Goal: Transaction & Acquisition: Obtain resource

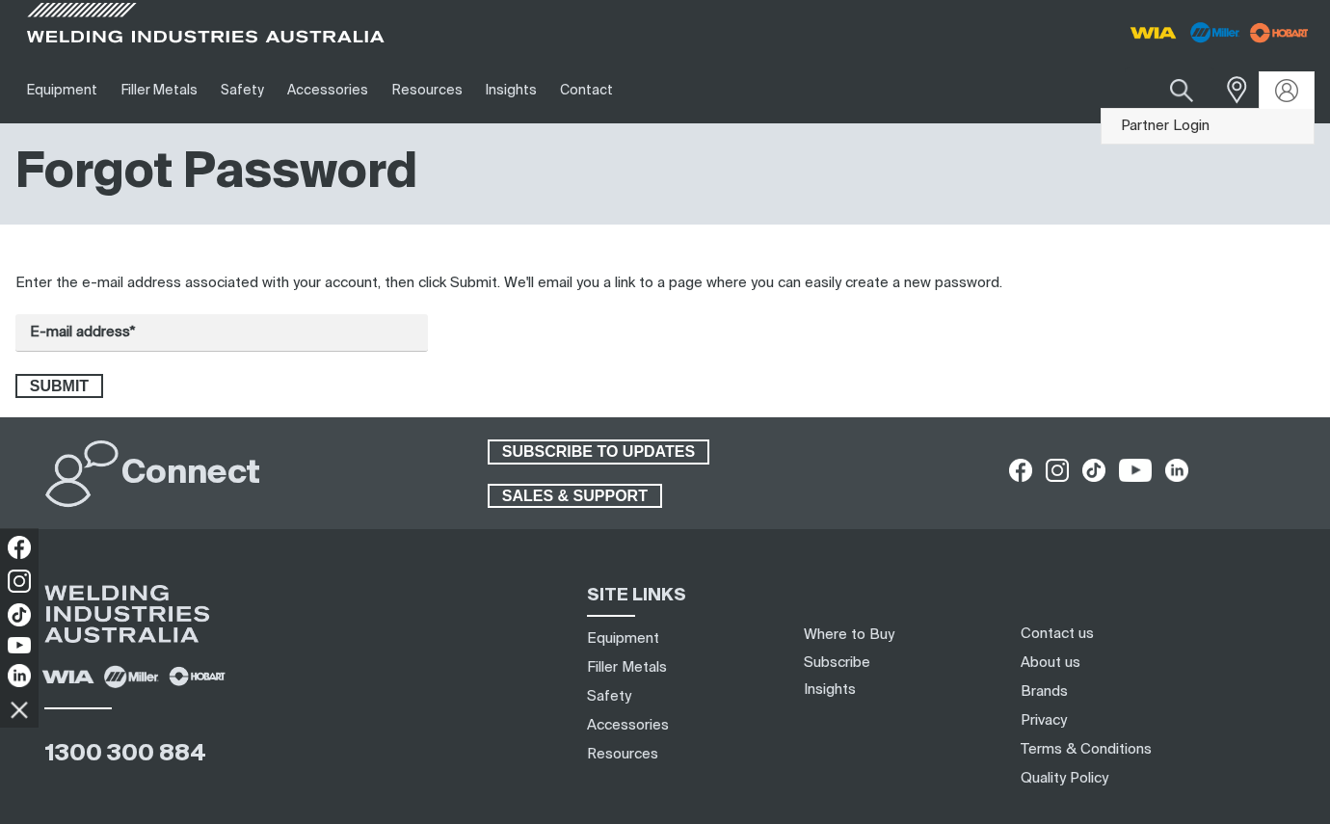
click at [1247, 119] on link "Partner Login" at bounding box center [1207, 127] width 212 height 36
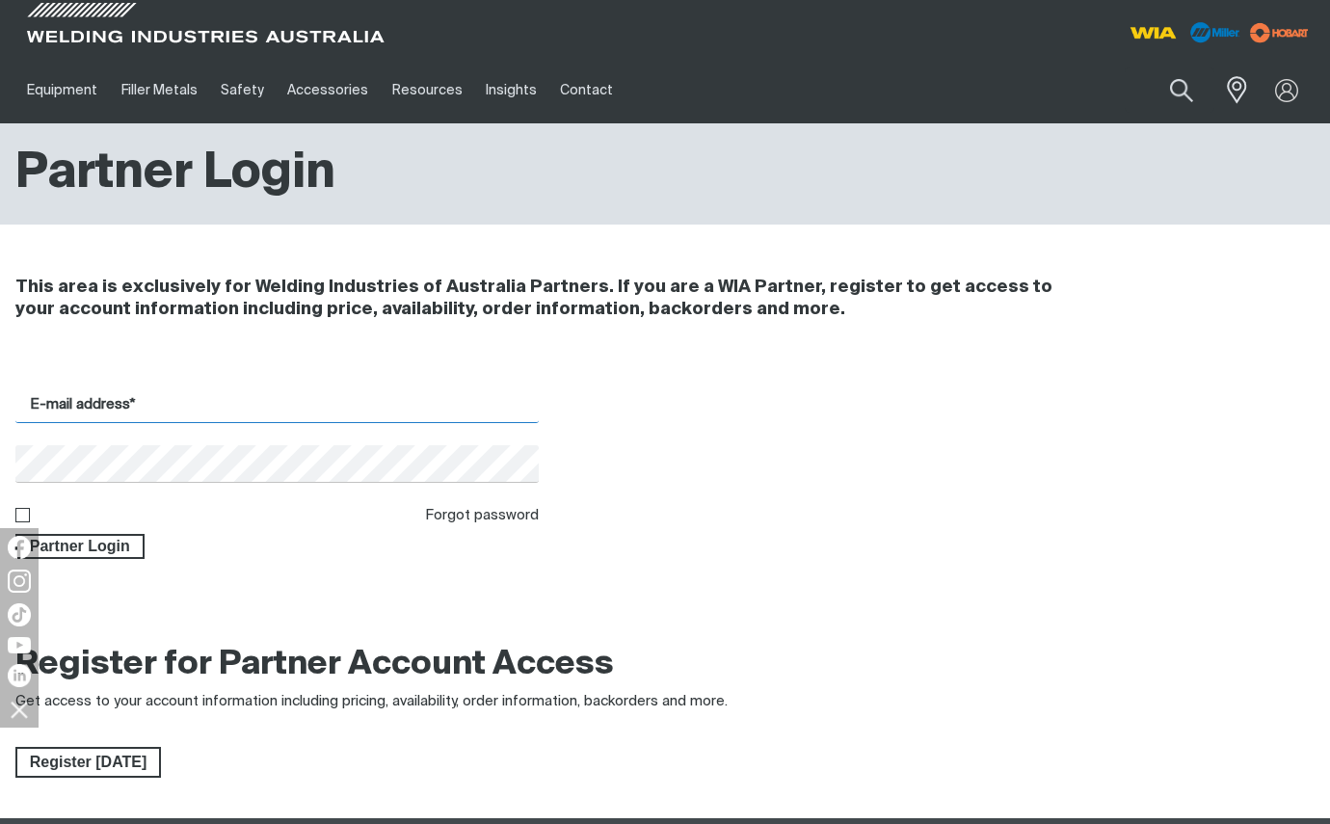
type input "[EMAIL_ADDRESS][DOMAIN_NAME]"
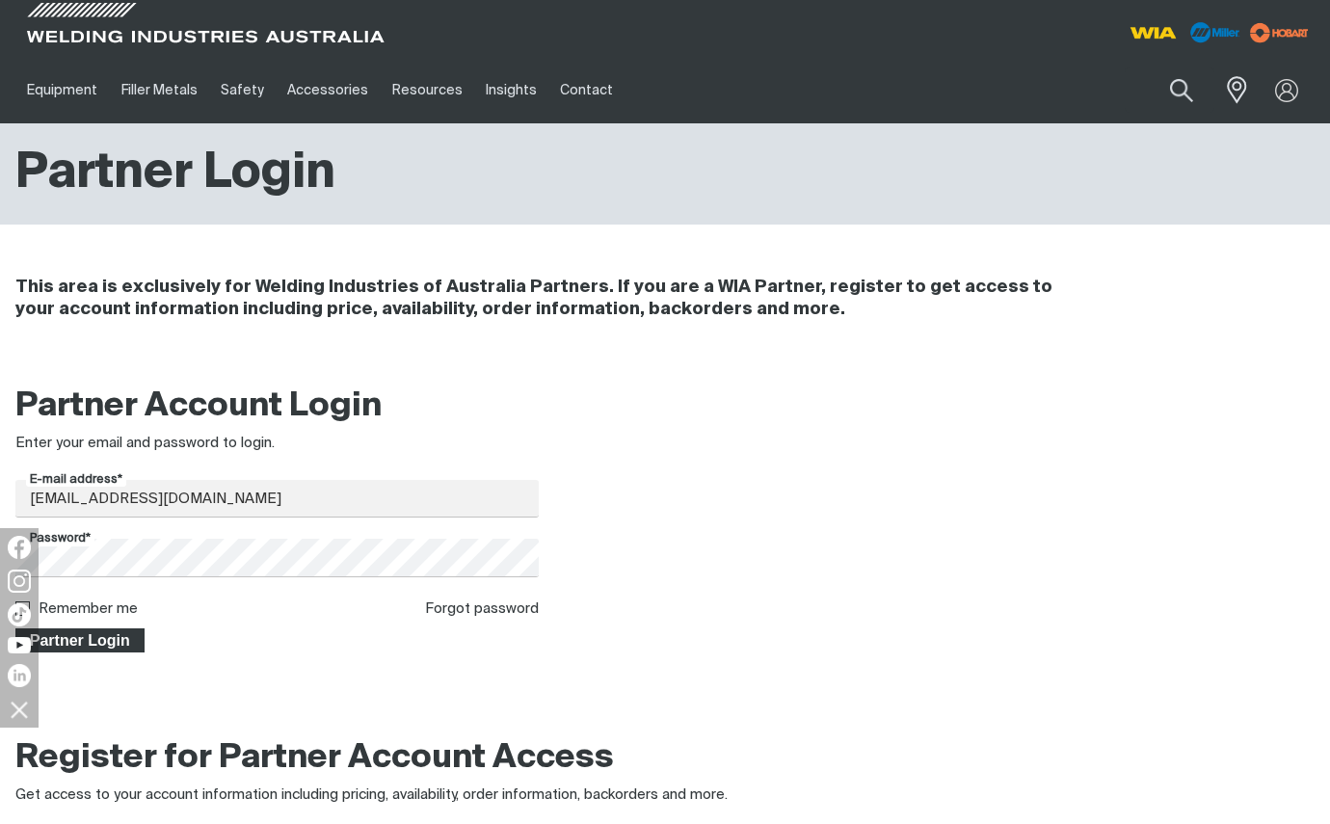
click at [96, 636] on span "Partner Login" at bounding box center [79, 640] width 125 height 25
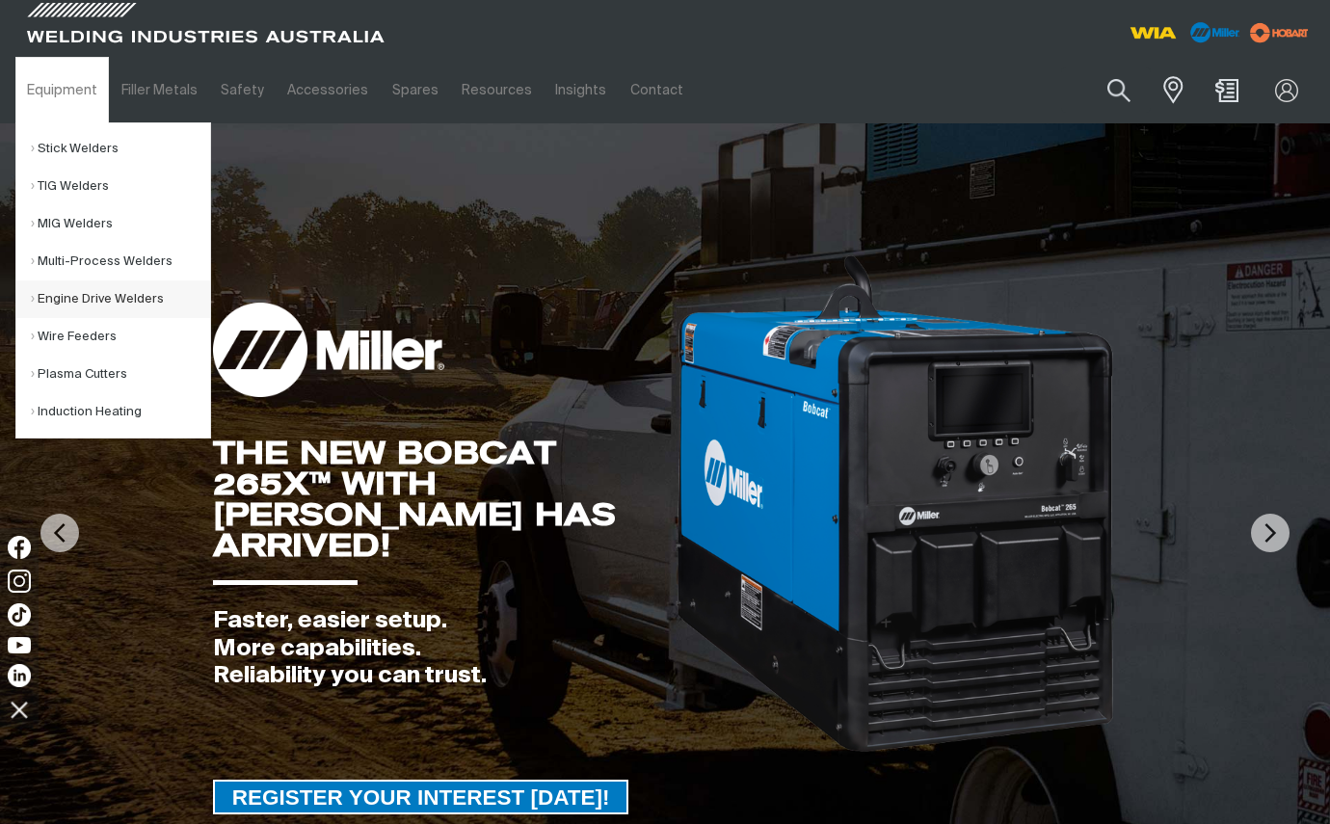
click at [94, 299] on link "Engine Drive Welders" at bounding box center [120, 299] width 179 height 38
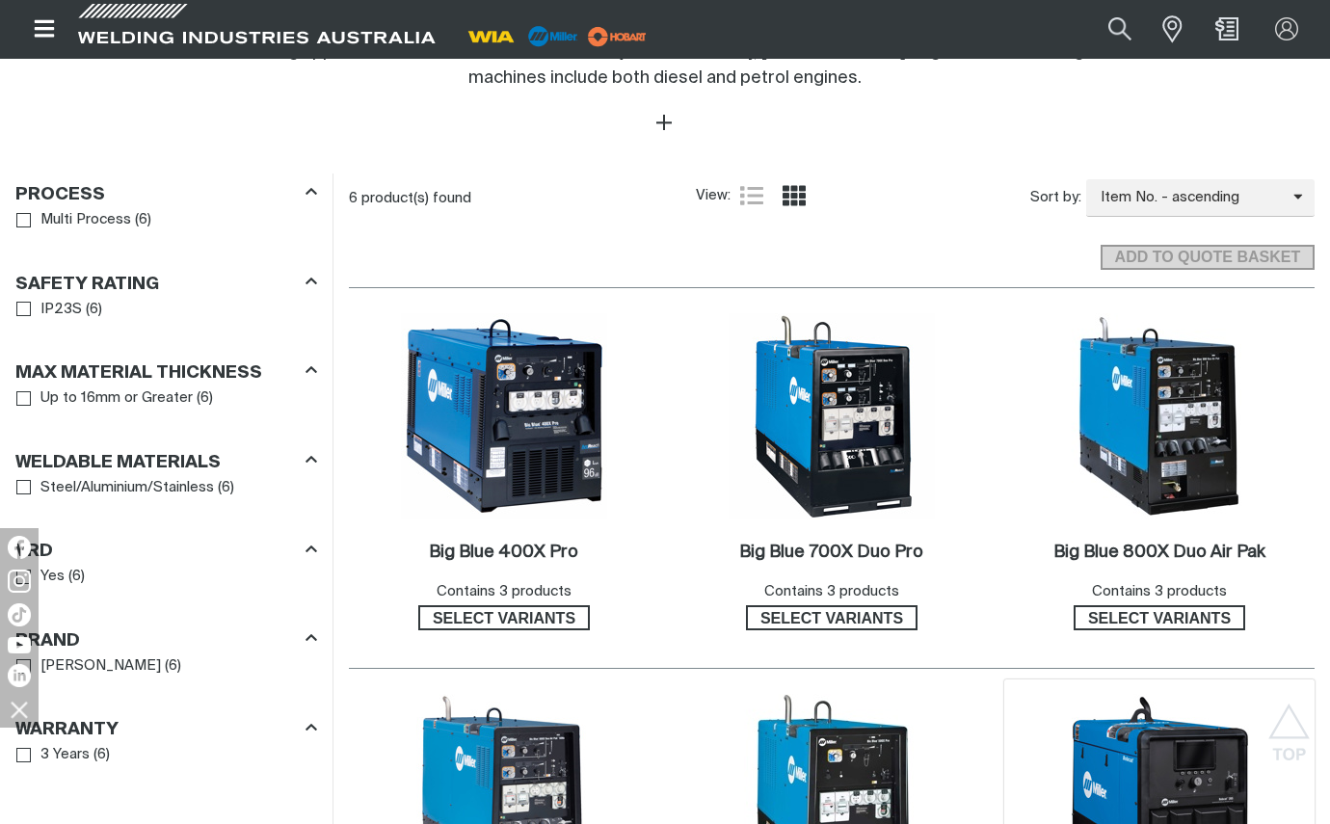
scroll to position [1253, 0]
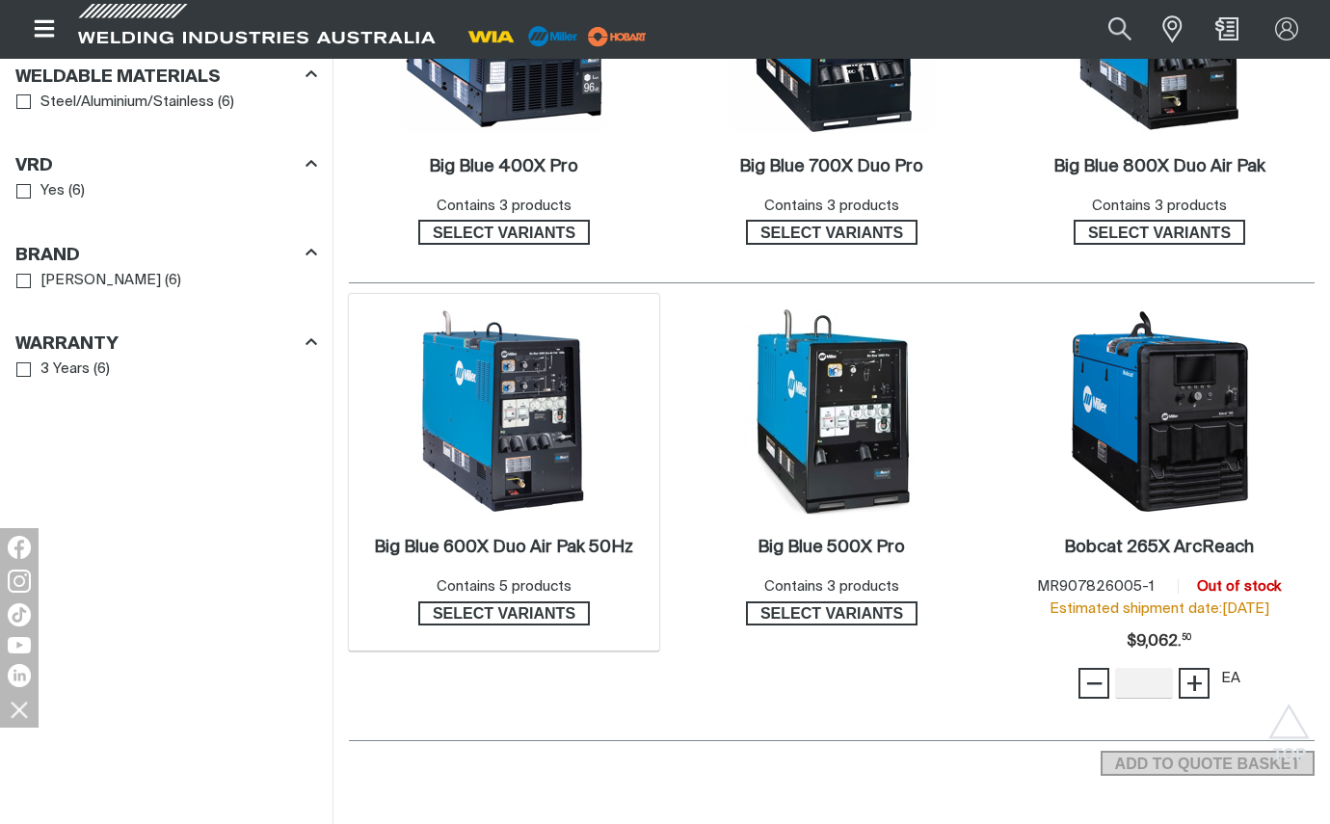
click at [531, 457] on img at bounding box center [504, 411] width 206 height 206
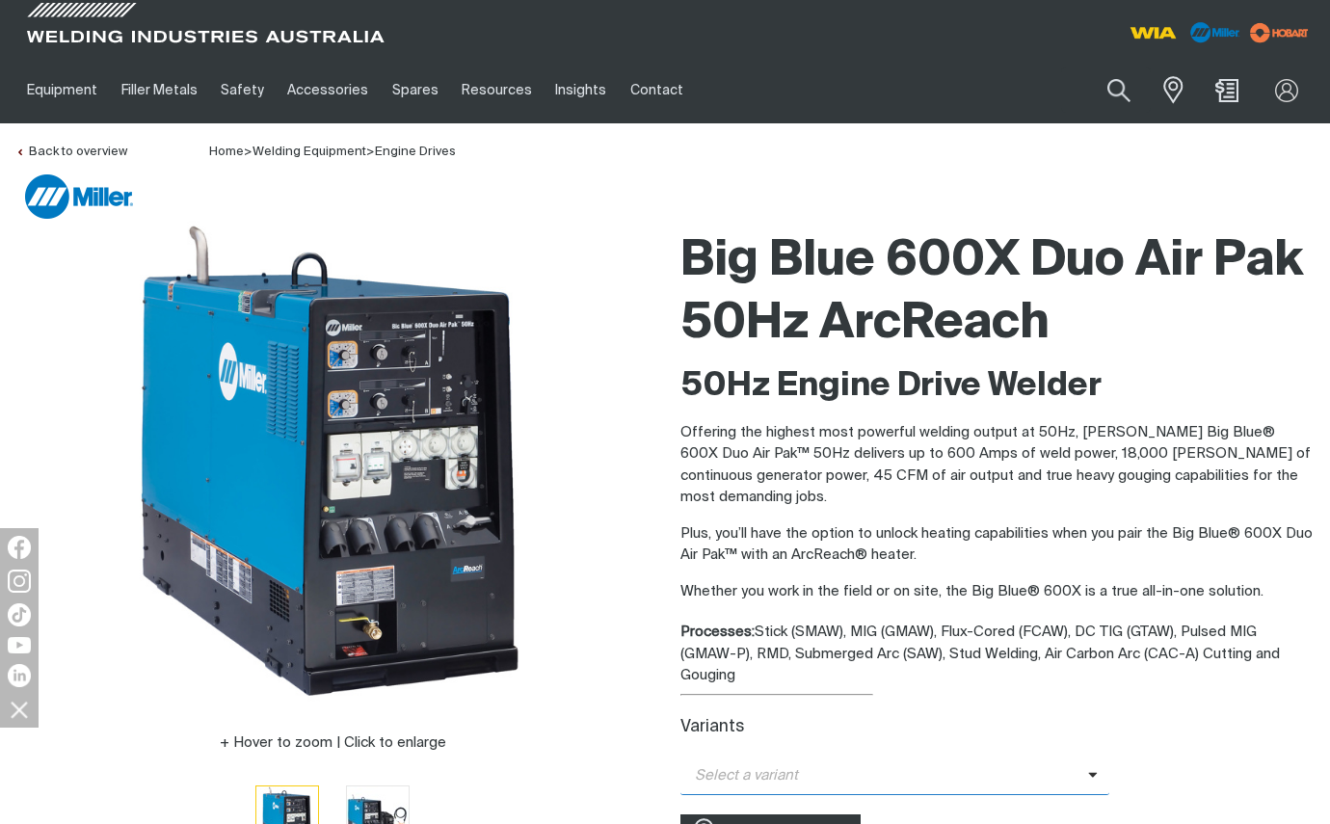
click at [1081, 765] on span "Select a variant" at bounding box center [884, 776] width 408 height 22
click at [788, 795] on span "Big Blue 600X Duo Air Pak 50Hz" at bounding box center [894, 809] width 429 height 29
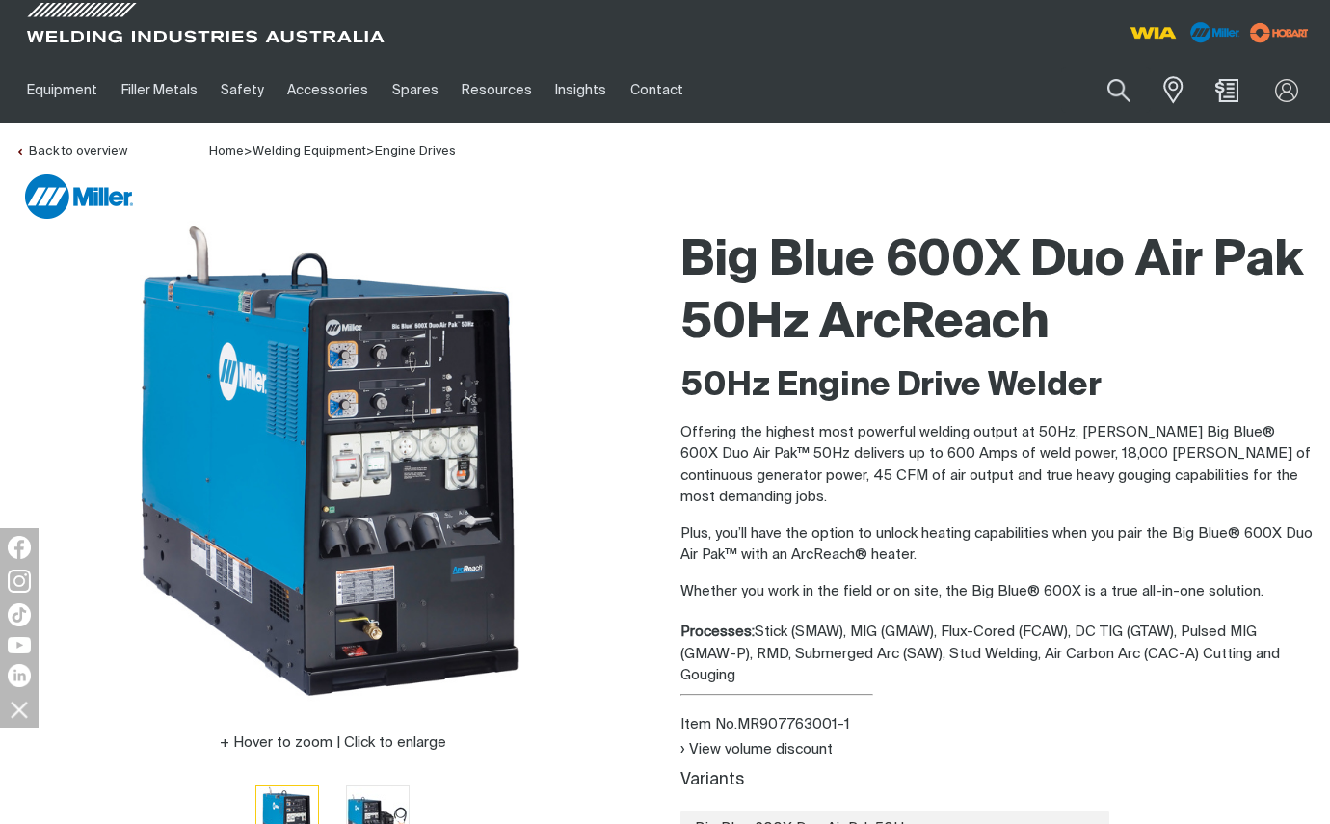
click at [1312, 739] on div "View volume discount" at bounding box center [997, 750] width 634 height 22
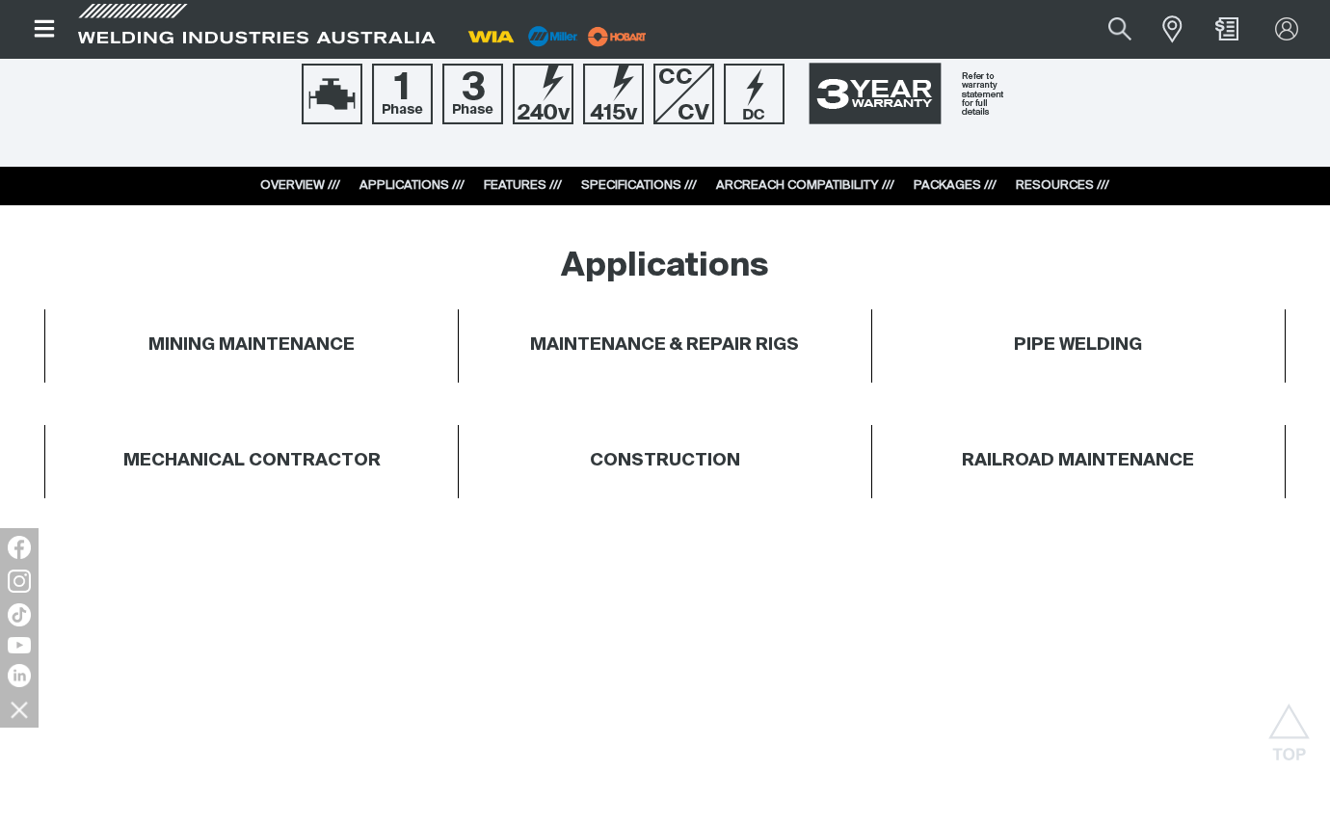
scroll to position [771, 0]
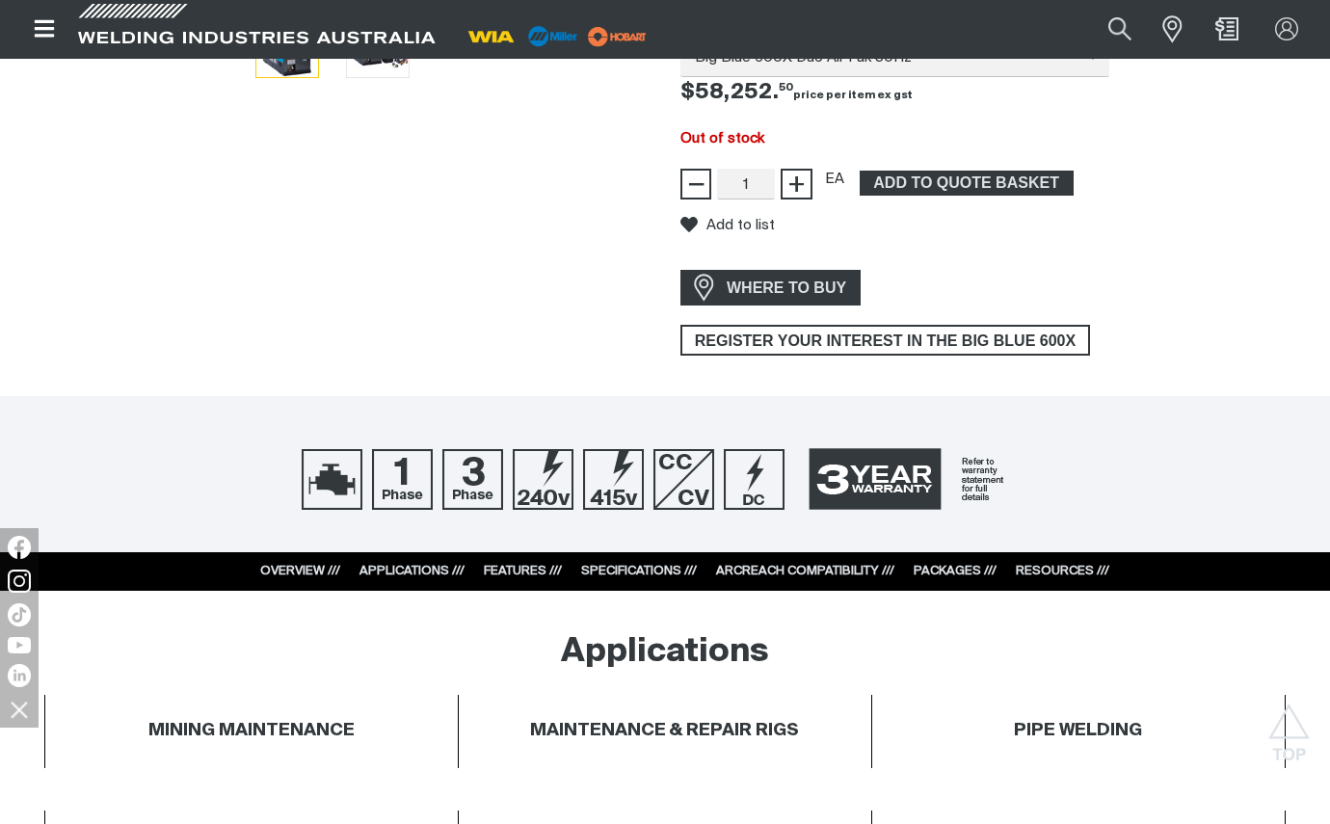
click at [1038, 565] on link "RESOURCES ///" at bounding box center [1062, 571] width 93 height 13
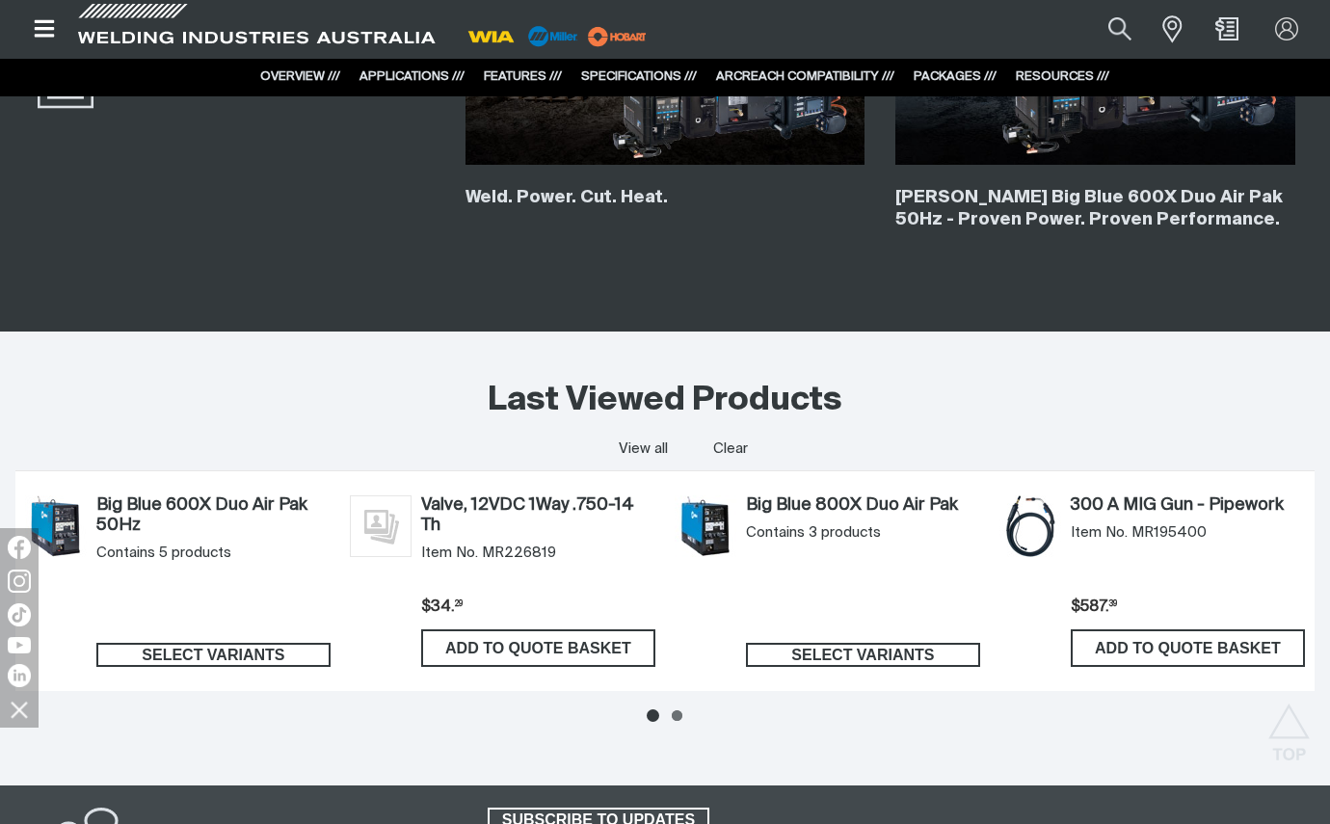
scroll to position [10867, 0]
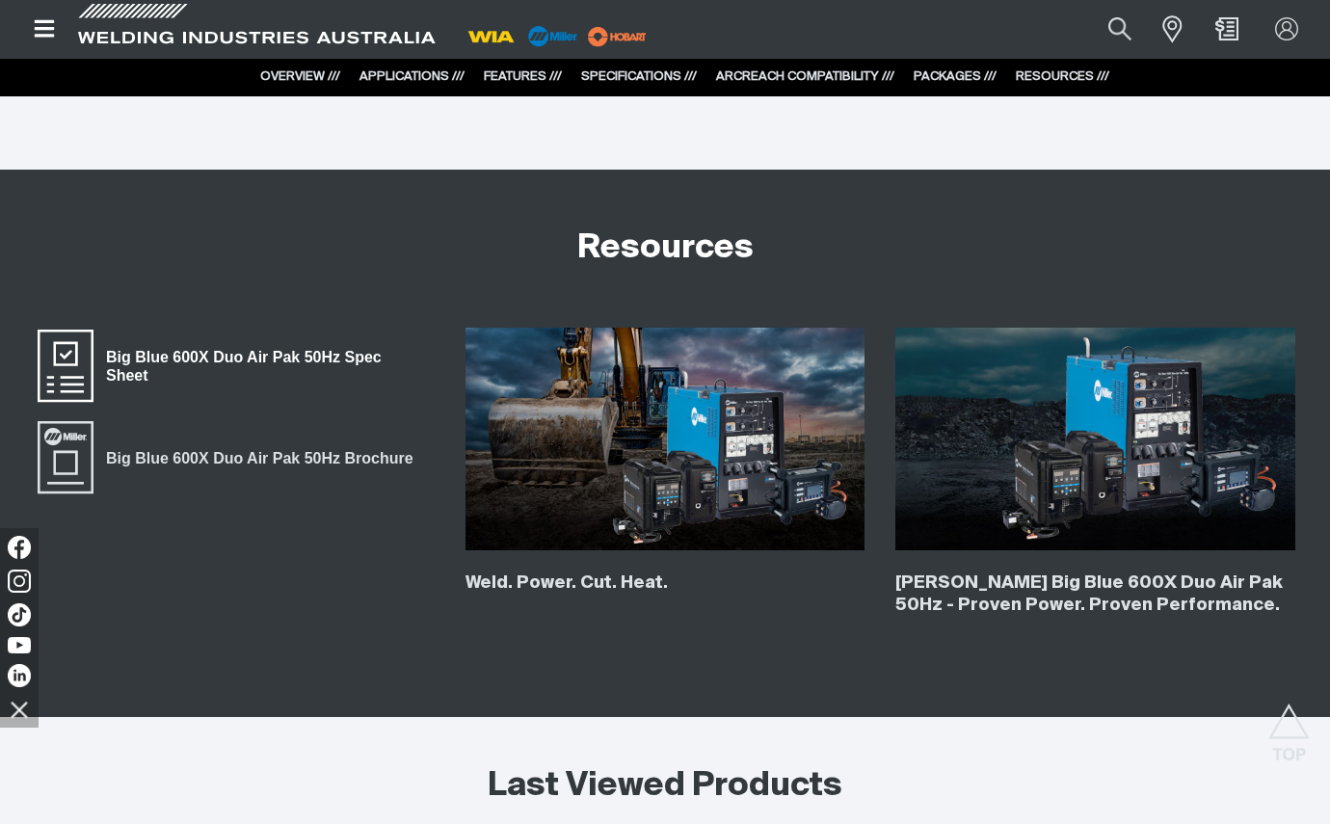
click at [223, 345] on span "Big Blue 600X Duo Air Pak 50Hz Spec Sheet" at bounding box center [263, 366] width 340 height 43
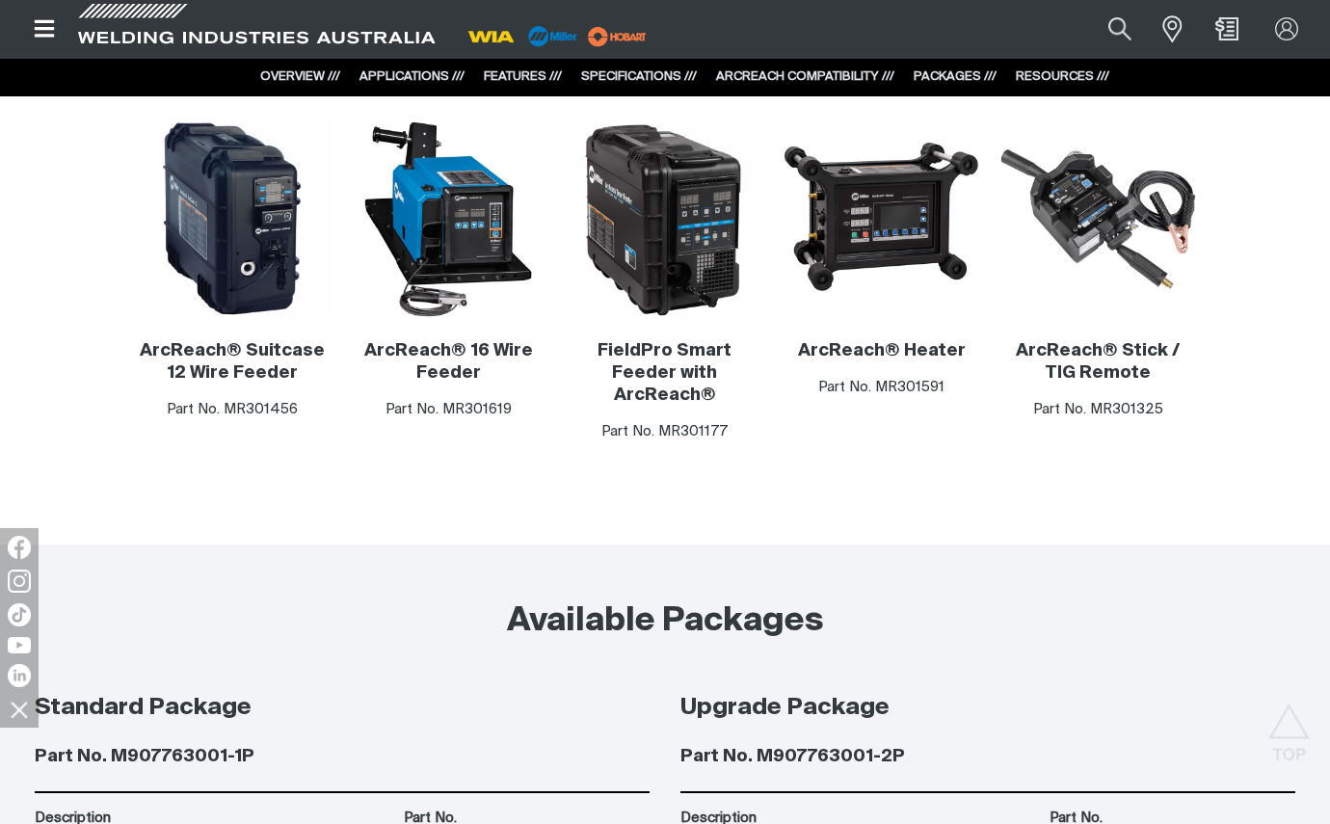
scroll to position [10289, 0]
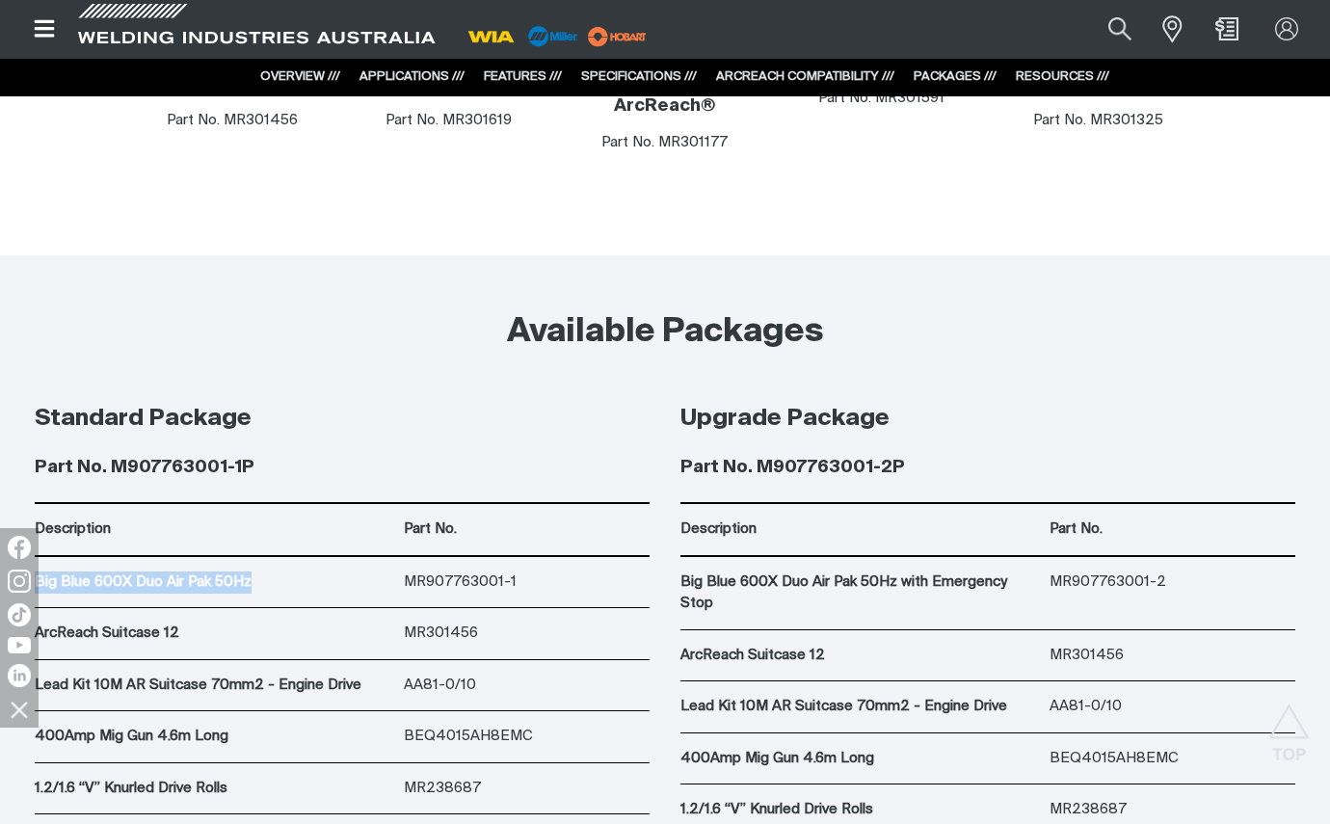
drag, startPoint x: 251, startPoint y: 533, endPoint x: 39, endPoint y: 534, distance: 212.0
click at [39, 571] on p "Big Blue 600X Duo Air Pak 50Hz" at bounding box center [214, 582] width 359 height 22
copy p "Big Blue 600X Duo Air Pak 50Hz"
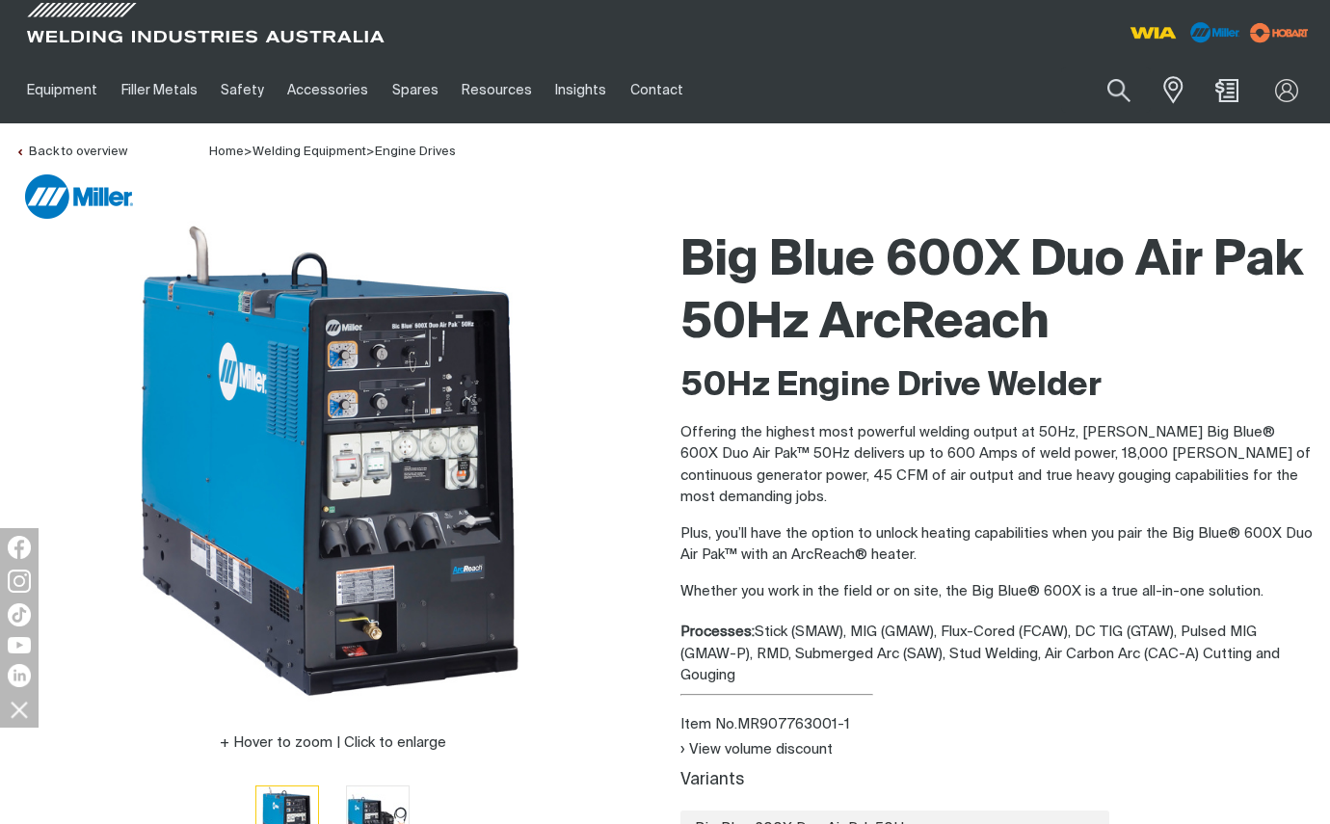
scroll to position [385, 0]
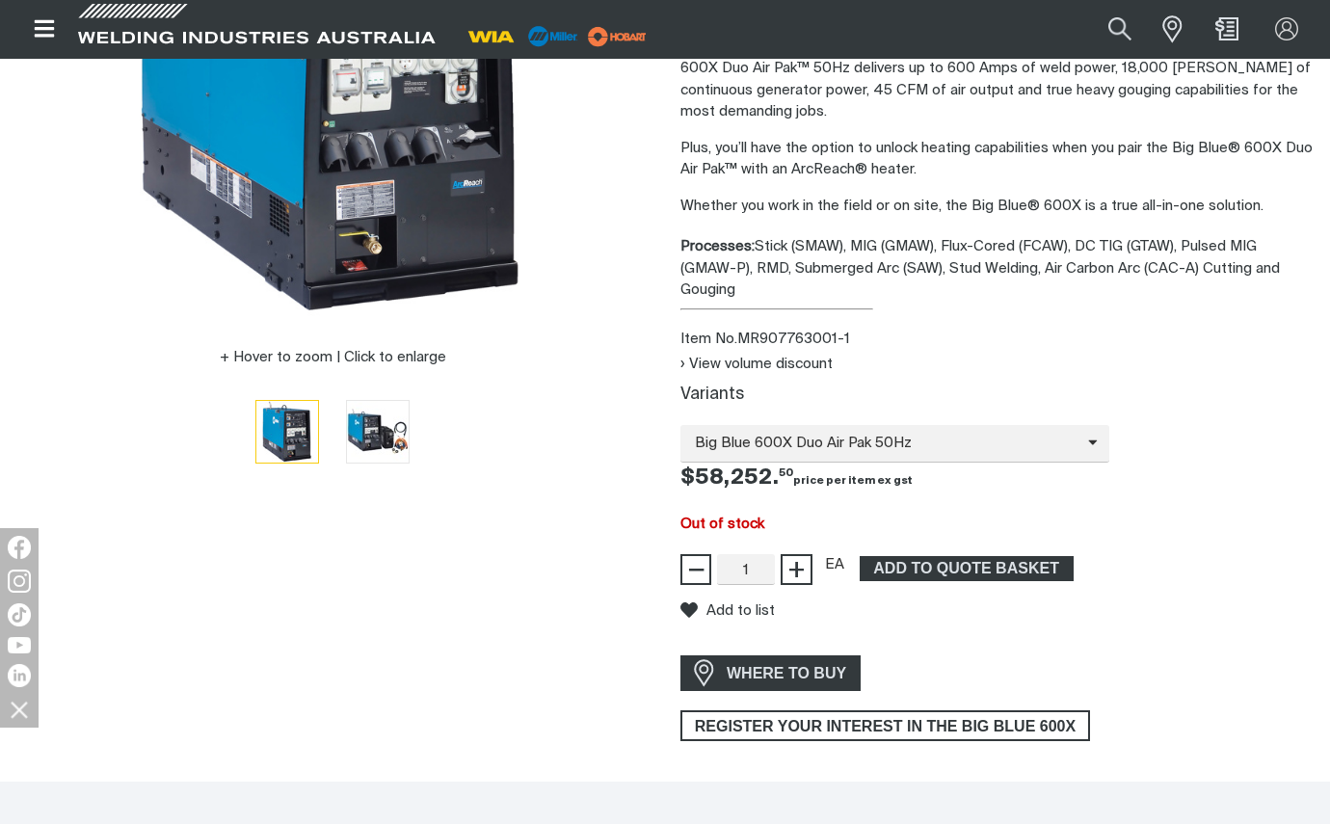
click at [1225, 354] on div "View volume discount" at bounding box center [997, 365] width 634 height 22
click at [349, 645] on div "Hover to zoom | Click to enlarge" at bounding box center [332, 288] width 634 height 906
click at [287, 691] on div "Hover to zoom | Click to enlarge" at bounding box center [332, 288] width 634 height 906
click at [1154, 438] on div "Big Blue 600X Duo Air Pak 50Hz Big Blue 600X Duo Air Pak 50Hz Big Blue 600X Duo…" at bounding box center [997, 444] width 634 height 38
click at [1154, 354] on div "View volume discount" at bounding box center [997, 365] width 634 height 22
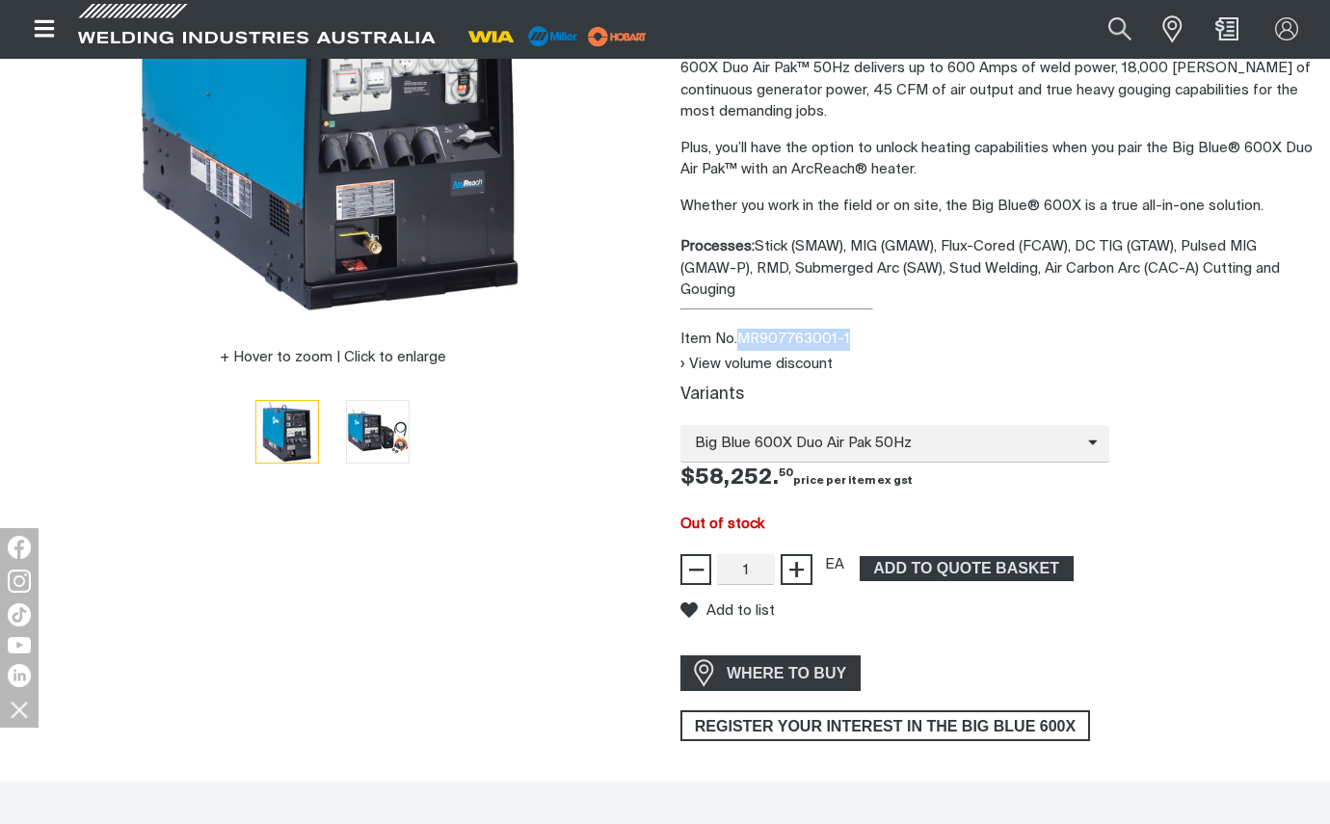
drag, startPoint x: 740, startPoint y: 314, endPoint x: 863, endPoint y: 312, distance: 123.4
click at [863, 329] on div "Item No. MR907763001-1" at bounding box center [997, 340] width 634 height 22
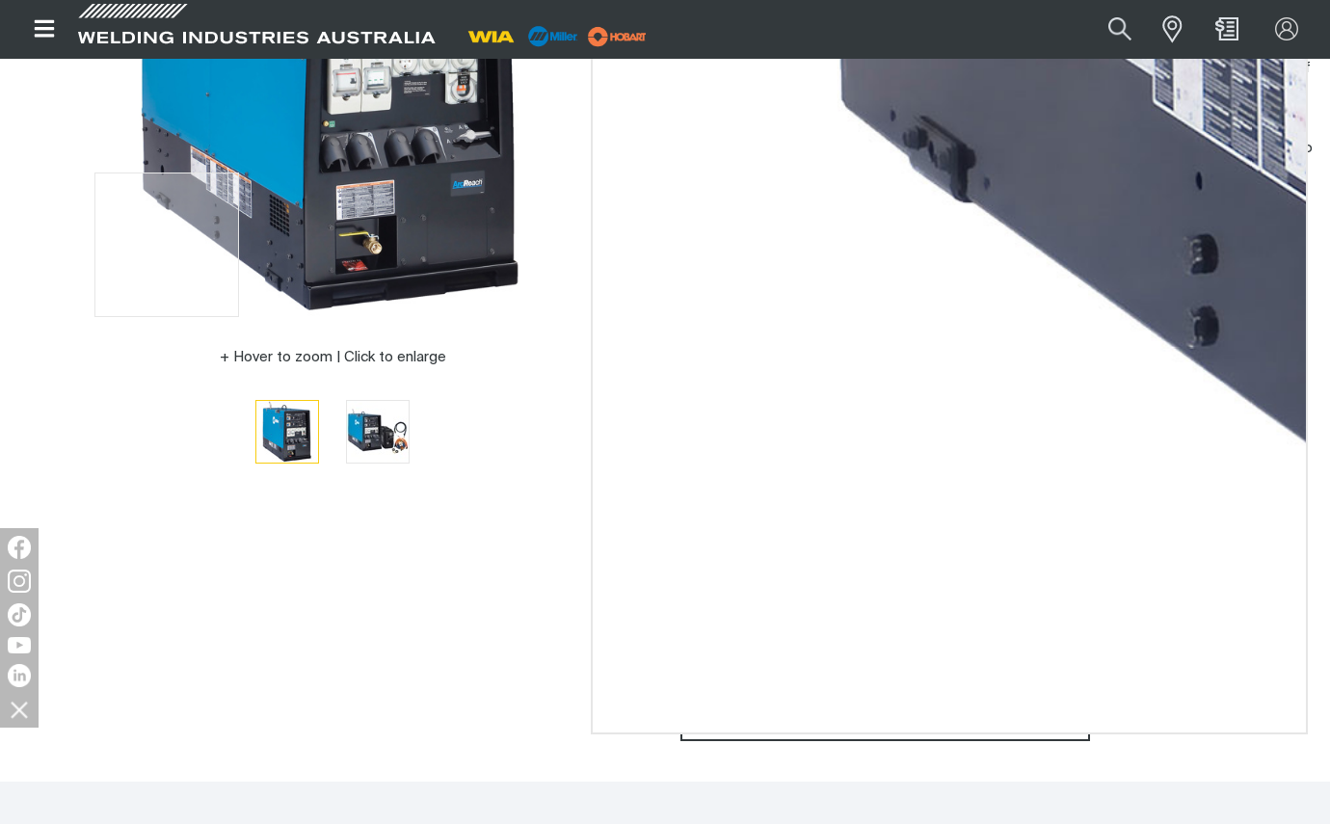
copy div "MR907763001-1"
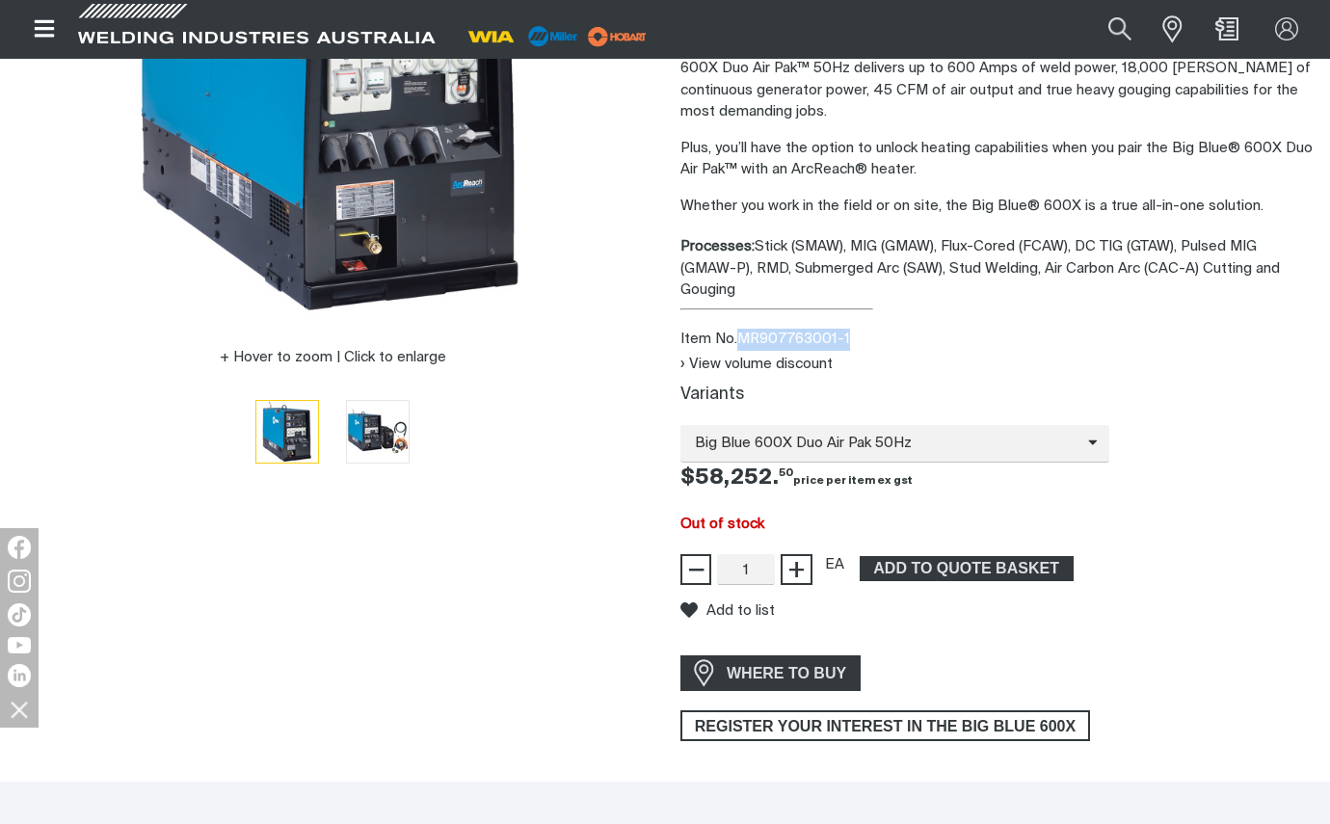
click at [1297, 329] on div "Item No. MR907763001-1" at bounding box center [997, 340] width 634 height 22
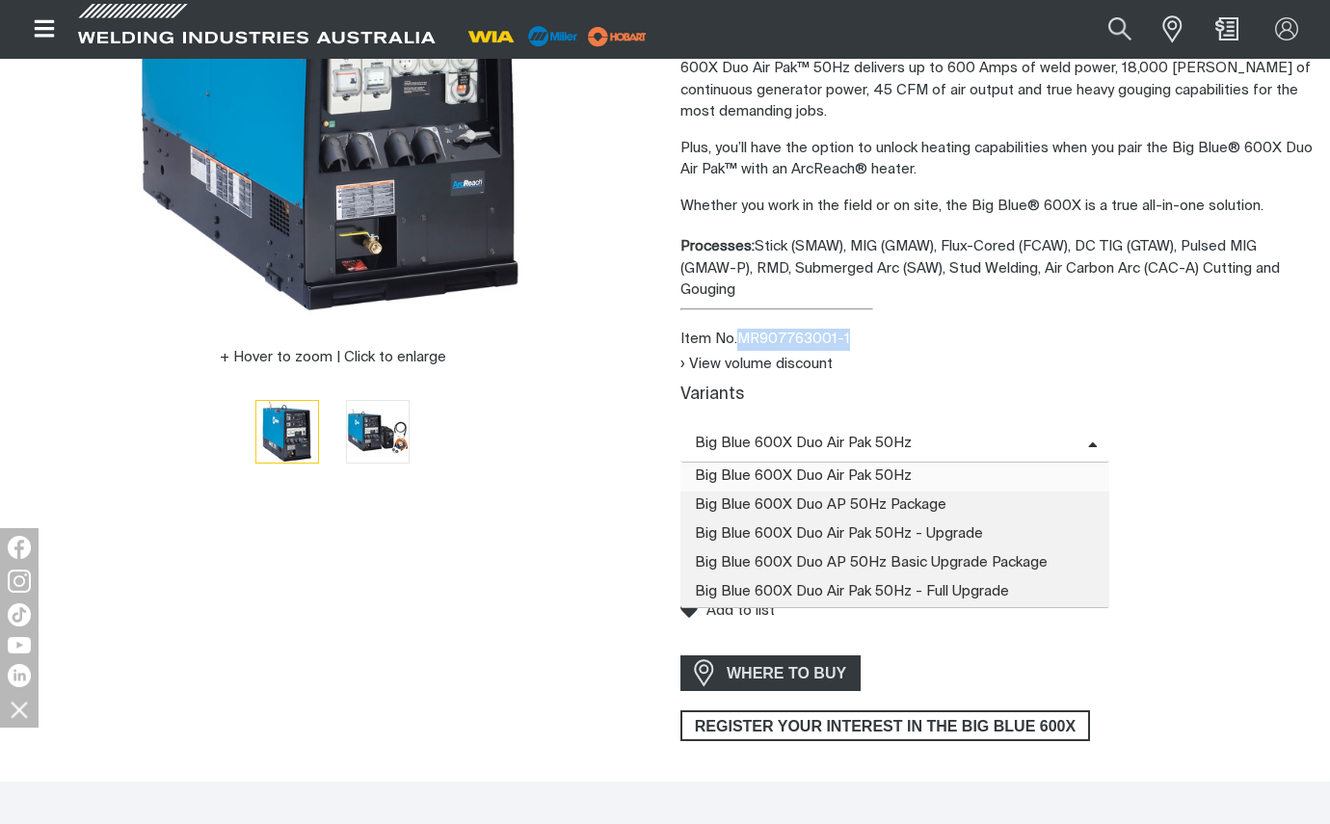
drag, startPoint x: 941, startPoint y: 416, endPoint x: 814, endPoint y: 417, distance: 126.2
click at [814, 433] on span "Big Blue 600X Duo Air Pak 50Hz" at bounding box center [884, 444] width 408 height 22
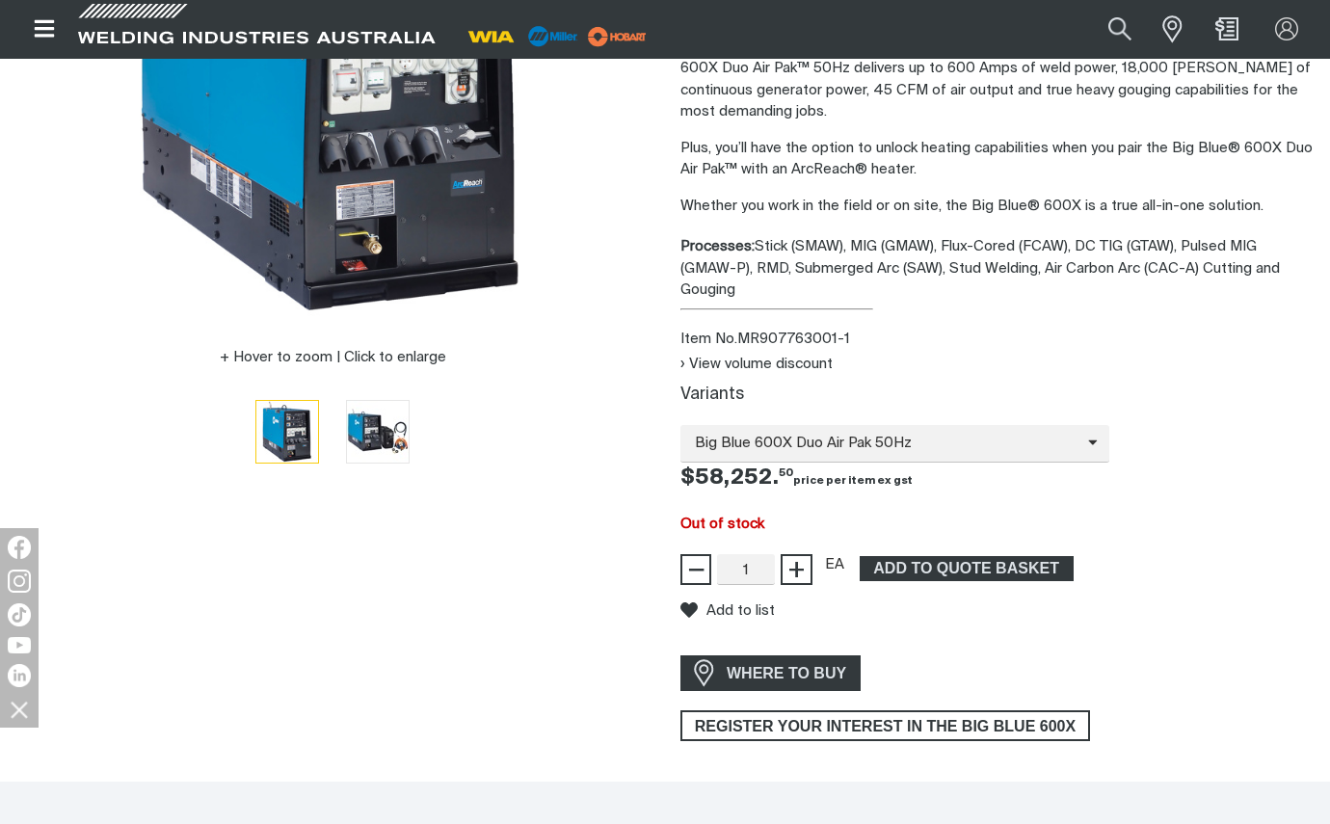
click at [1204, 359] on div "View volume discount Variants Big Blue 600X Duo Air Pak 50Hz Big Blue 600X Duo …" at bounding box center [997, 469] width 634 height 231
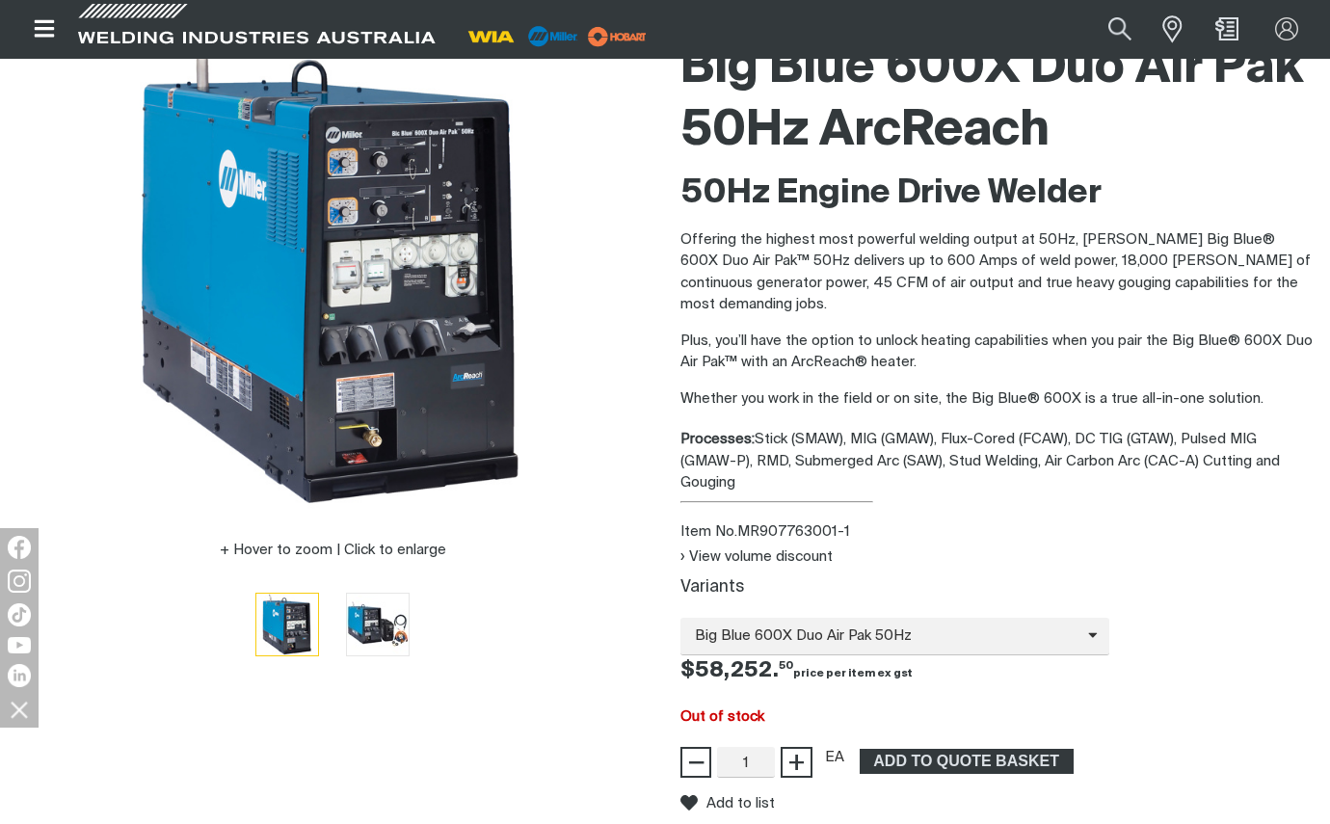
scroll to position [96, 0]
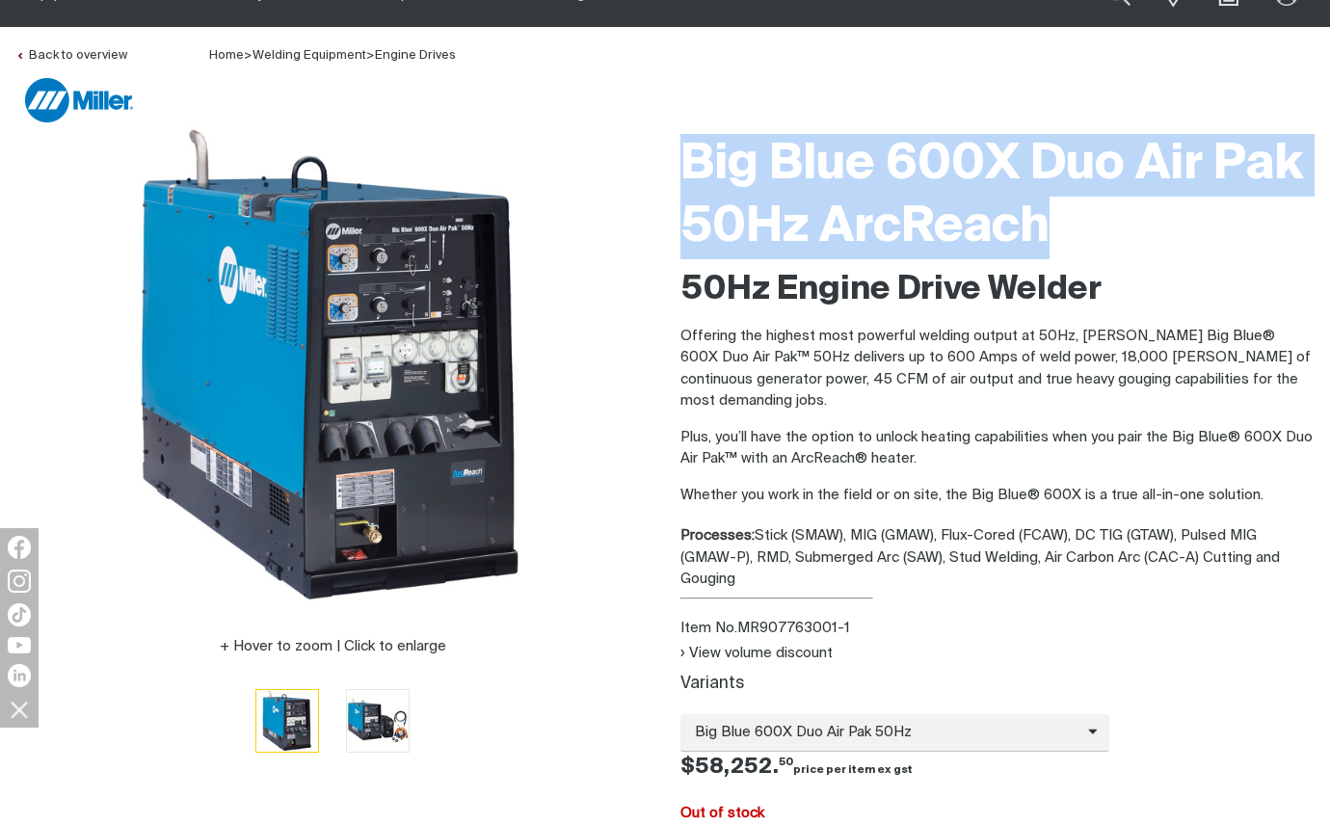
drag, startPoint x: 684, startPoint y: 153, endPoint x: 1066, endPoint y: 210, distance: 385.8
click at [1066, 210] on h1 "Big Blue 600X Duo Air Pak 50Hz ArcReach" at bounding box center [997, 196] width 634 height 125
copy h1 "Big Blue 600X Duo Air Pak 50Hz ArcReach"
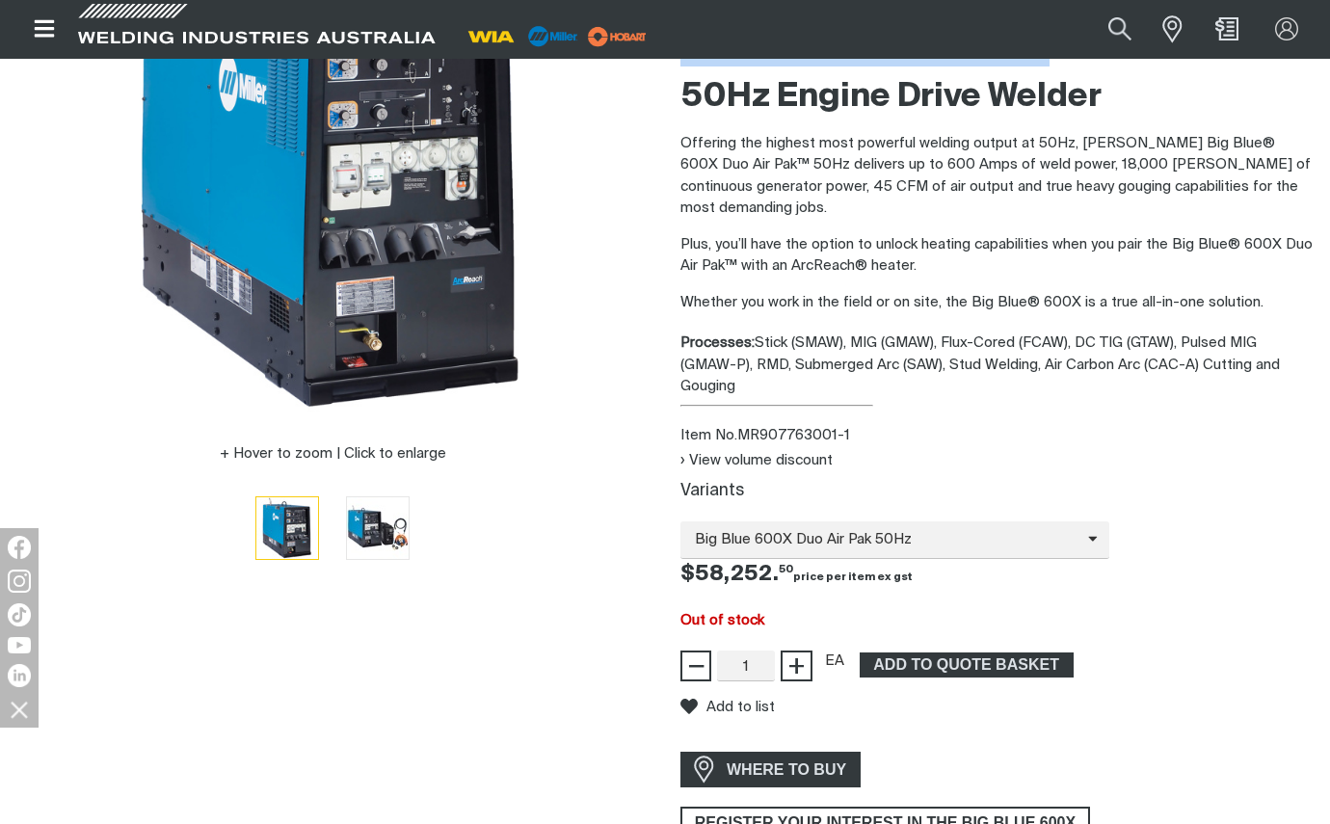
scroll to position [482, 0]
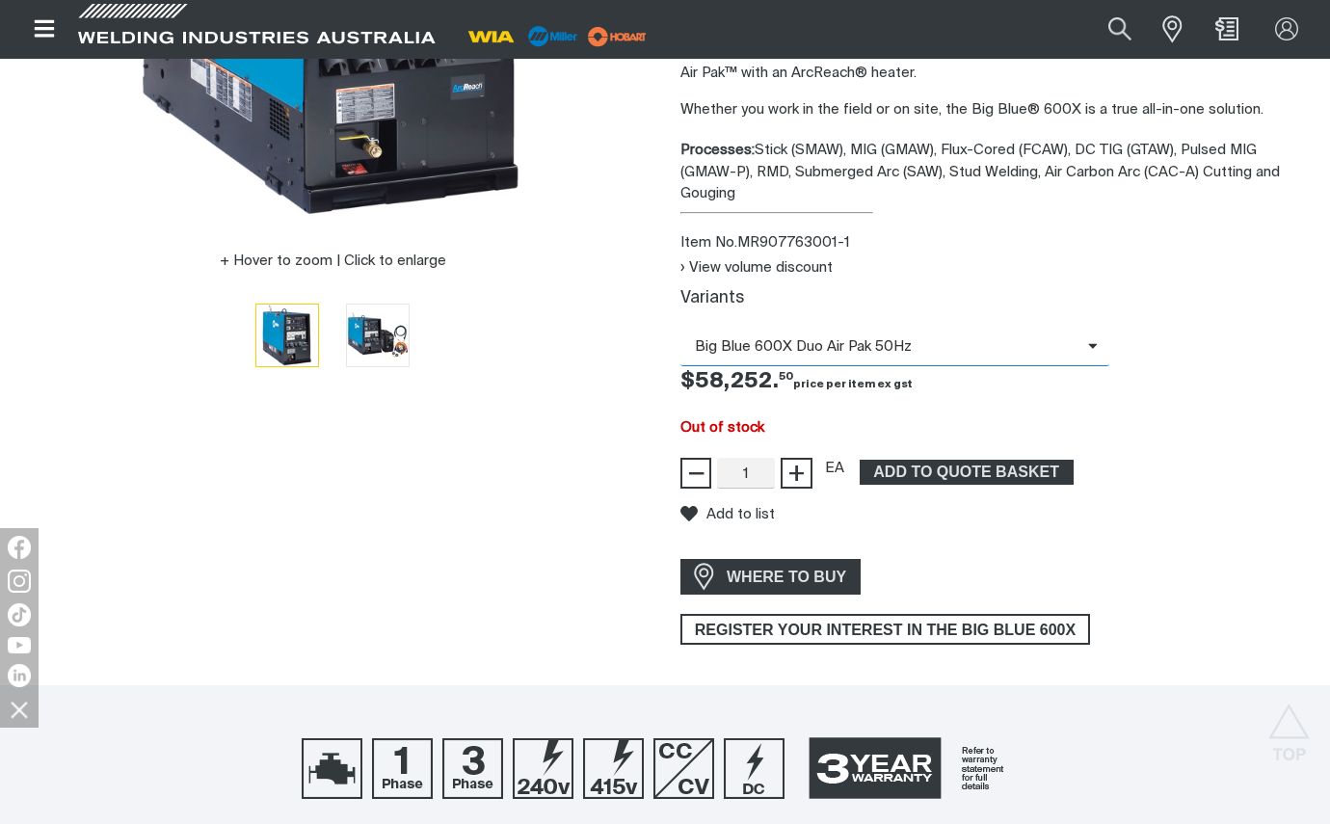
click at [1044, 336] on span "Big Blue 600X Duo Air Pak 50Hz" at bounding box center [884, 347] width 408 height 22
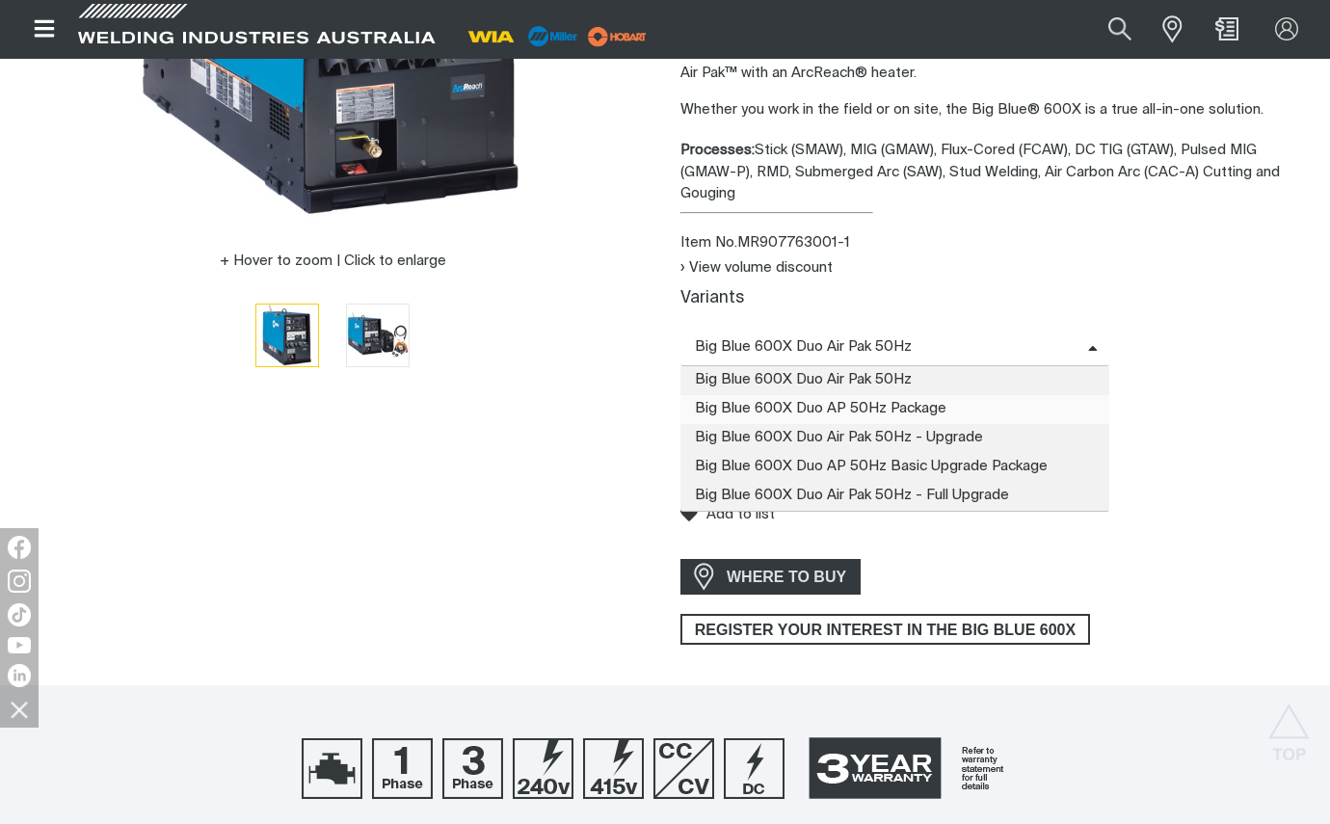
click at [931, 395] on span "Big Blue 600X Duo AP 50Hz Package" at bounding box center [894, 409] width 429 height 29
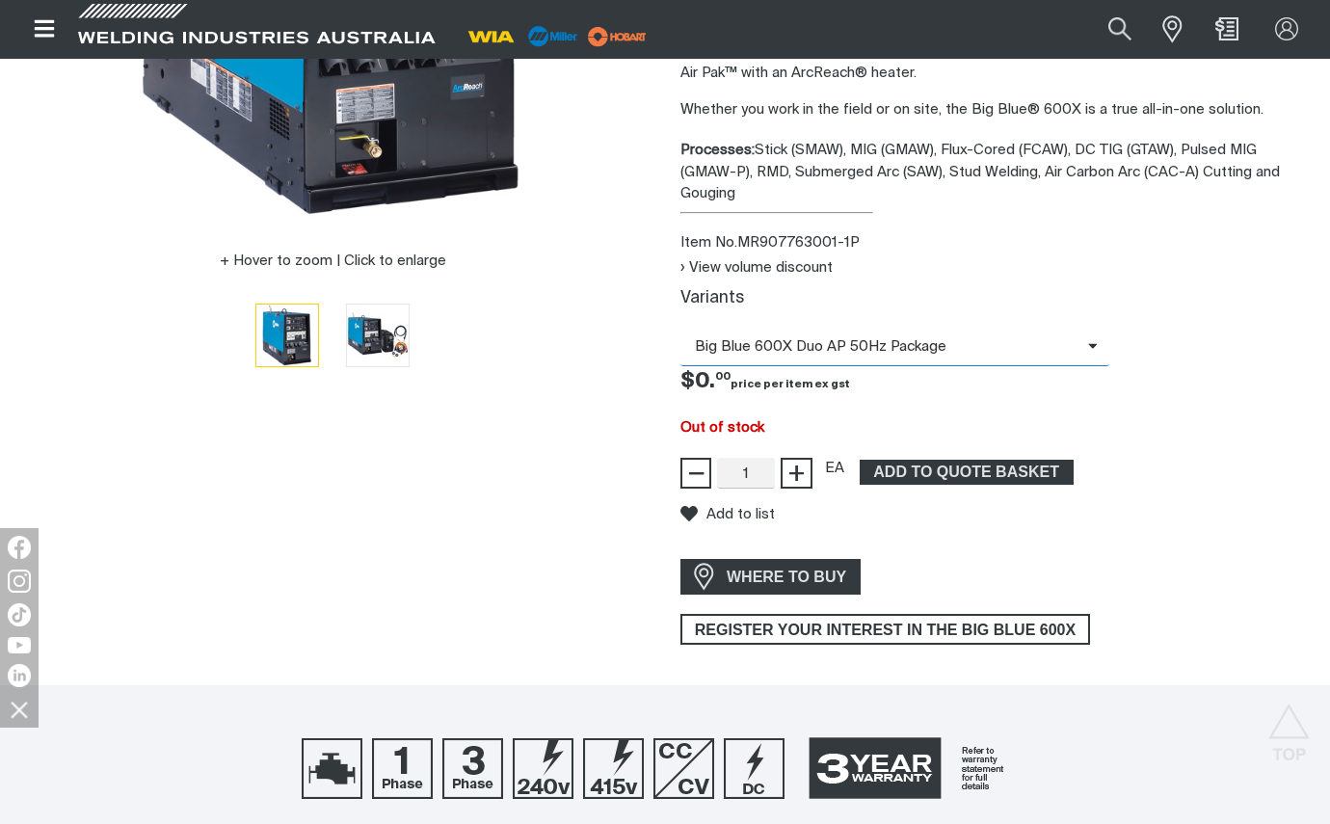
click at [1091, 329] on span "Big Blue 600X Duo AP 50Hz Package" at bounding box center [894, 348] width 429 height 38
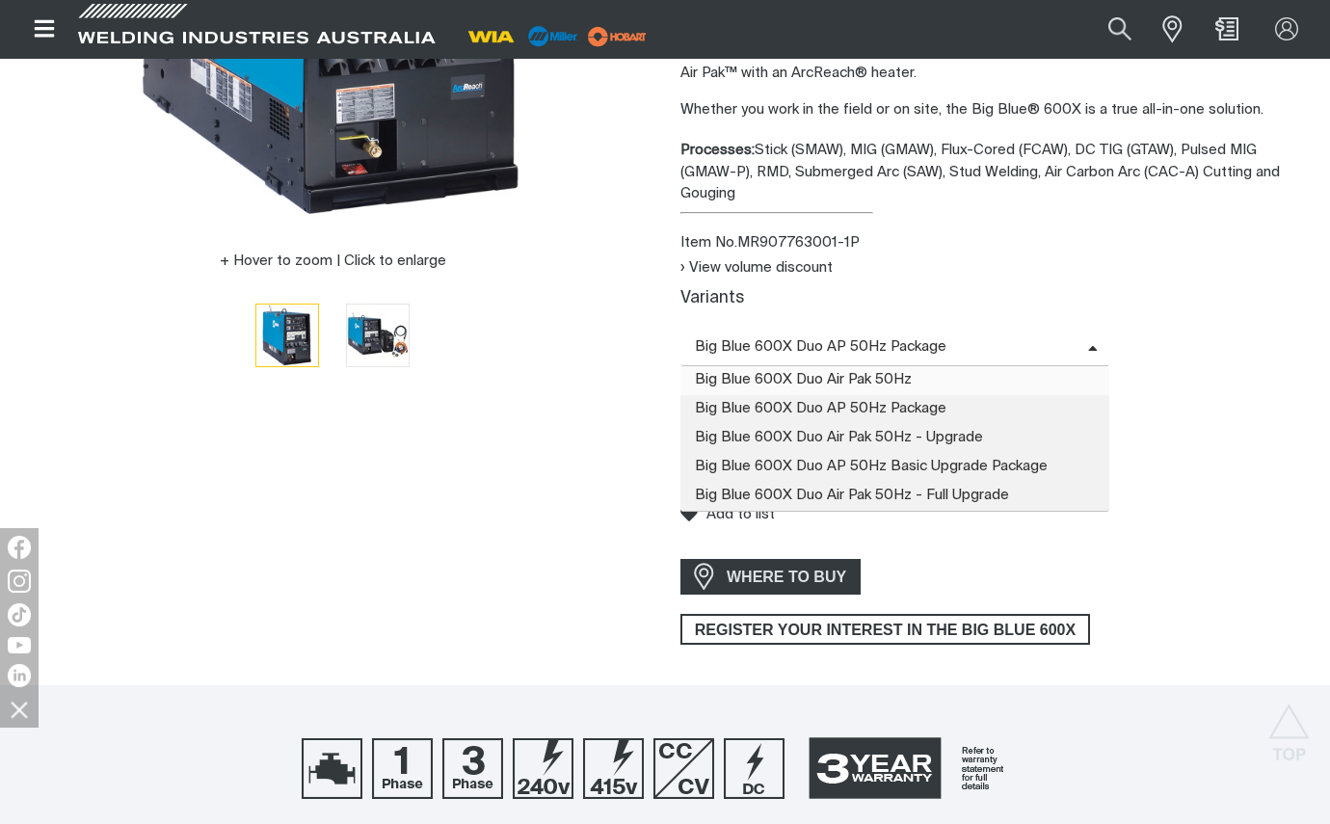
click at [908, 366] on span "Big Blue 600X Duo Air Pak 50Hz" at bounding box center [894, 380] width 429 height 29
click at [1092, 342] on icon at bounding box center [1093, 349] width 10 height 14
click at [1050, 453] on span "Big Blue 600X Duo AP 50Hz Basic Upgrade Package" at bounding box center [894, 467] width 429 height 29
click at [1094, 336] on span at bounding box center [1098, 347] width 21 height 22
click at [976, 482] on span "Big Blue 600X Duo Air Pak 50Hz - Full Upgrade" at bounding box center [894, 496] width 429 height 29
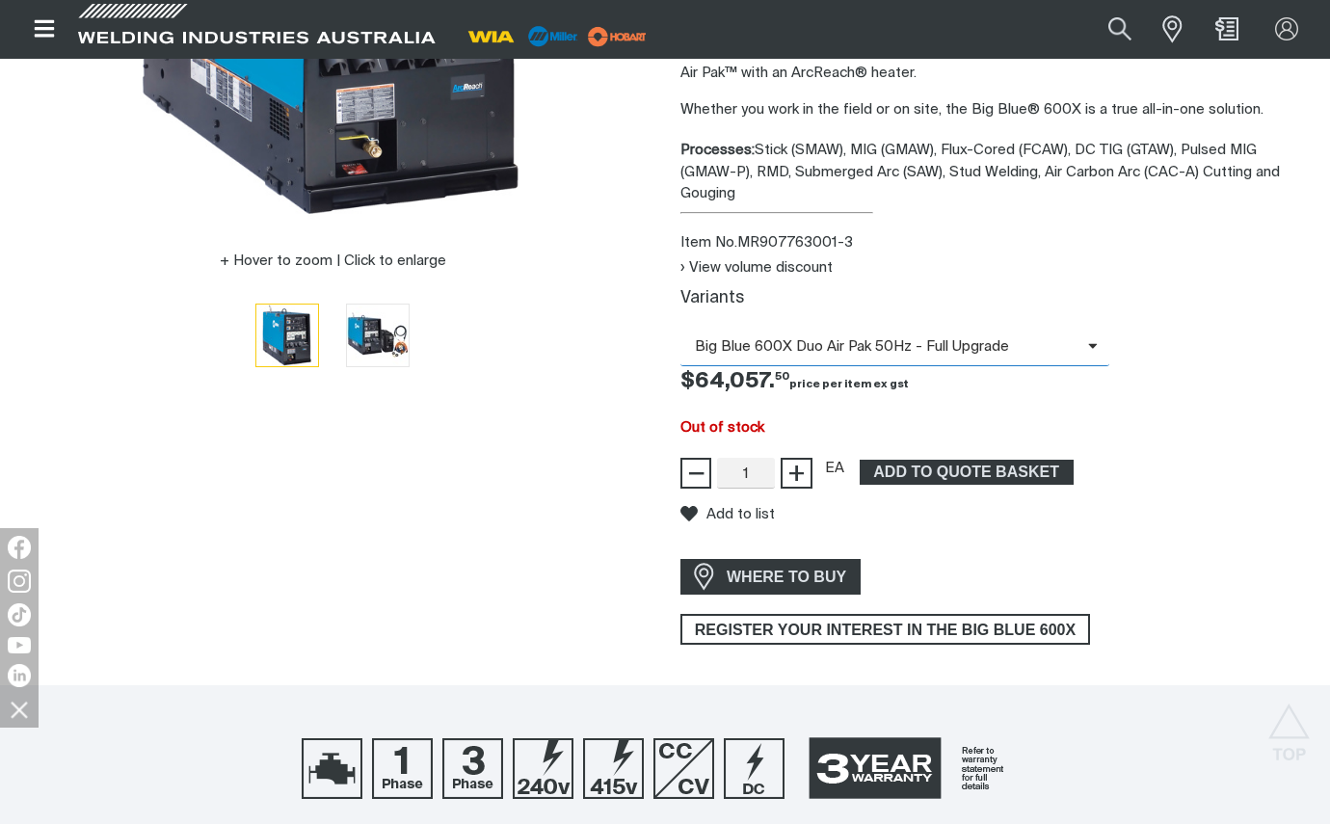
click at [1093, 338] on icon at bounding box center [1093, 345] width 10 height 14
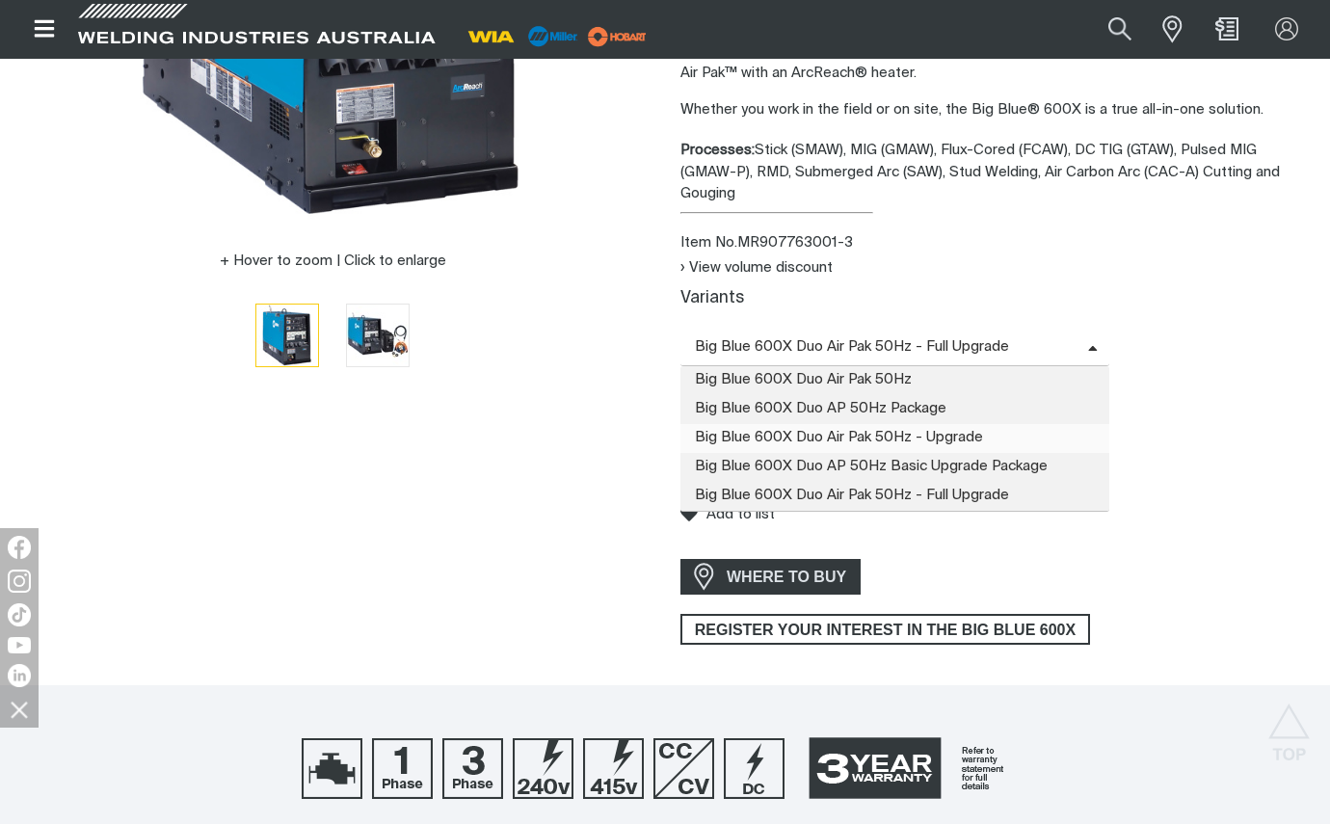
click at [982, 424] on span "Big Blue 600X Duo Air Pak 50Hz - Upgrade" at bounding box center [894, 438] width 429 height 29
click at [1090, 342] on icon at bounding box center [1093, 349] width 10 height 14
click at [1233, 438] on div "View volume discount Variants Big Blue 600X Duo Air Pak 50Hz - Upgrade Big Blue…" at bounding box center [997, 372] width 634 height 231
click at [1091, 329] on span "Big Blue 600X Duo Air Pak 50Hz - Upgrade" at bounding box center [894, 348] width 429 height 38
click at [925, 366] on span "Big Blue 600X Duo Air Pak 50Hz" at bounding box center [894, 380] width 429 height 29
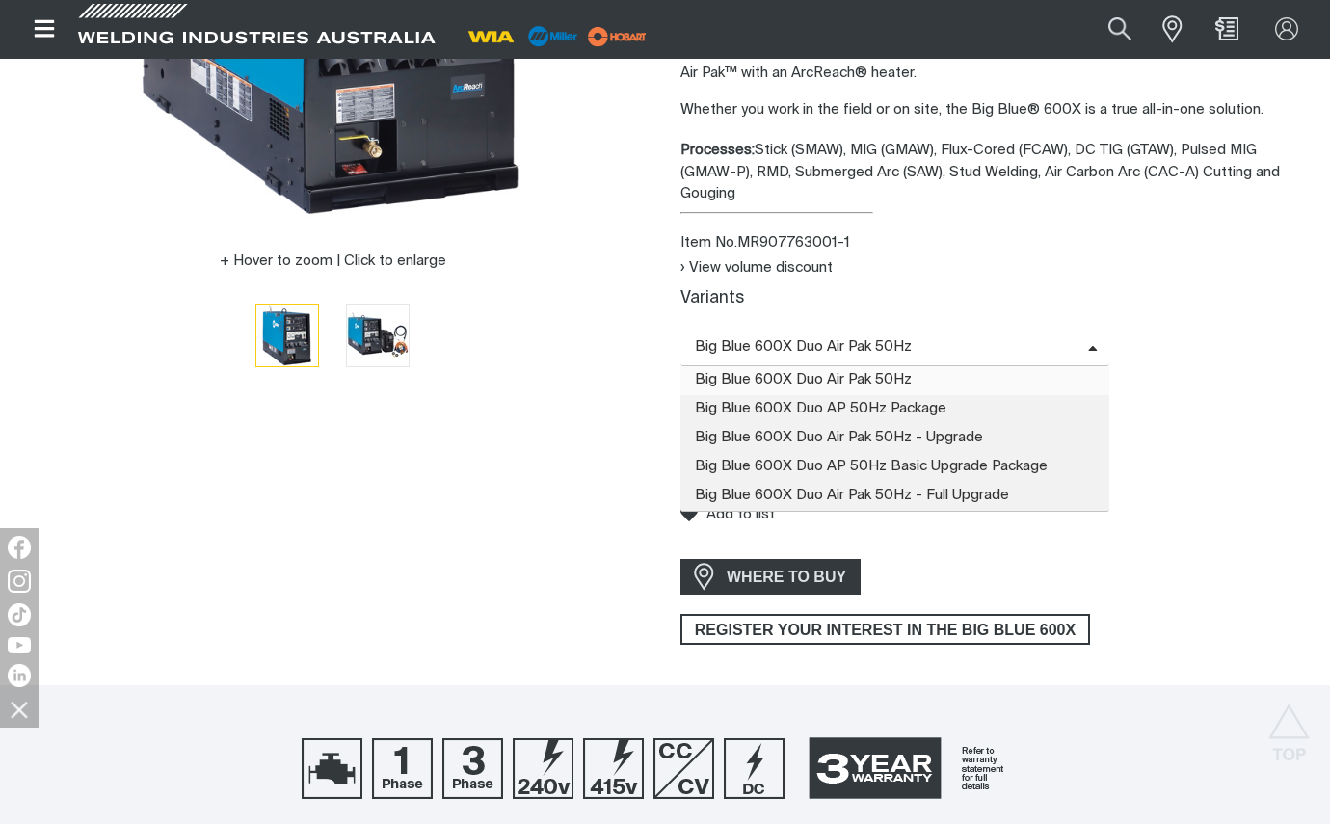
click at [1093, 336] on span at bounding box center [1098, 347] width 21 height 22
click at [928, 424] on span "Big Blue 600X Duo Air Pak 50Hz - Upgrade" at bounding box center [894, 438] width 429 height 29
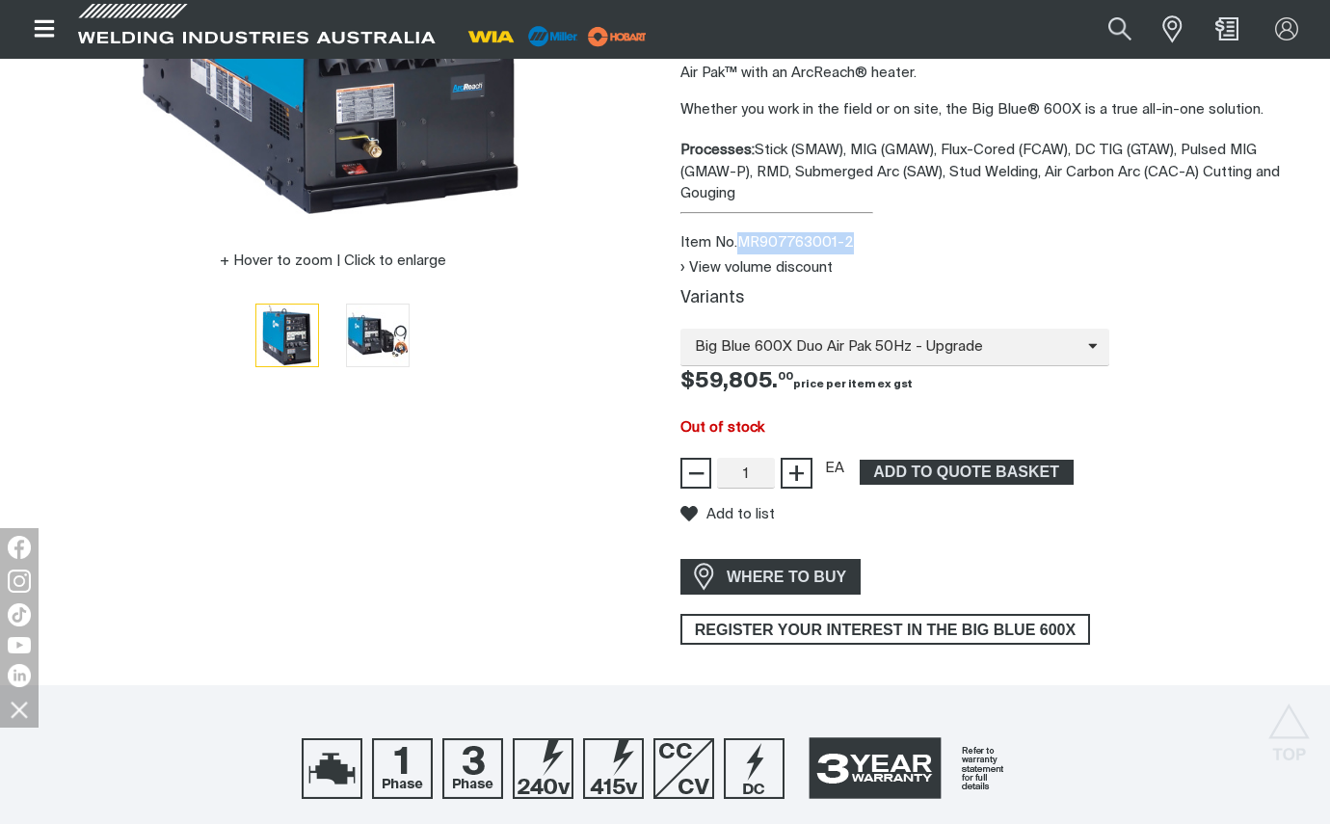
drag, startPoint x: 739, startPoint y: 219, endPoint x: 855, endPoint y: 212, distance: 115.8
click at [855, 232] on div "Item No. MR907763001-2" at bounding box center [997, 243] width 634 height 22
copy div "MR907763001-2"
click at [1164, 417] on div "Out of stock" at bounding box center [997, 428] width 634 height 22
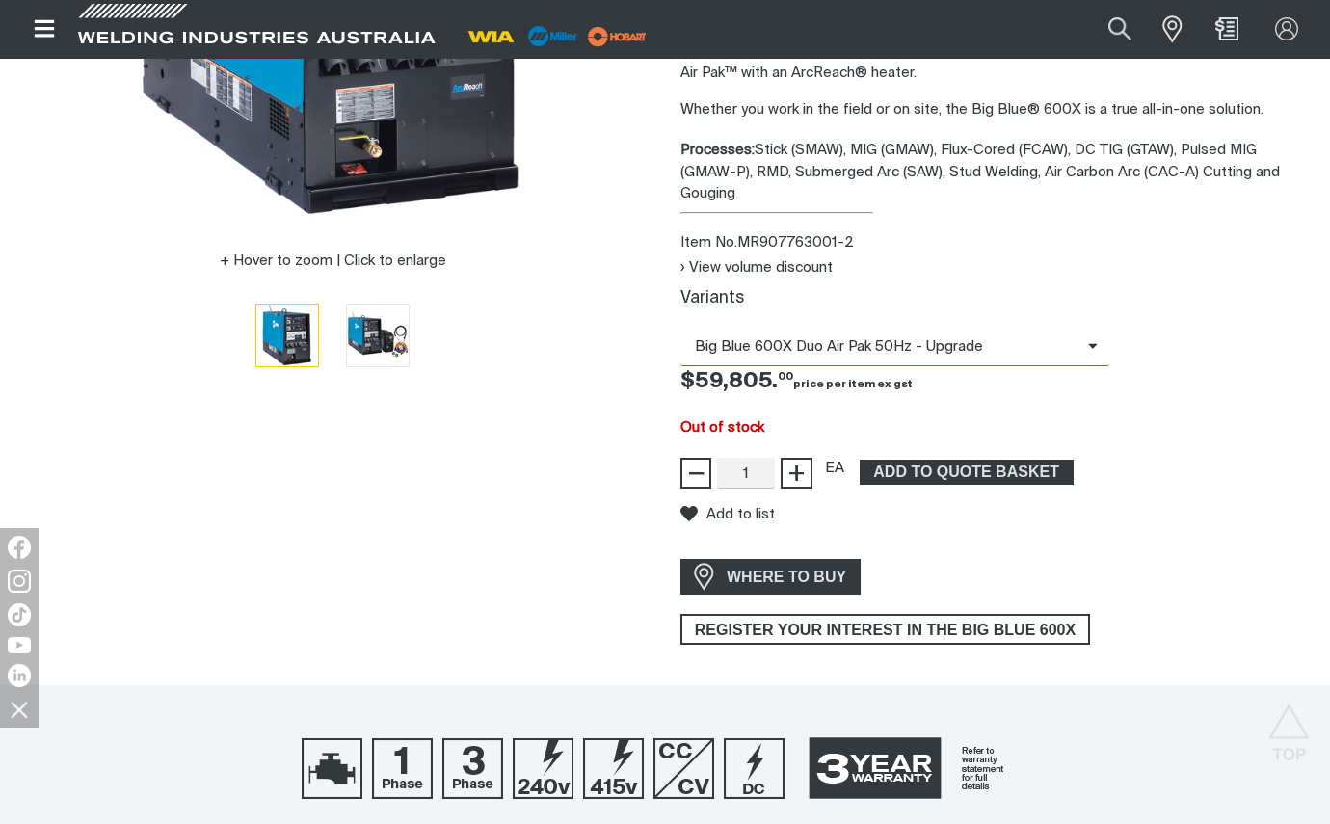
click at [1093, 338] on icon at bounding box center [1093, 345] width 10 height 14
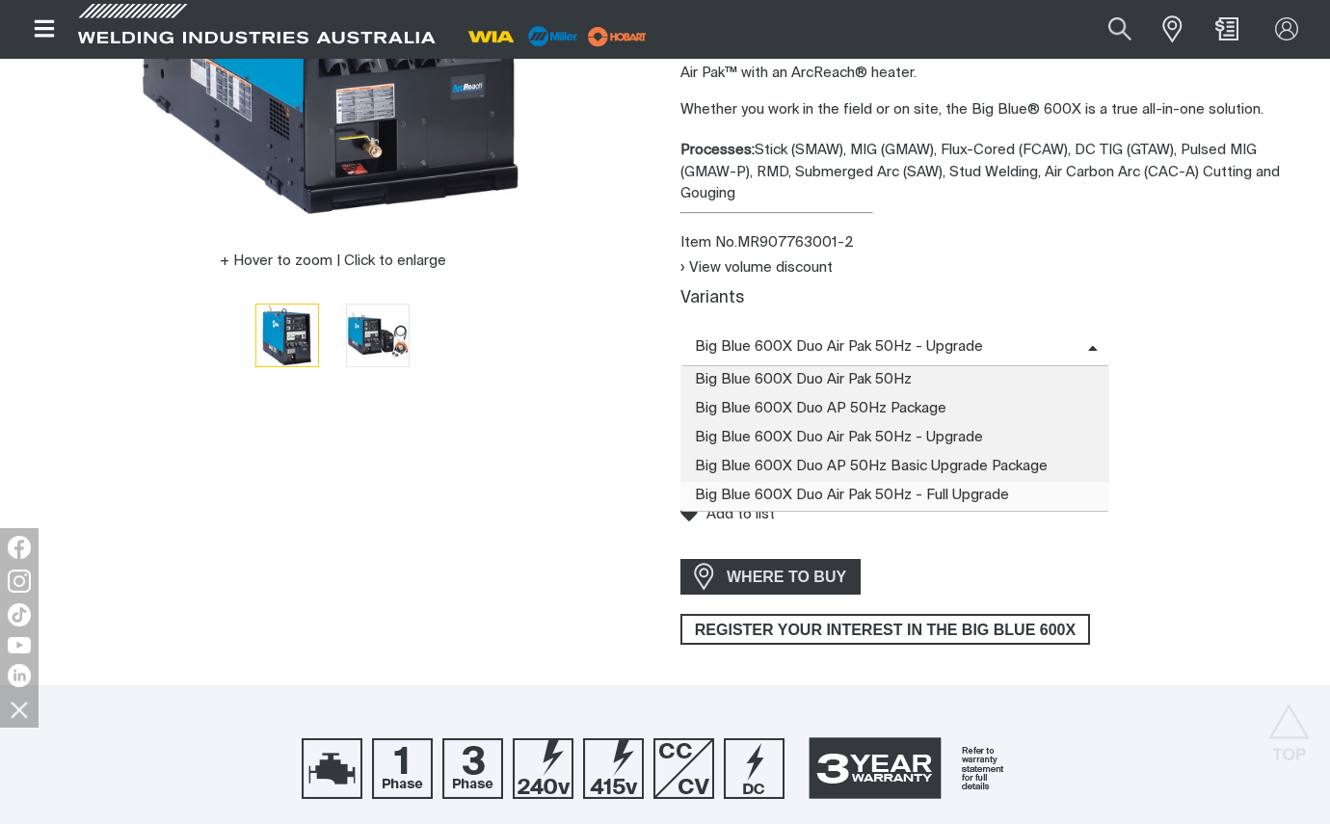
click at [959, 482] on span "Big Blue 600X Duo Air Pak 50Hz - Full Upgrade" at bounding box center [894, 496] width 429 height 29
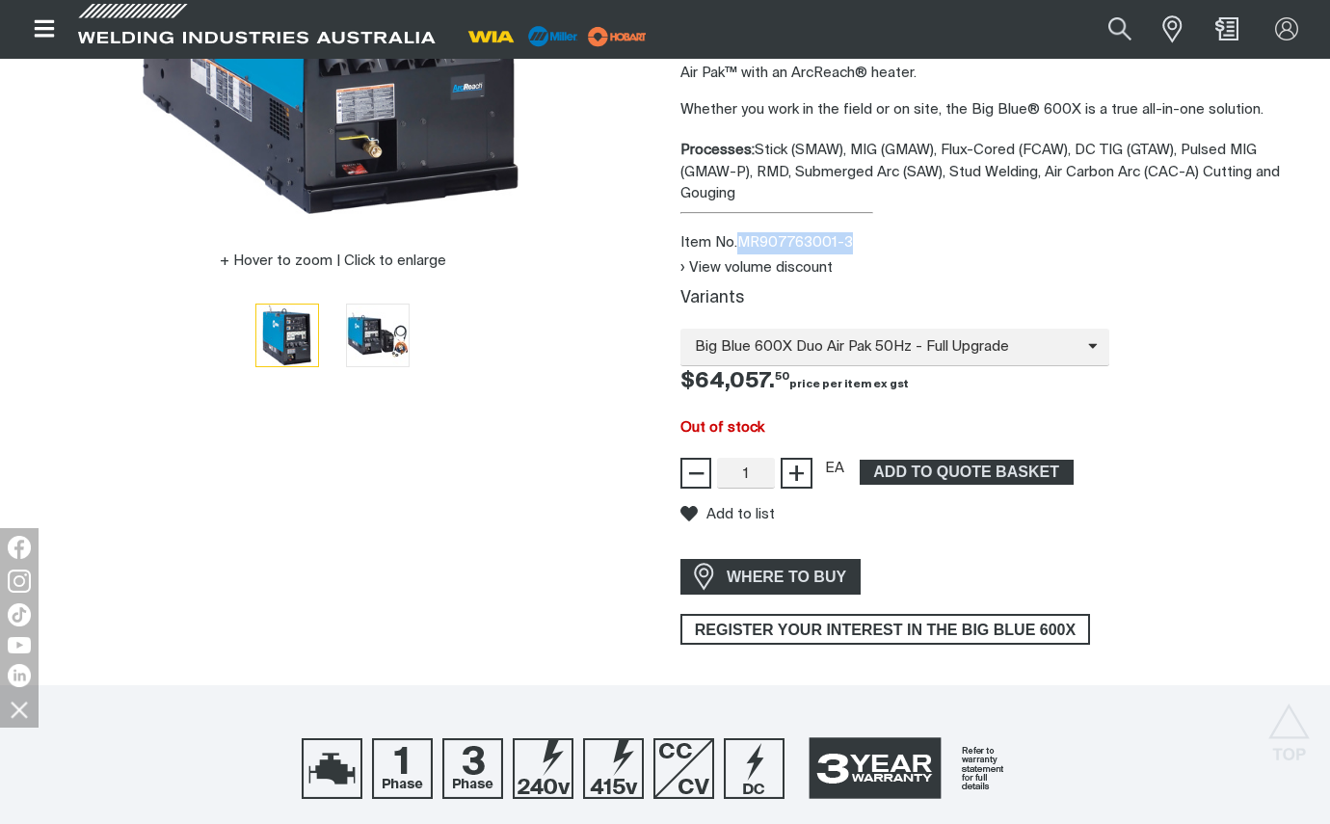
drag, startPoint x: 741, startPoint y: 217, endPoint x: 870, endPoint y: 213, distance: 129.2
click at [870, 232] on div "Item No. MR907763001-3" at bounding box center [997, 243] width 634 height 22
copy div "MR907763001-3"
click at [1048, 336] on span "Big Blue 600X Duo Air Pak 50Hz - Full Upgrade" at bounding box center [884, 347] width 408 height 22
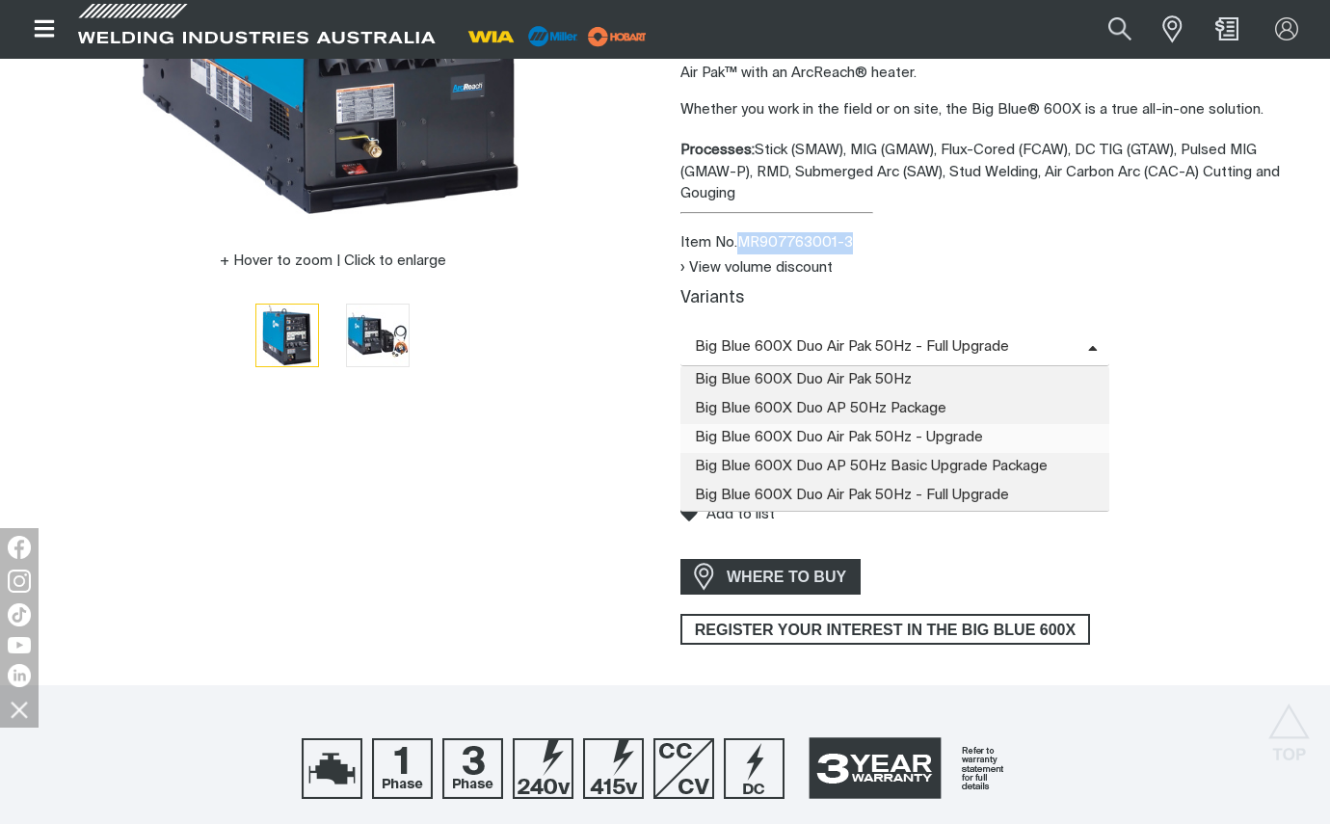
click at [948, 424] on span "Big Blue 600X Duo Air Pak 50Hz - Upgrade" at bounding box center [894, 438] width 429 height 29
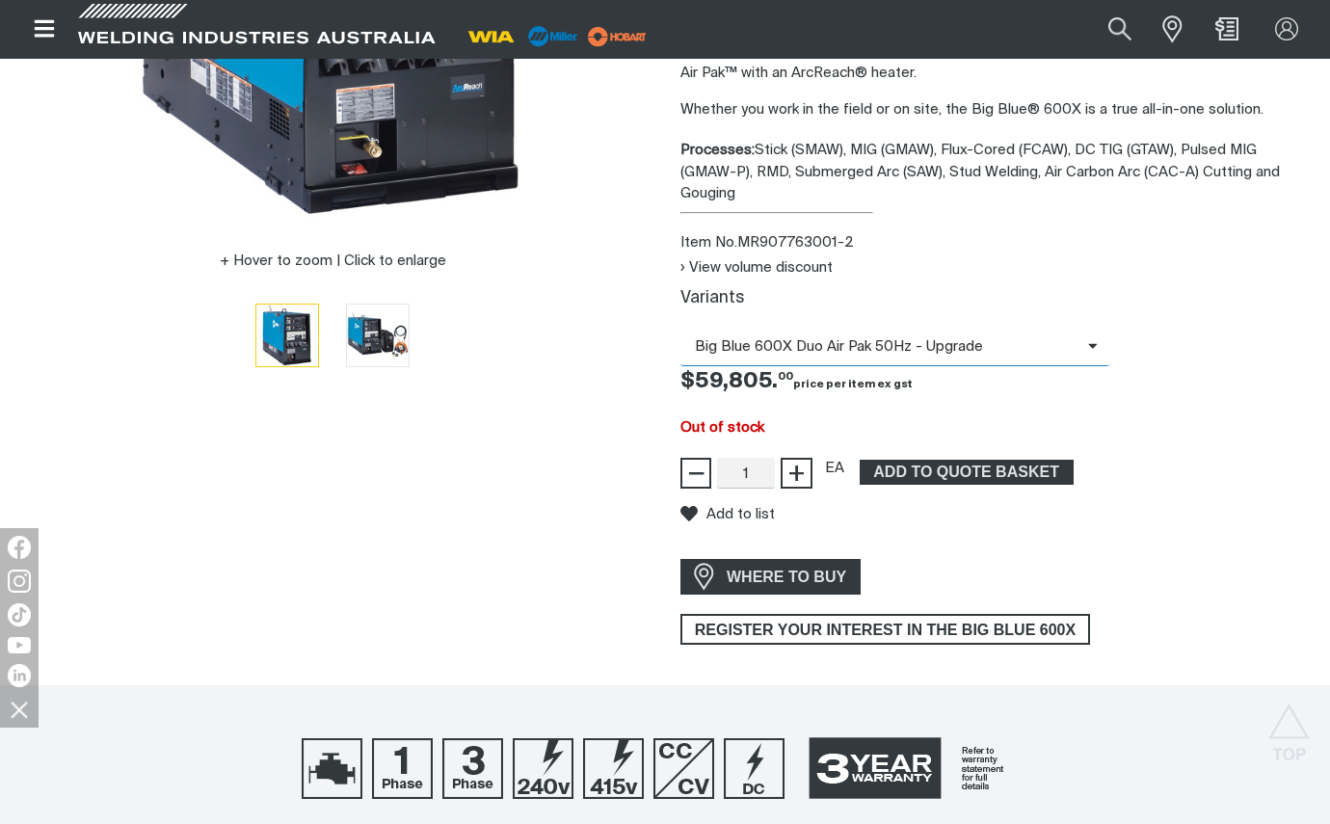
click at [1095, 338] on icon at bounding box center [1093, 345] width 10 height 14
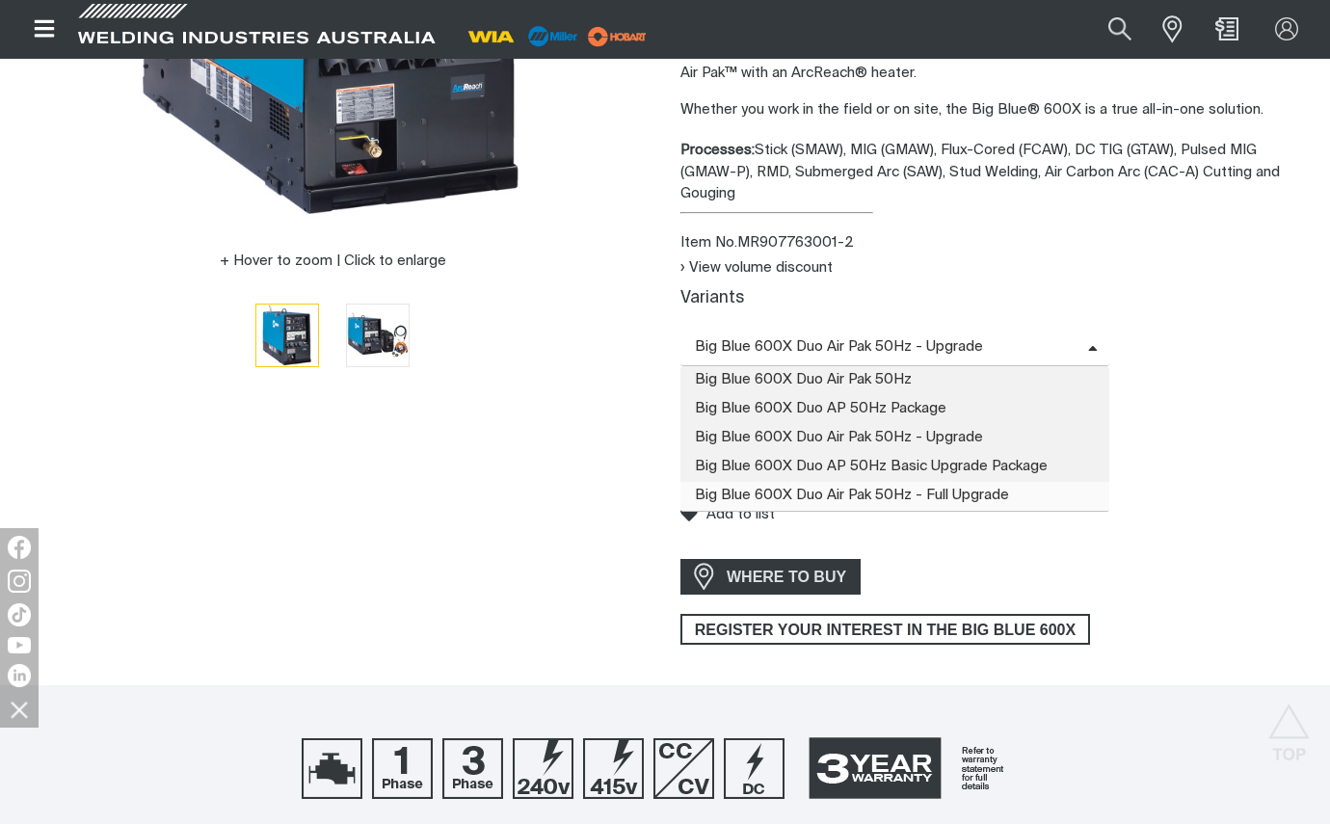
click at [917, 482] on span "Big Blue 600X Duo Air Pak 50Hz - Full Upgrade" at bounding box center [894, 496] width 429 height 29
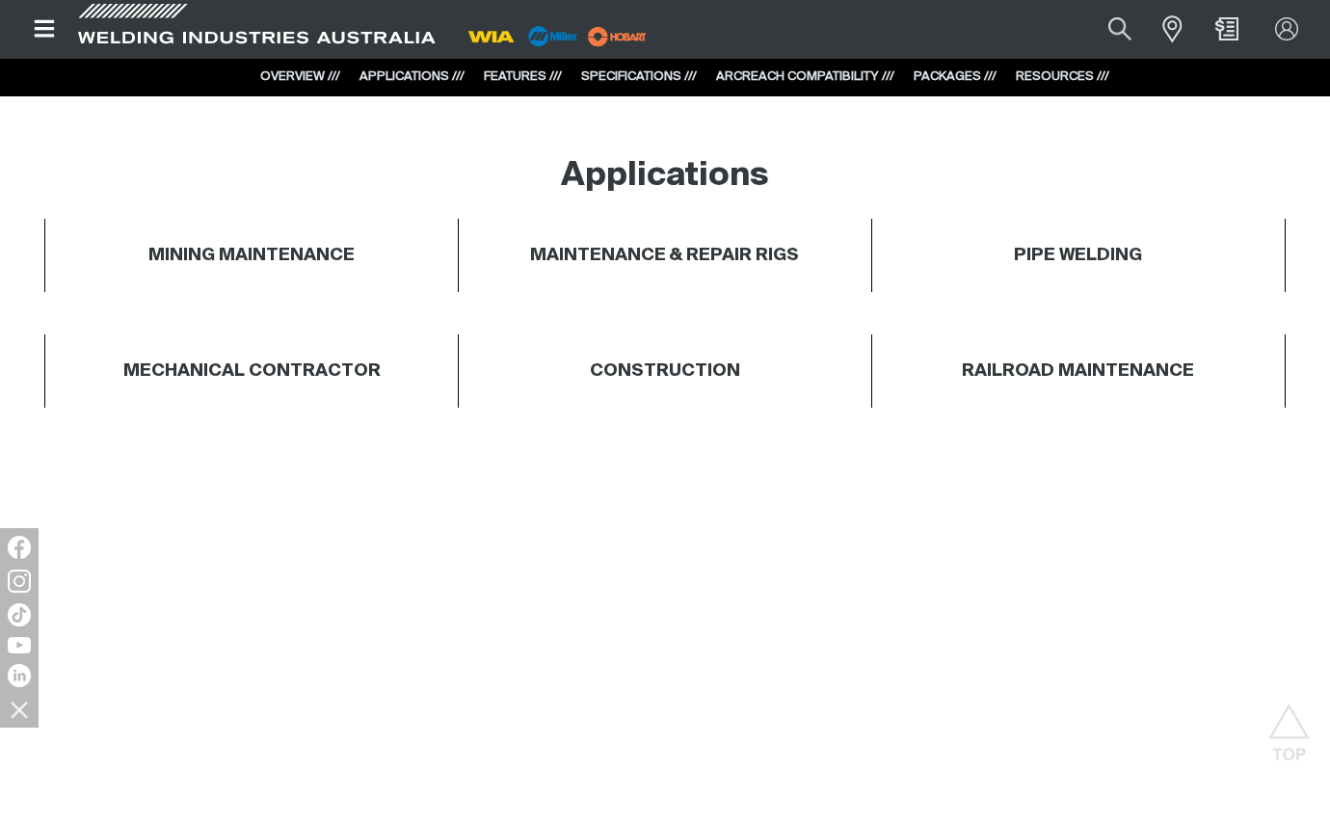
scroll to position [867, 0]
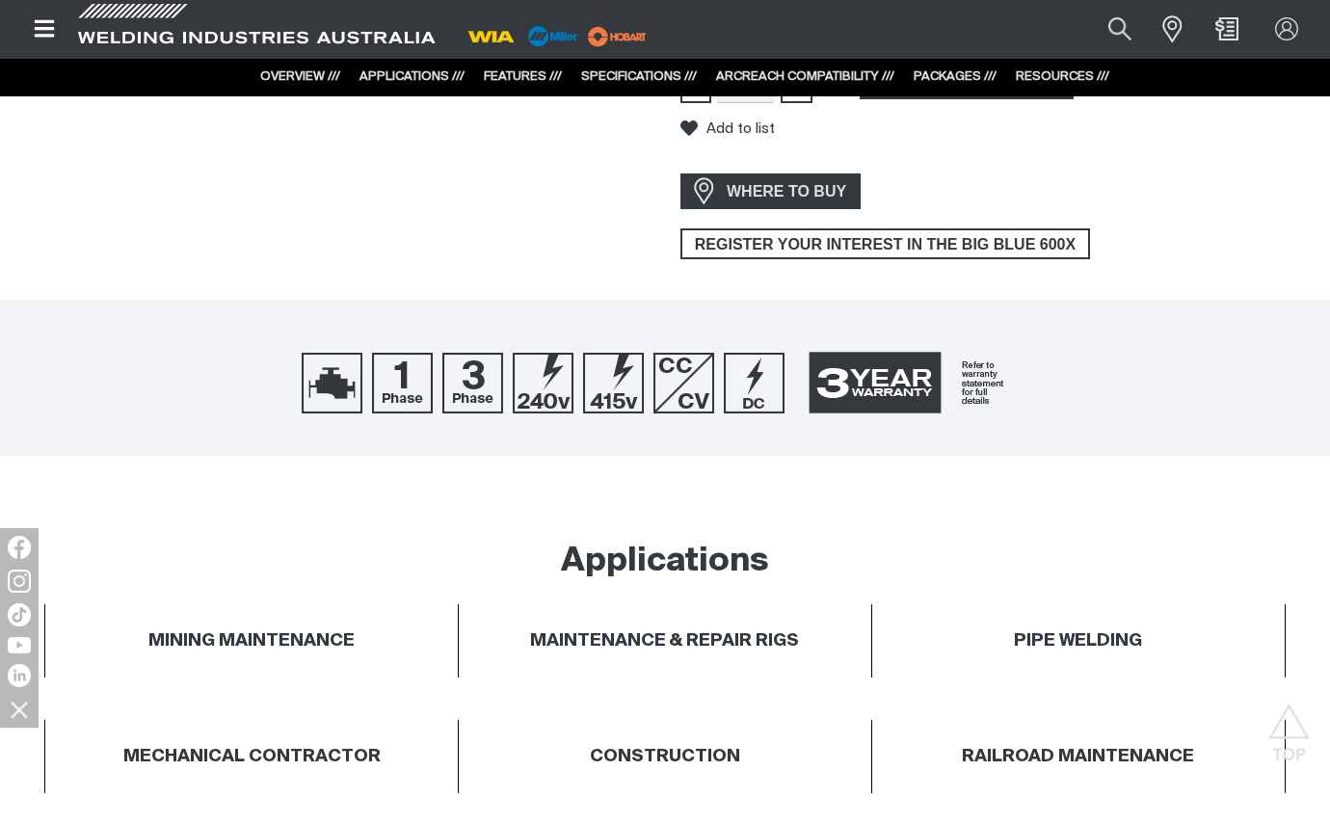
click at [945, 78] on link "PACKAGES ///" at bounding box center [955, 76] width 83 height 13
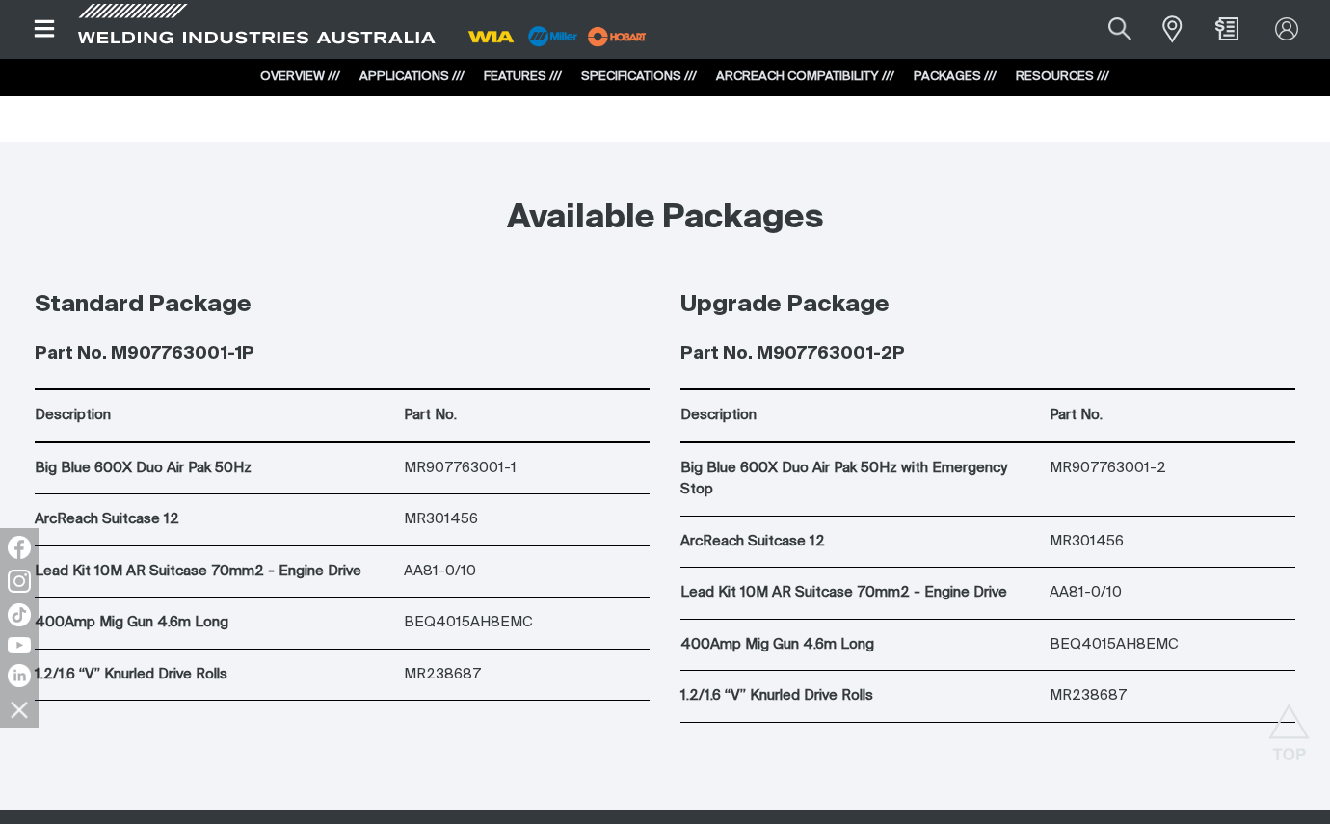
click at [1051, 78] on link "RESOURCES ///" at bounding box center [1062, 76] width 93 height 13
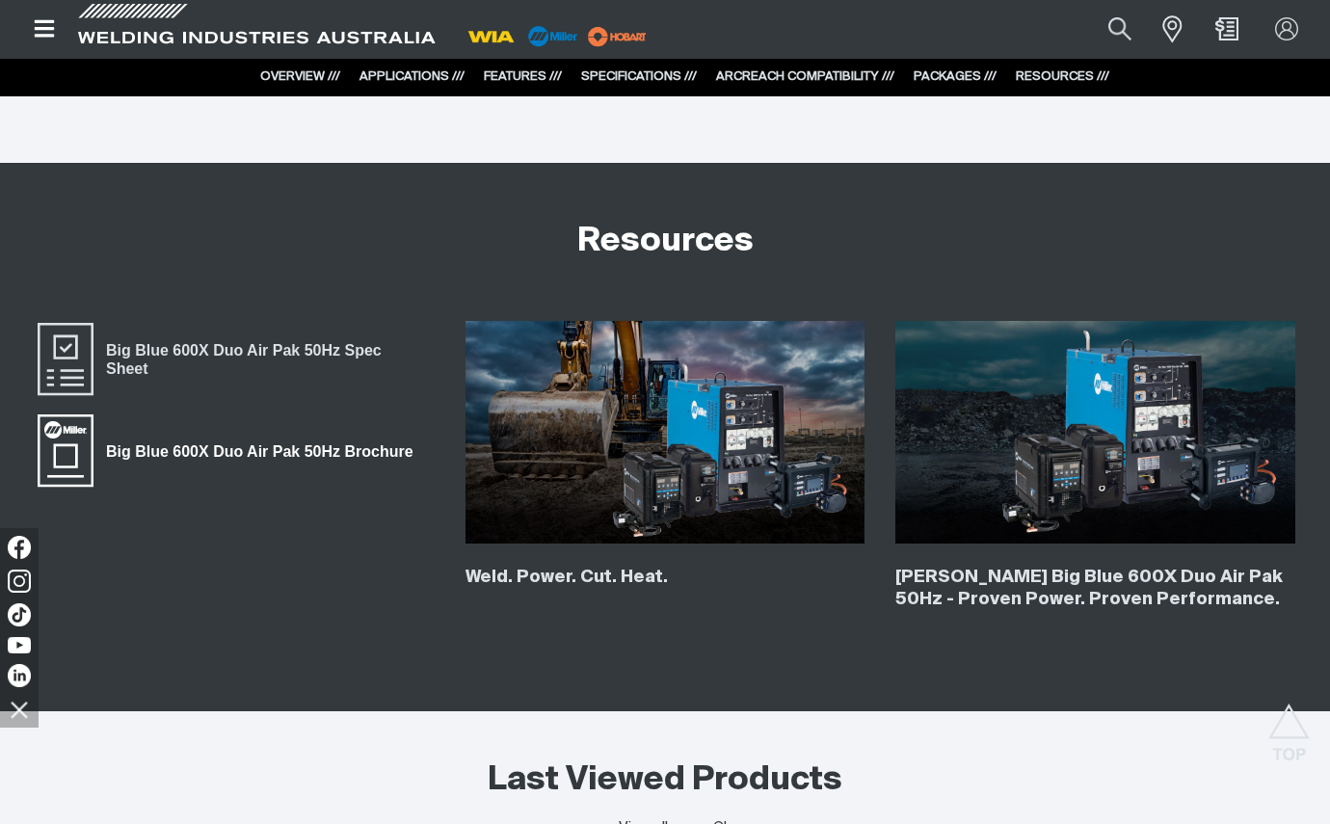
click at [276, 439] on span "Big Blue 600X Duo Air Pak 50Hz Brochure" at bounding box center [259, 451] width 332 height 25
click at [201, 338] on span "Big Blue 600X Duo Air Pak 50Hz Spec Sheet" at bounding box center [263, 359] width 340 height 43
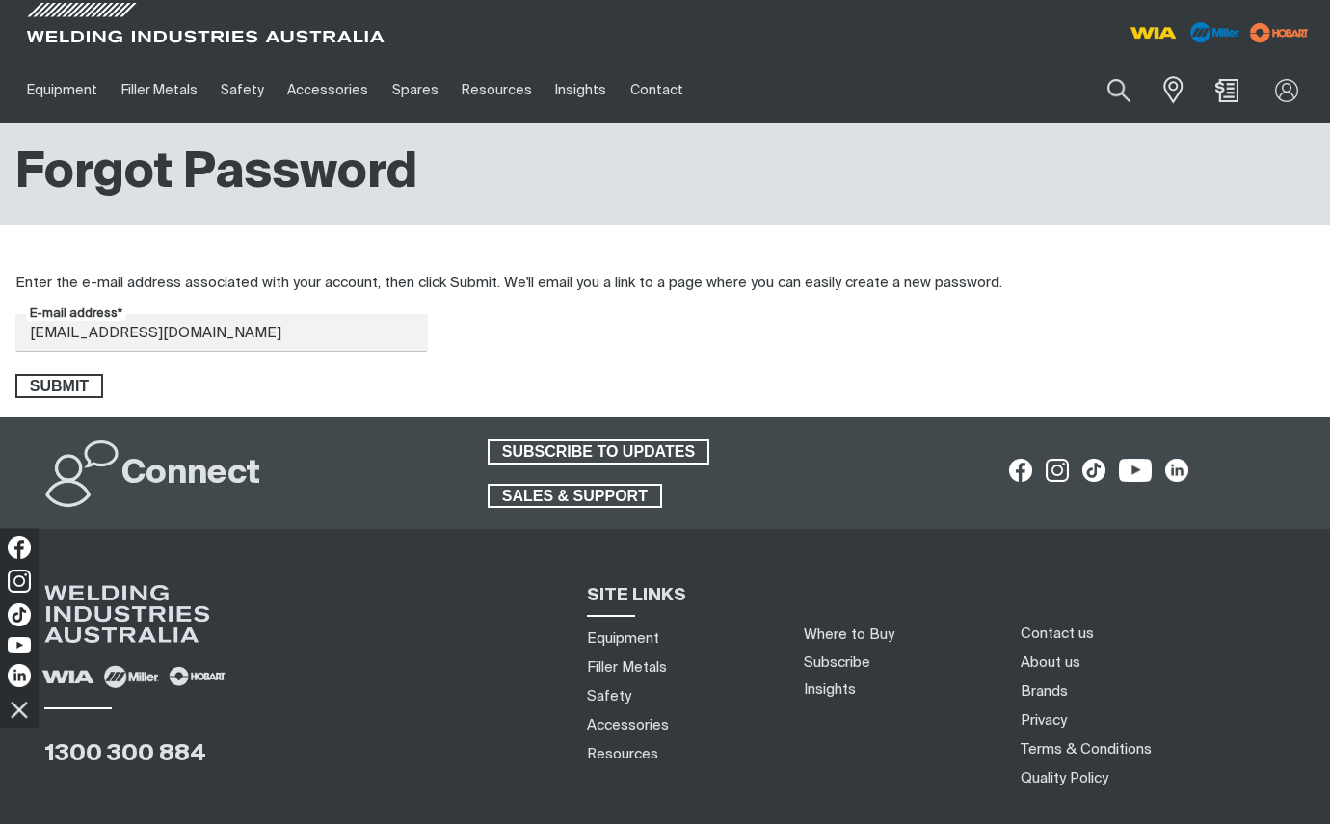
click at [783, 337] on div at bounding box center [887, 356] width 856 height 84
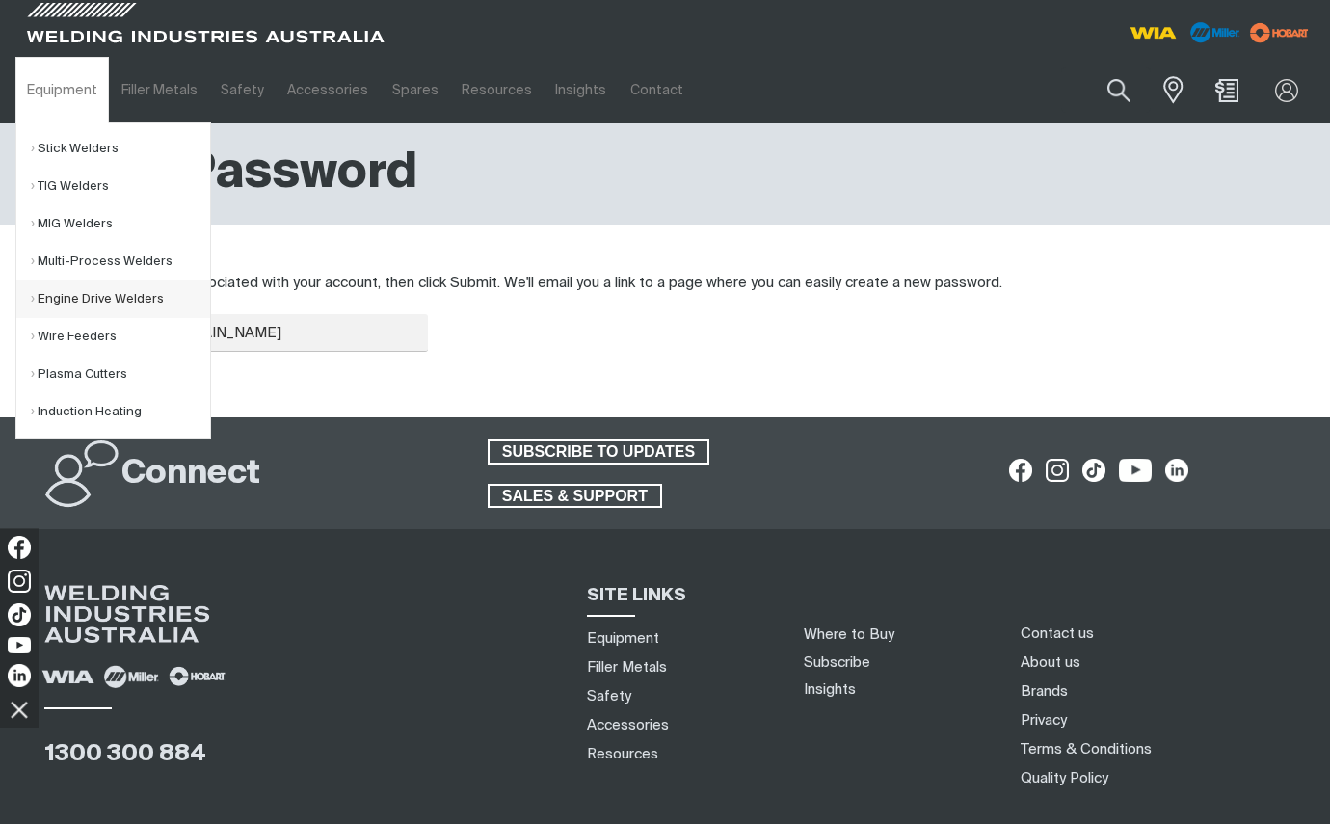
click at [98, 297] on link "Engine Drive Welders" at bounding box center [120, 299] width 179 height 38
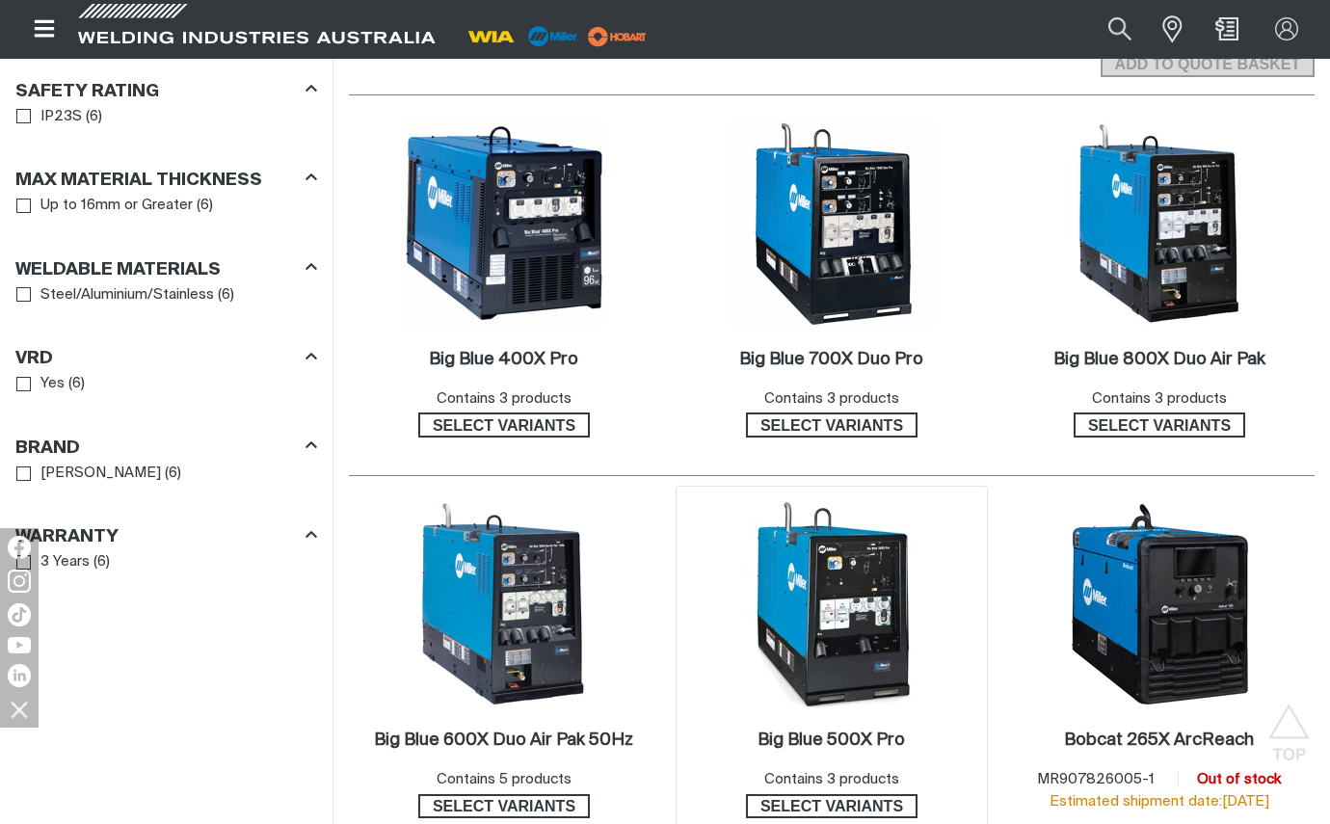
scroll to position [1156, 0]
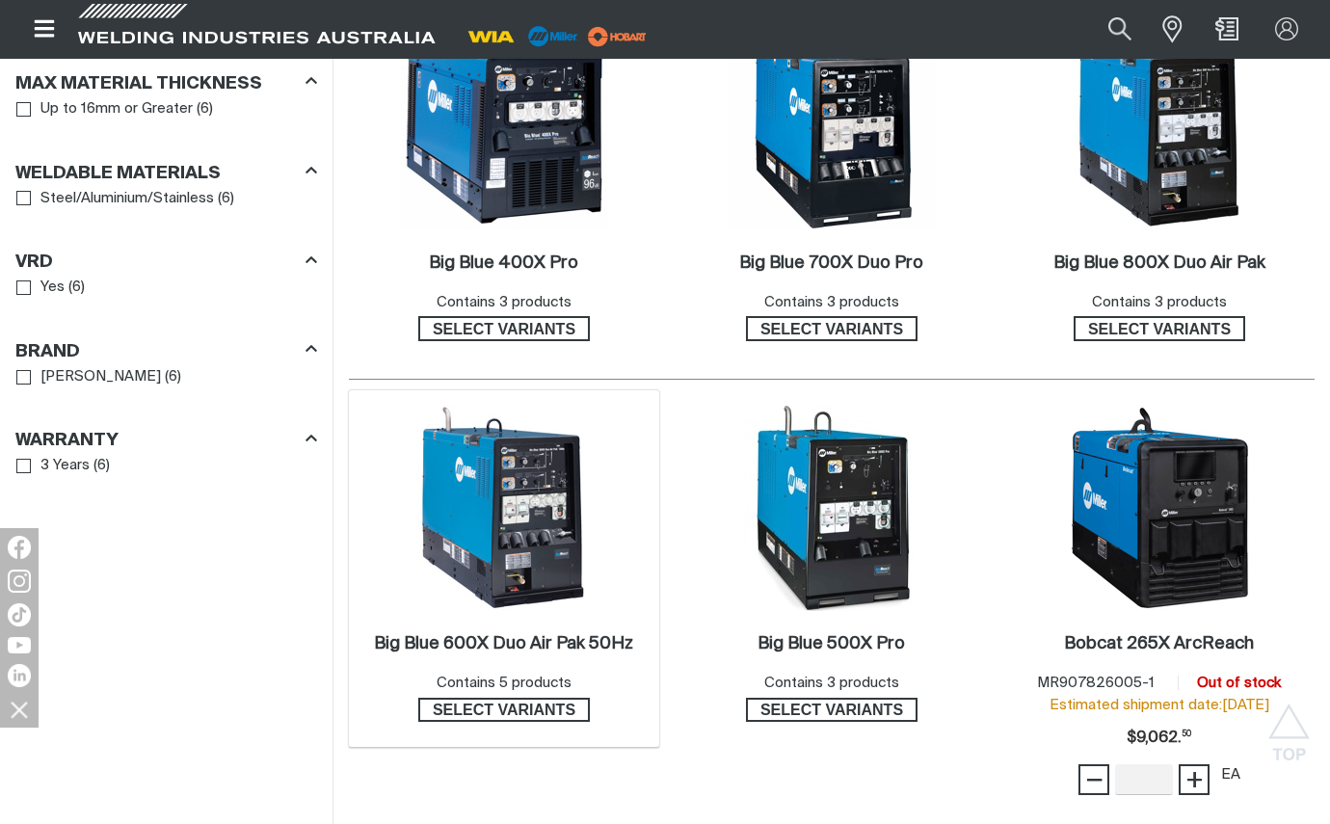
click at [498, 540] on img at bounding box center [504, 508] width 206 height 206
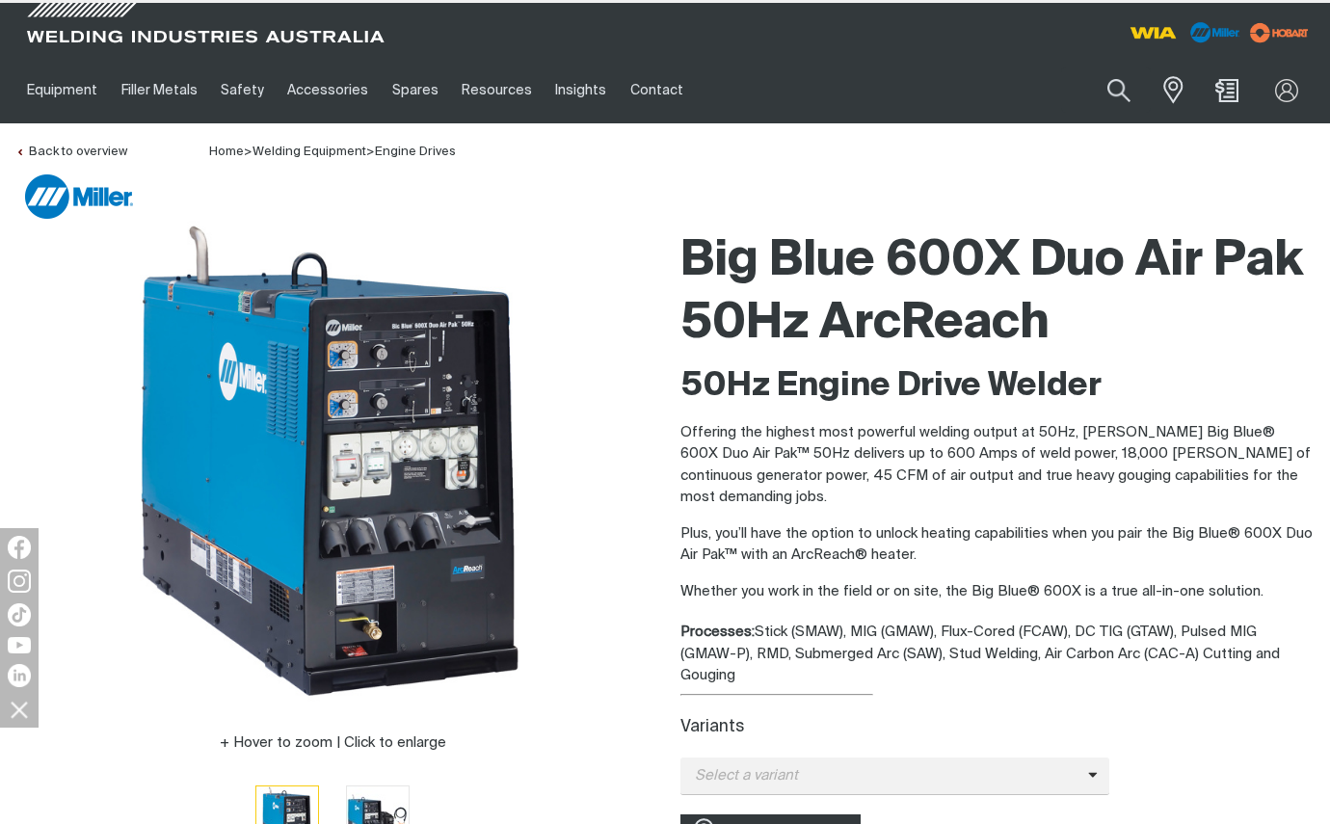
scroll to position [385, 0]
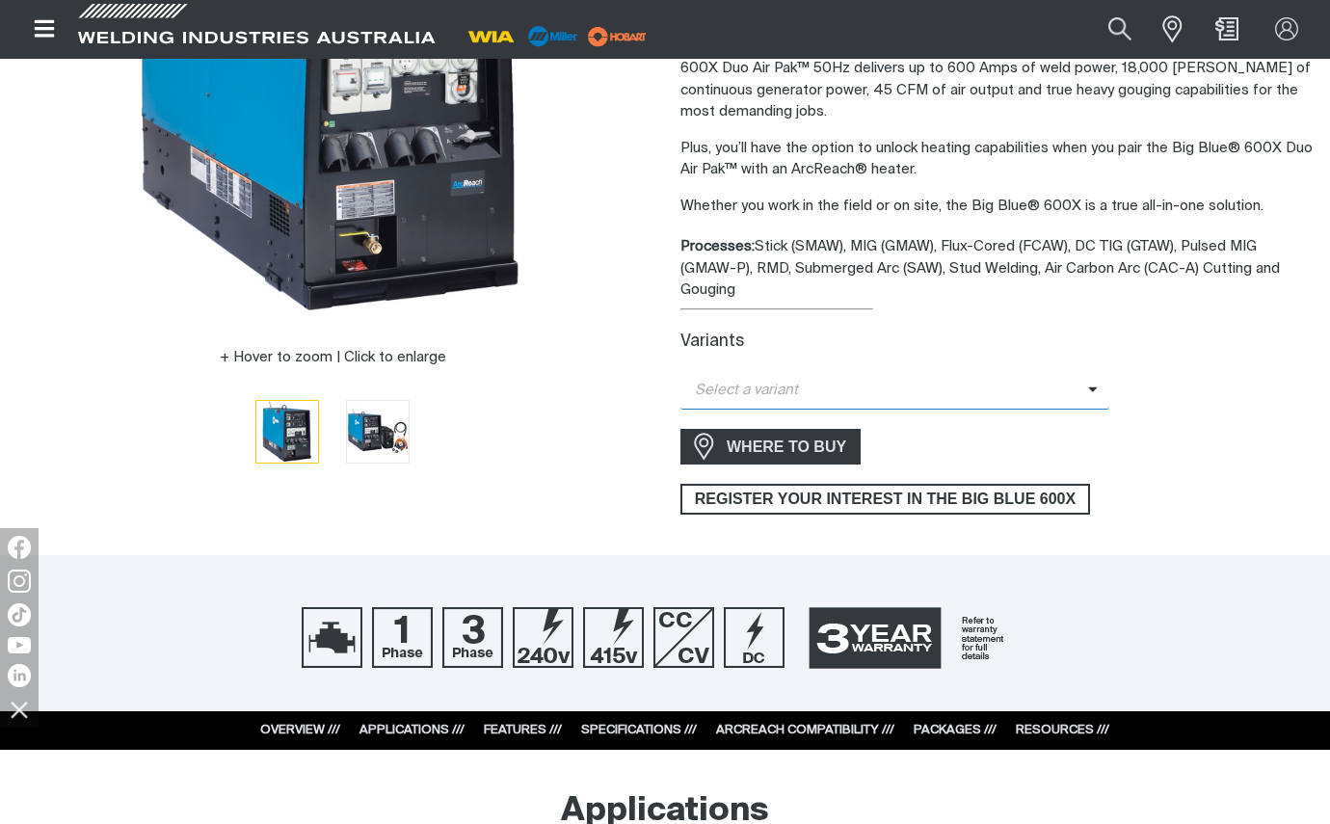
click at [1082, 380] on span "Select a variant" at bounding box center [884, 391] width 408 height 22
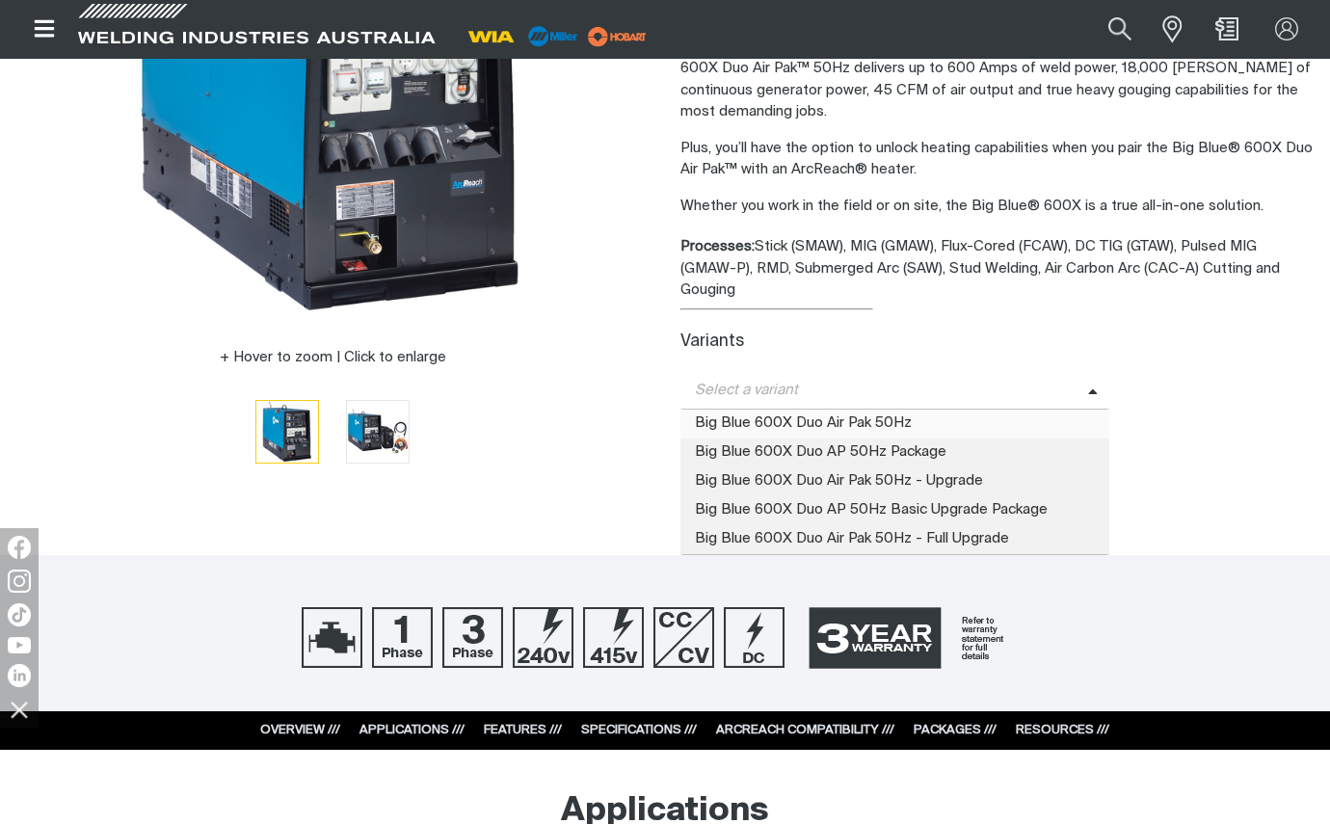
click at [832, 410] on span "Big Blue 600X Duo Air Pak 50Hz" at bounding box center [894, 424] width 429 height 29
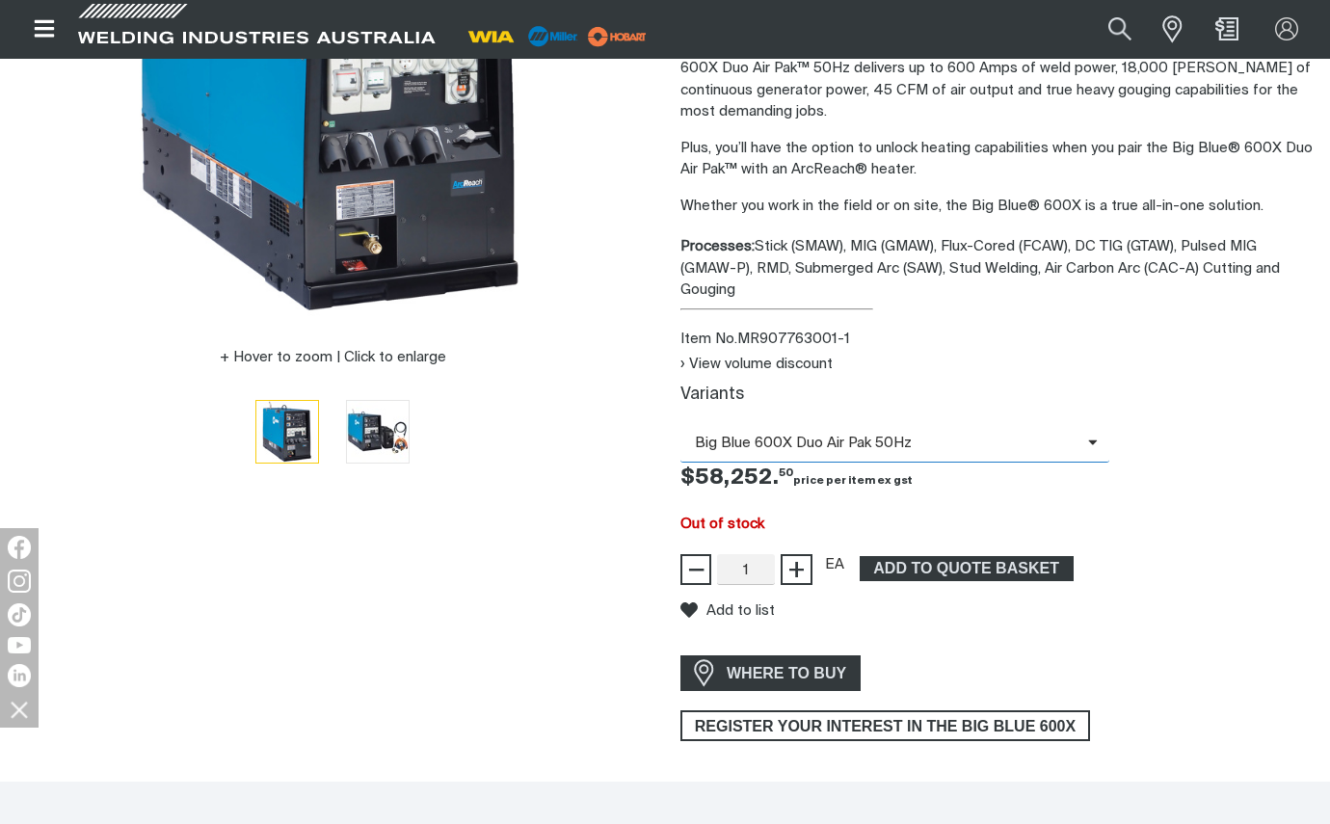
click at [1092, 435] on icon at bounding box center [1093, 442] width 10 height 14
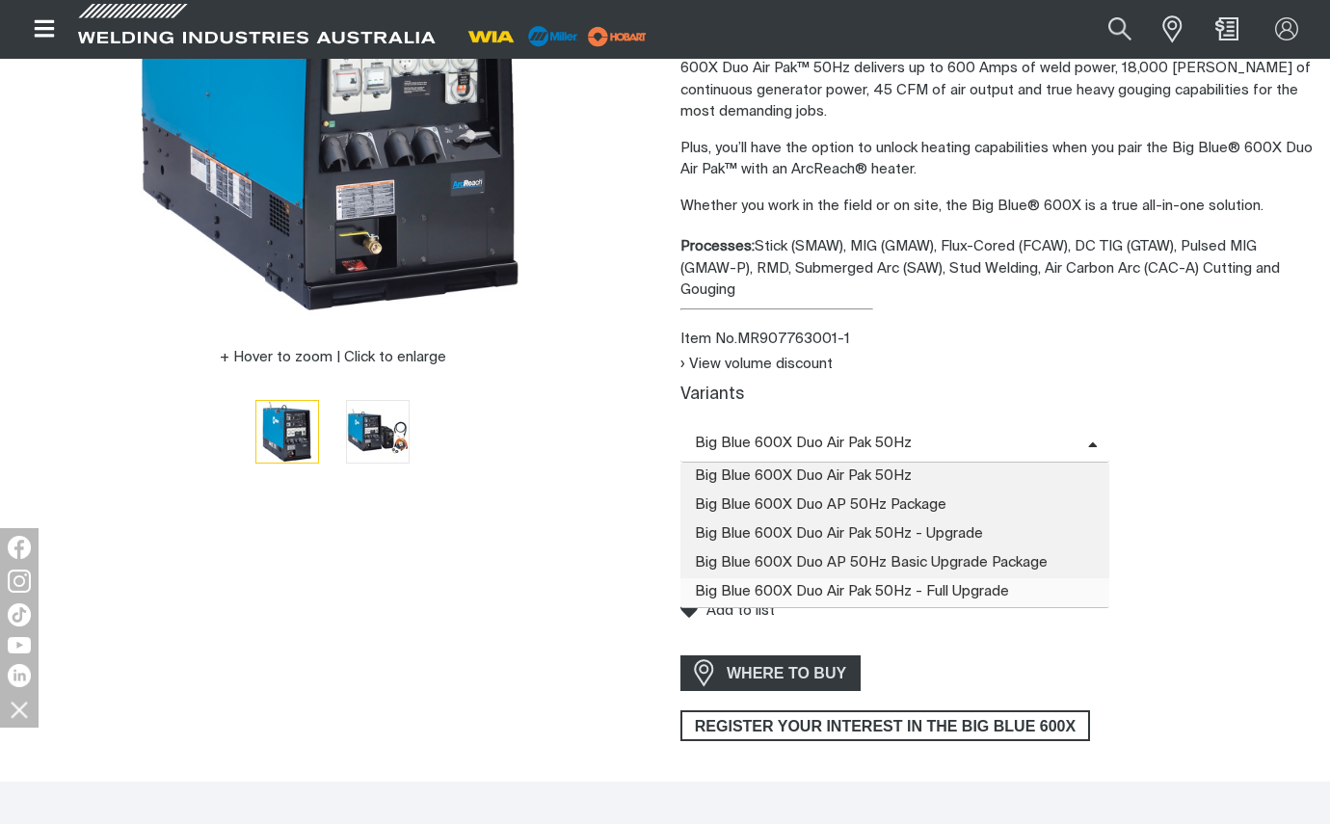
click at [934, 578] on span "Big Blue 600X Duo Air Pak 50Hz - Full Upgrade" at bounding box center [894, 592] width 429 height 29
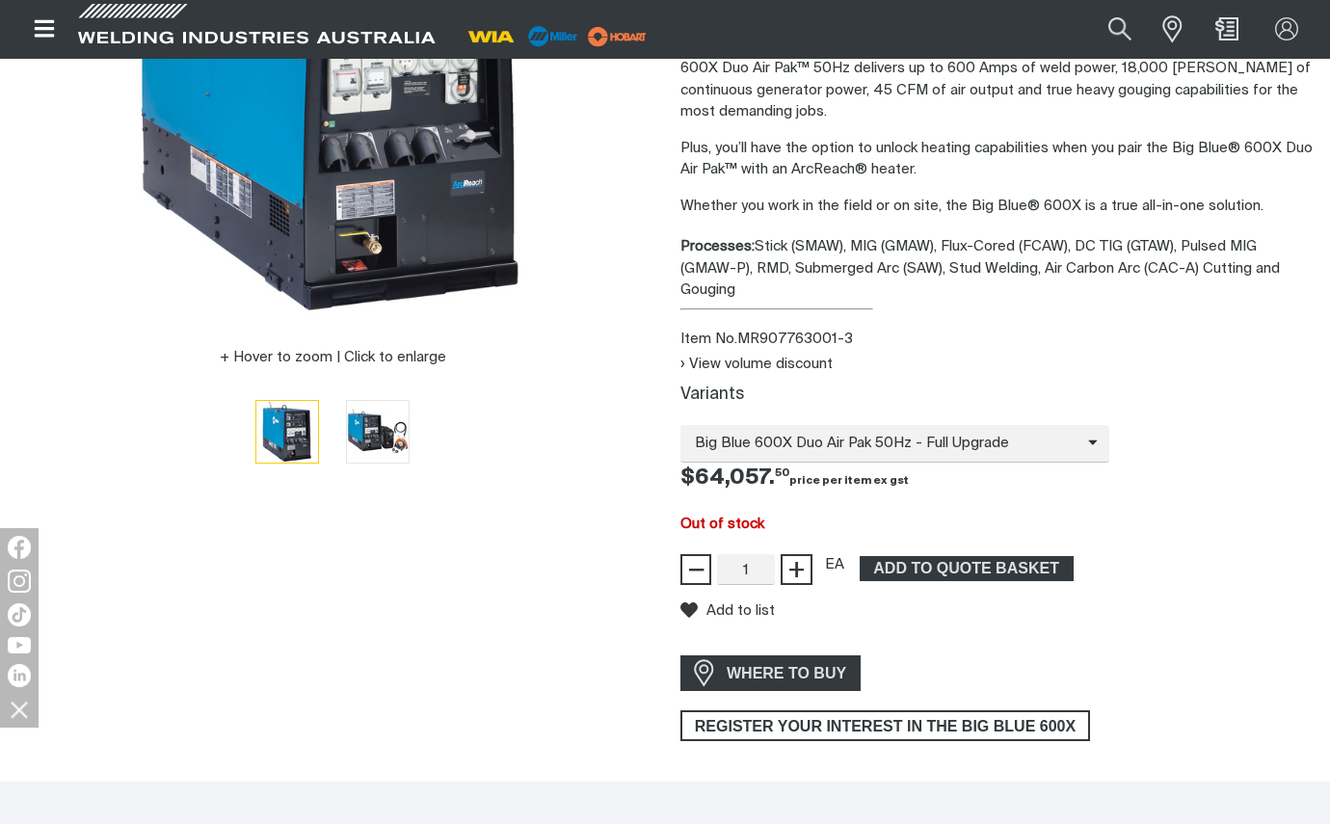
click at [986, 531] on div "View volume discount Variants Big Blue 600X Duo Air Pak 50Hz - Full Upgrade Big…" at bounding box center [997, 469] width 634 height 231
click at [977, 556] on span "ADD TO QUOTE BASKET" at bounding box center [967, 568] width 210 height 25
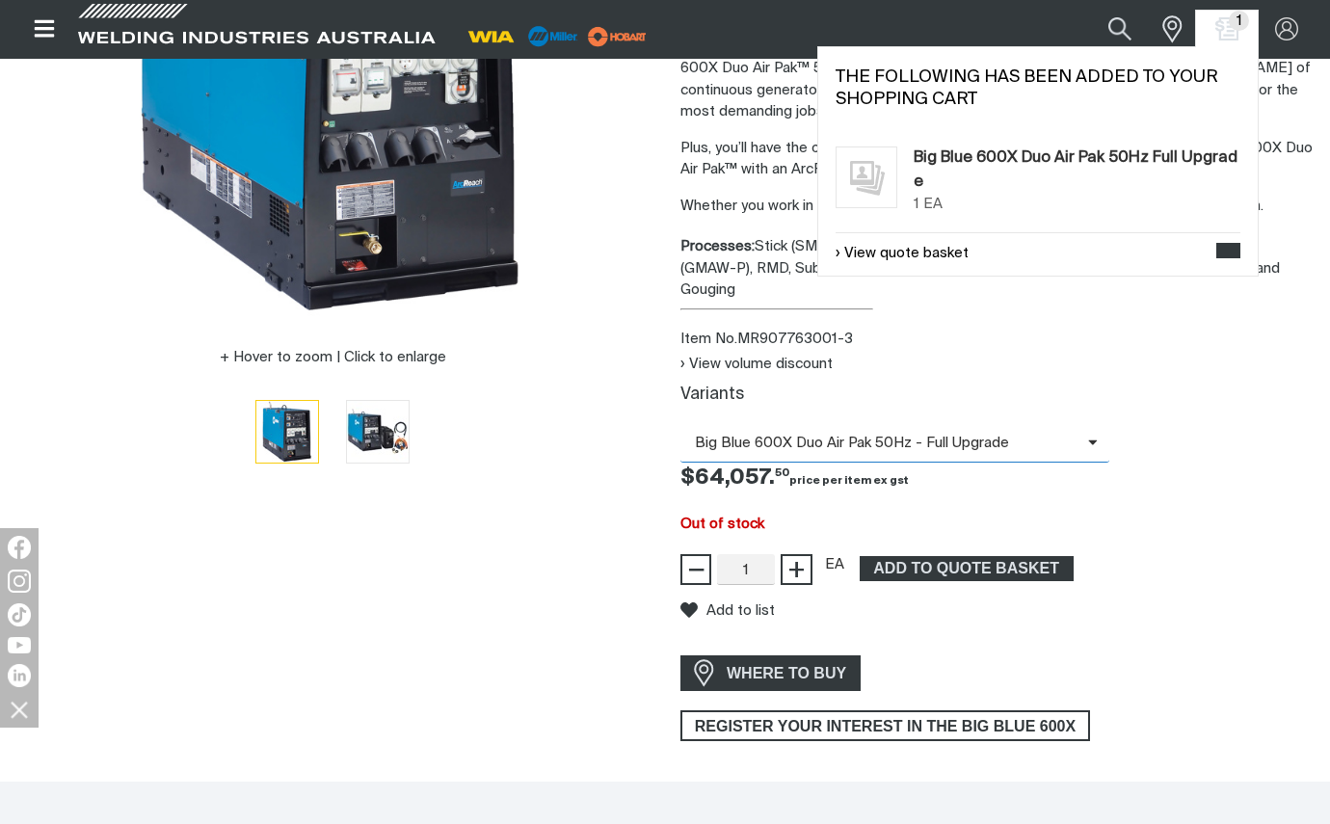
click at [1089, 435] on icon at bounding box center [1093, 442] width 10 height 14
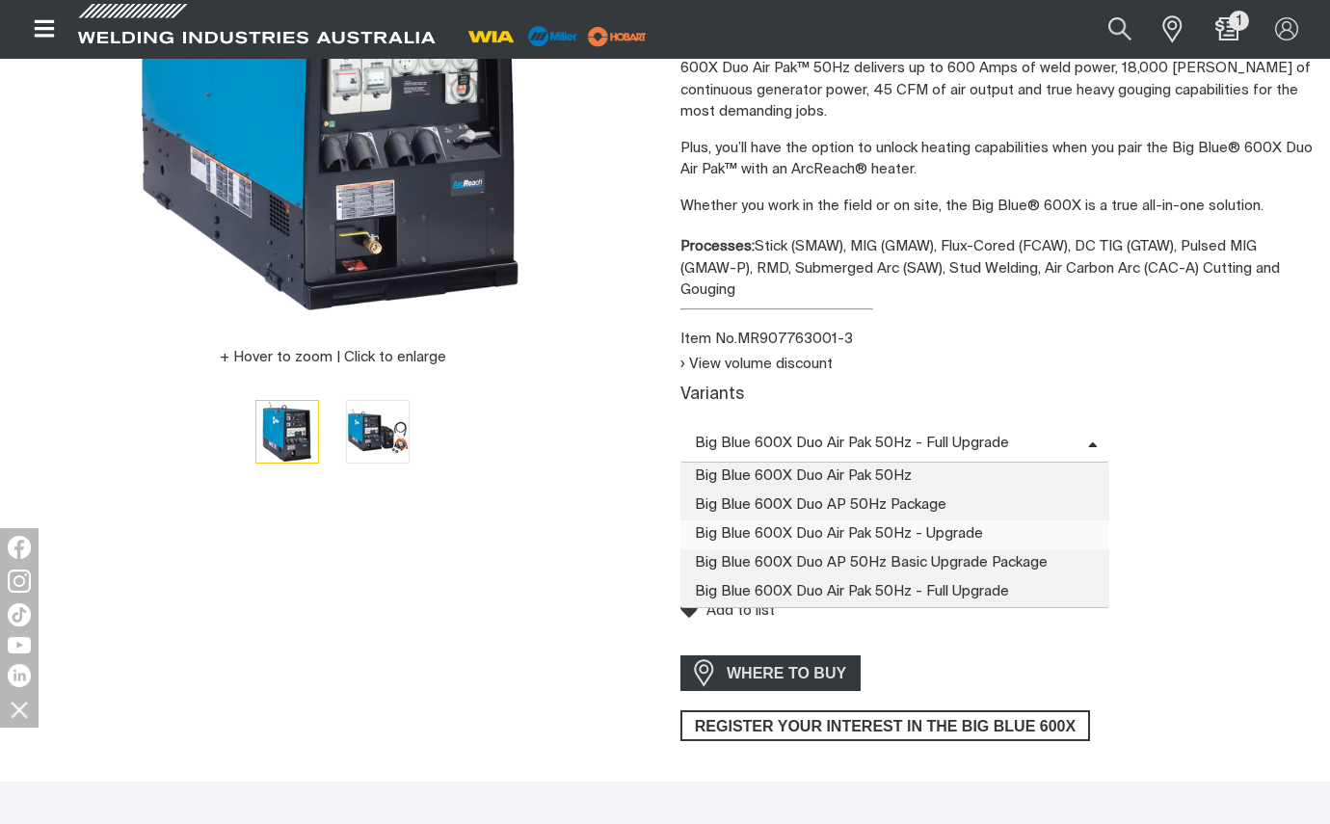
click at [1004, 520] on span "Big Blue 600X Duo Air Pak 50Hz - Upgrade" at bounding box center [894, 534] width 429 height 29
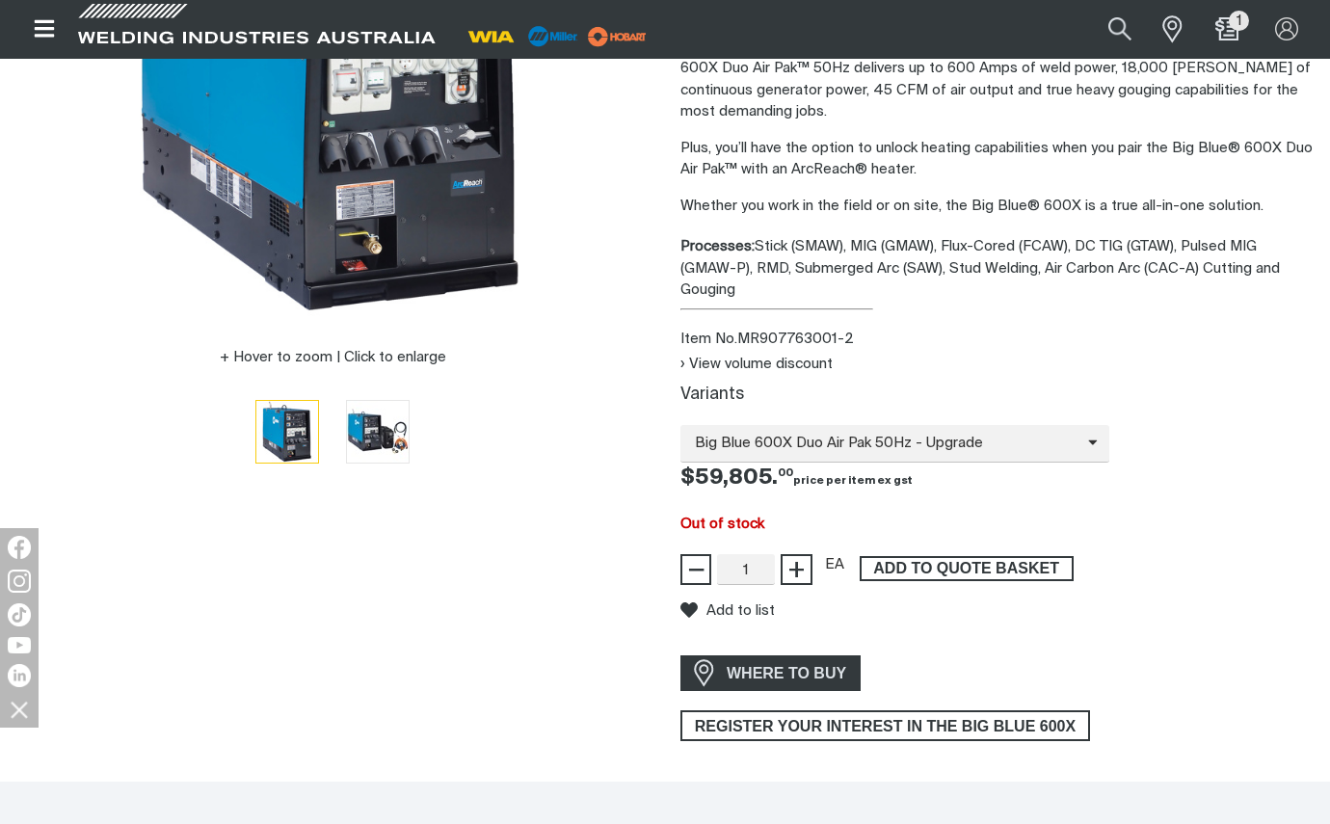
drag, startPoint x: 991, startPoint y: 544, endPoint x: 1071, endPoint y: 504, distance: 89.6
click at [992, 556] on span "ADD TO QUOTE BASKET" at bounding box center [967, 568] width 210 height 25
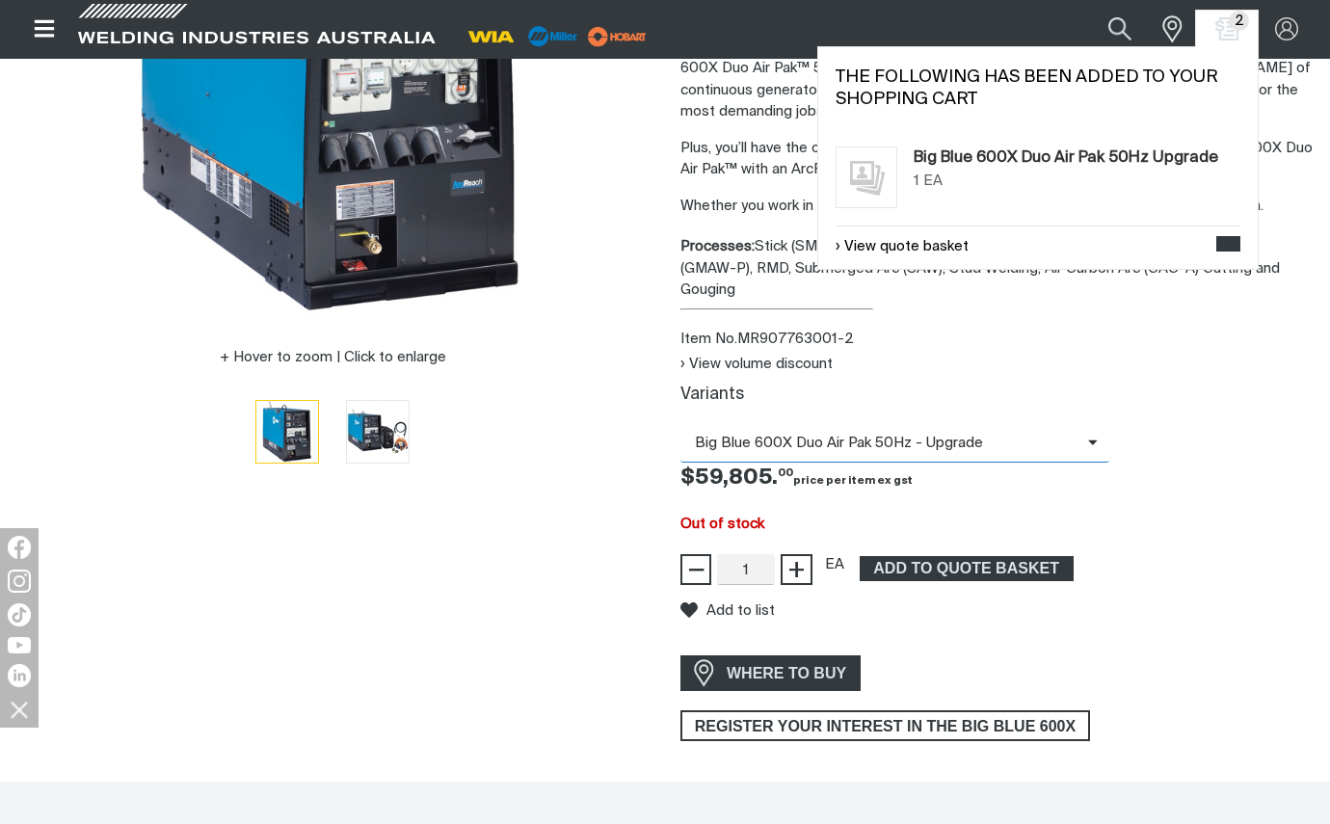
click at [1092, 435] on icon at bounding box center [1093, 442] width 10 height 14
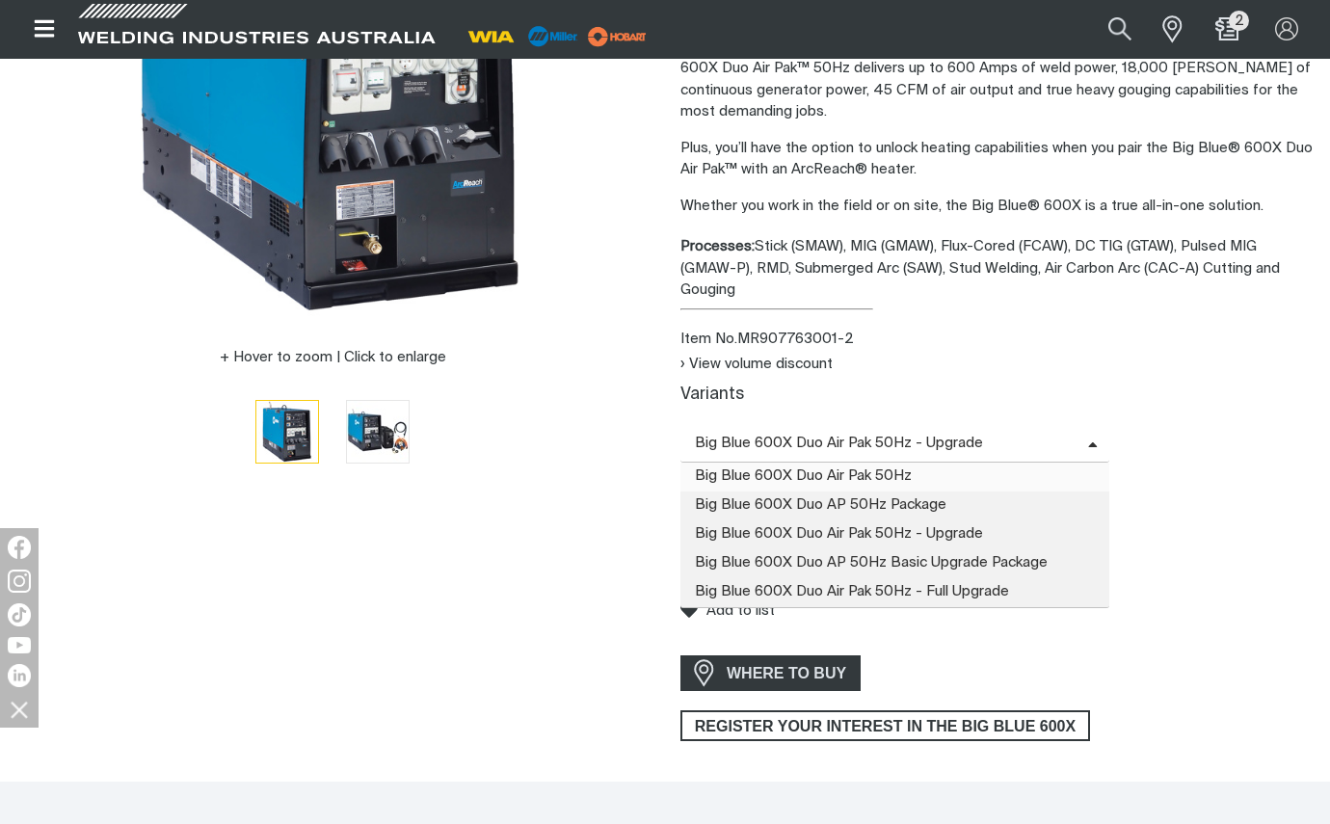
click at [929, 463] on span "Big Blue 600X Duo Air Pak 50Hz" at bounding box center [894, 477] width 429 height 29
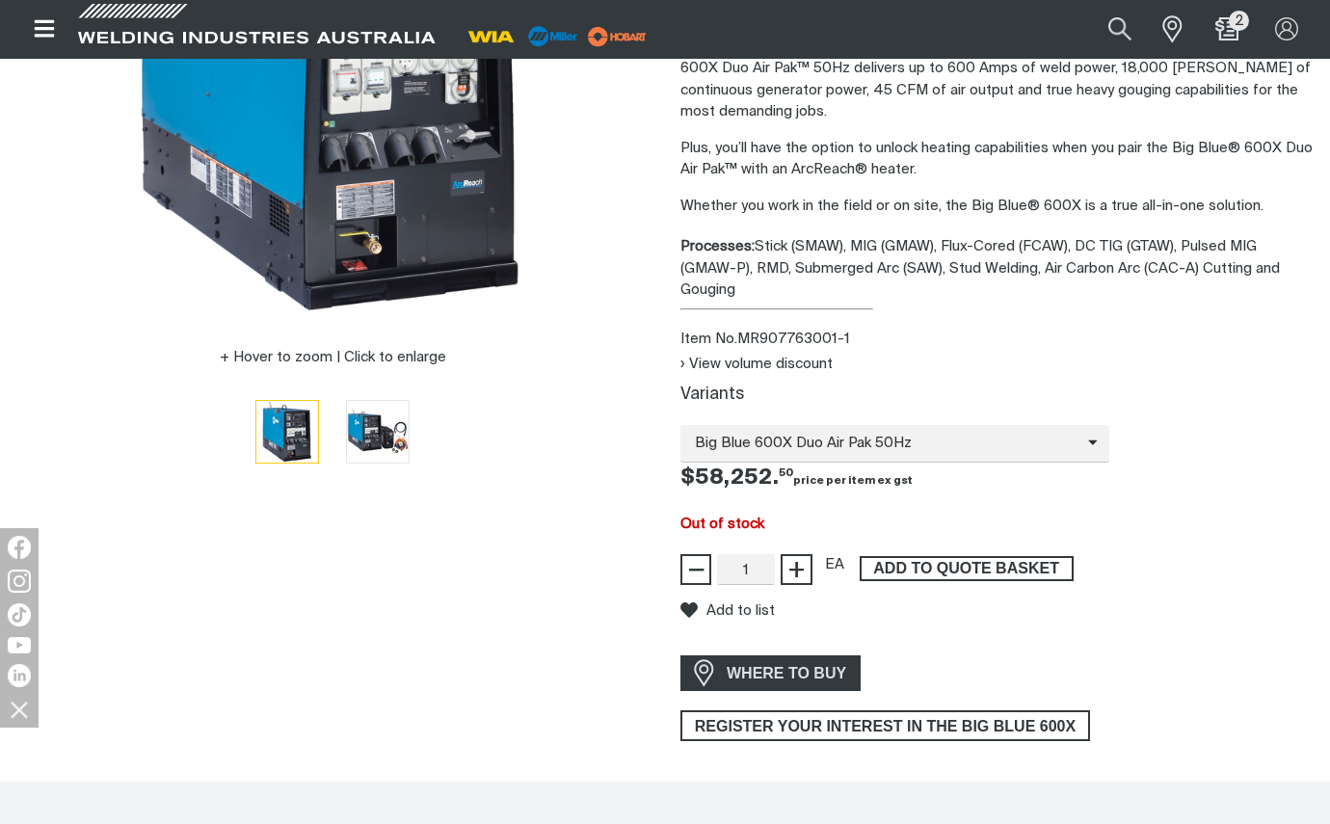
click at [1010, 556] on span "ADD TO QUOTE BASKET" at bounding box center [967, 568] width 210 height 25
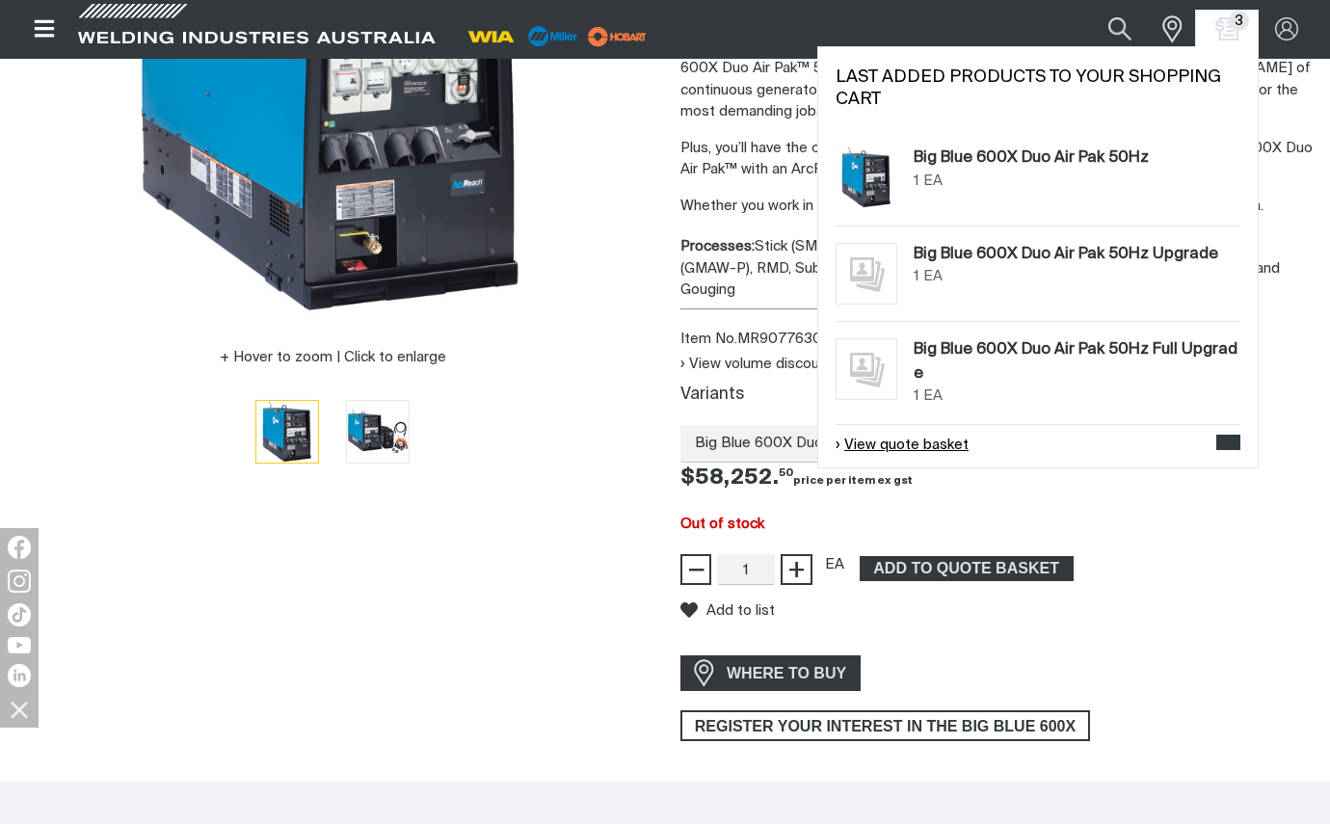
click at [907, 440] on link "View quote basket" at bounding box center [902, 446] width 133 height 22
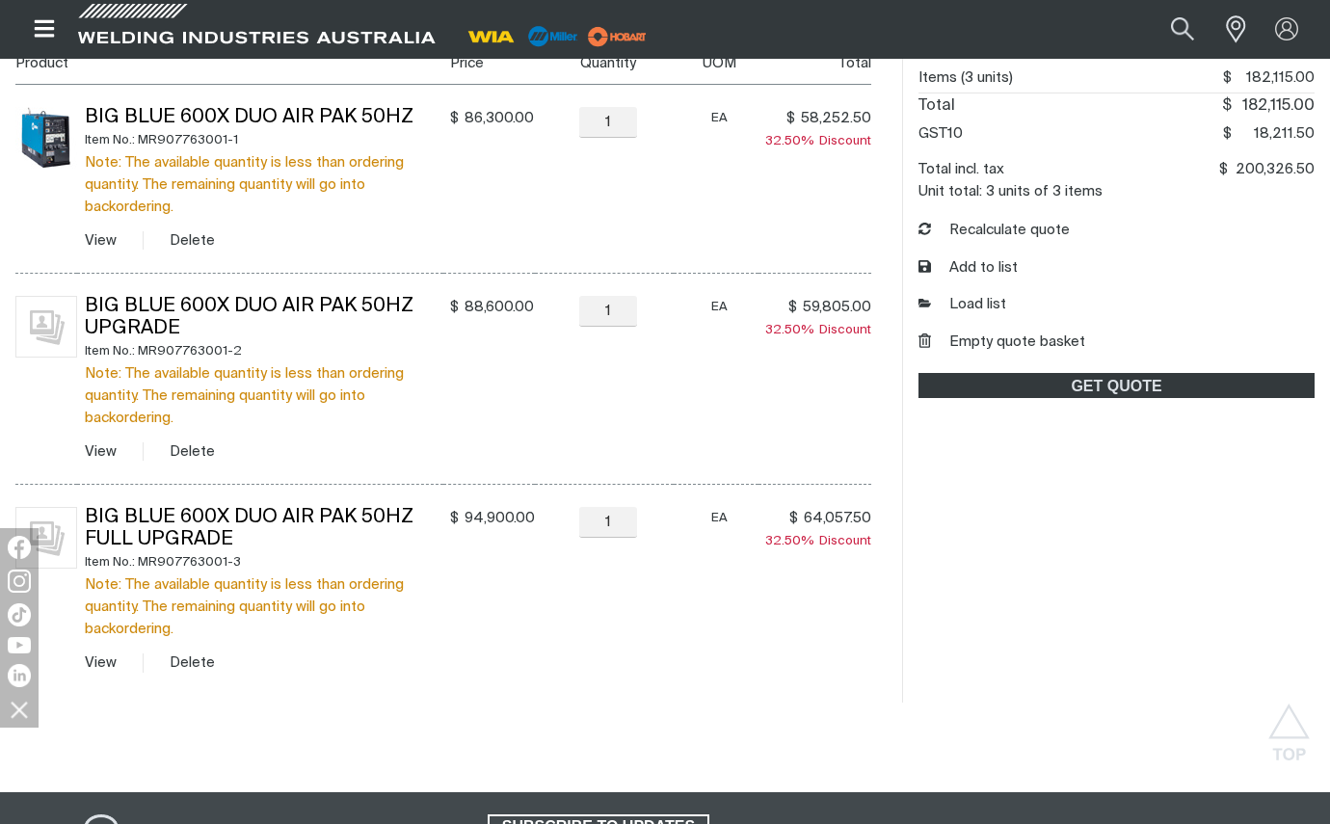
scroll to position [385, 0]
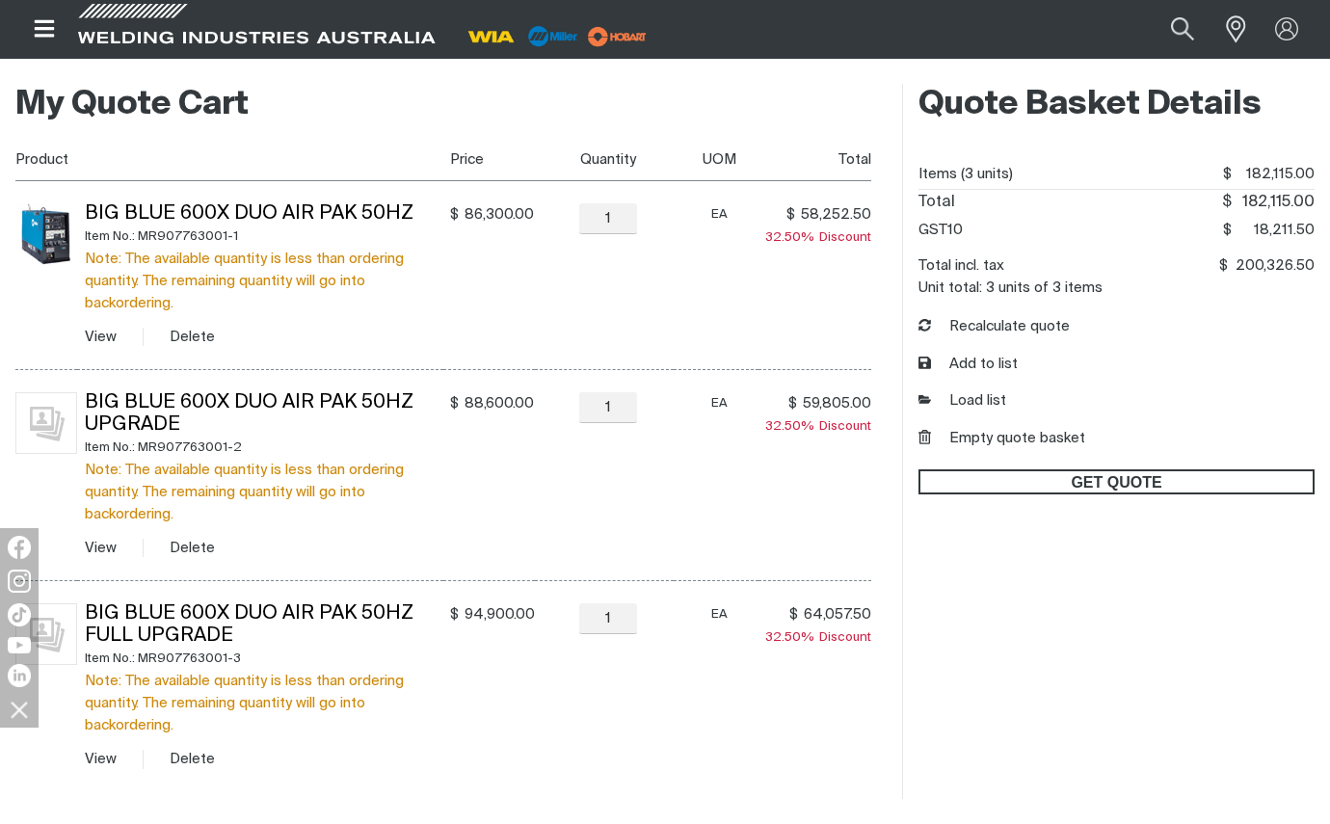
click at [1129, 476] on span "GET QUOTE" at bounding box center [1116, 481] width 392 height 25
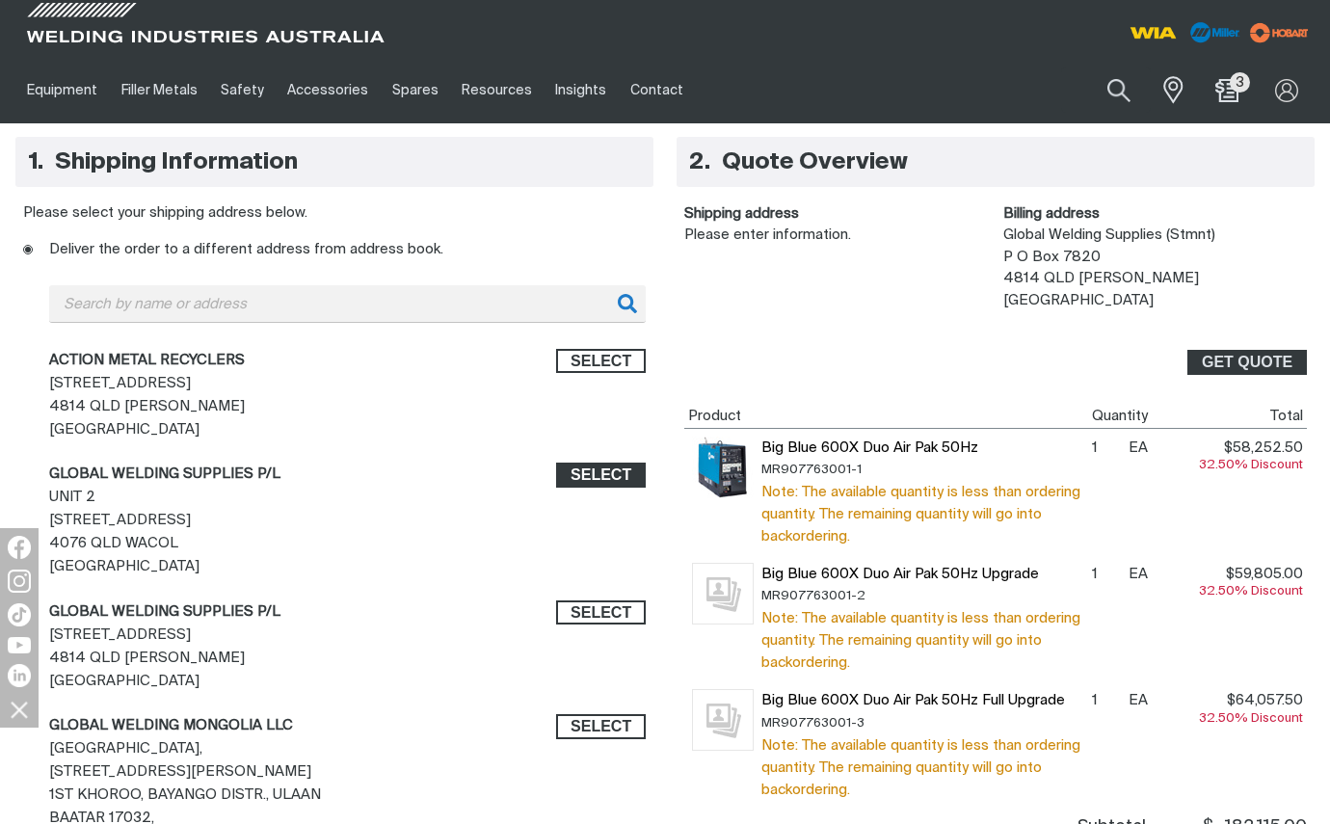
click at [597, 474] on span "Select" at bounding box center [600, 475] width 61 height 25
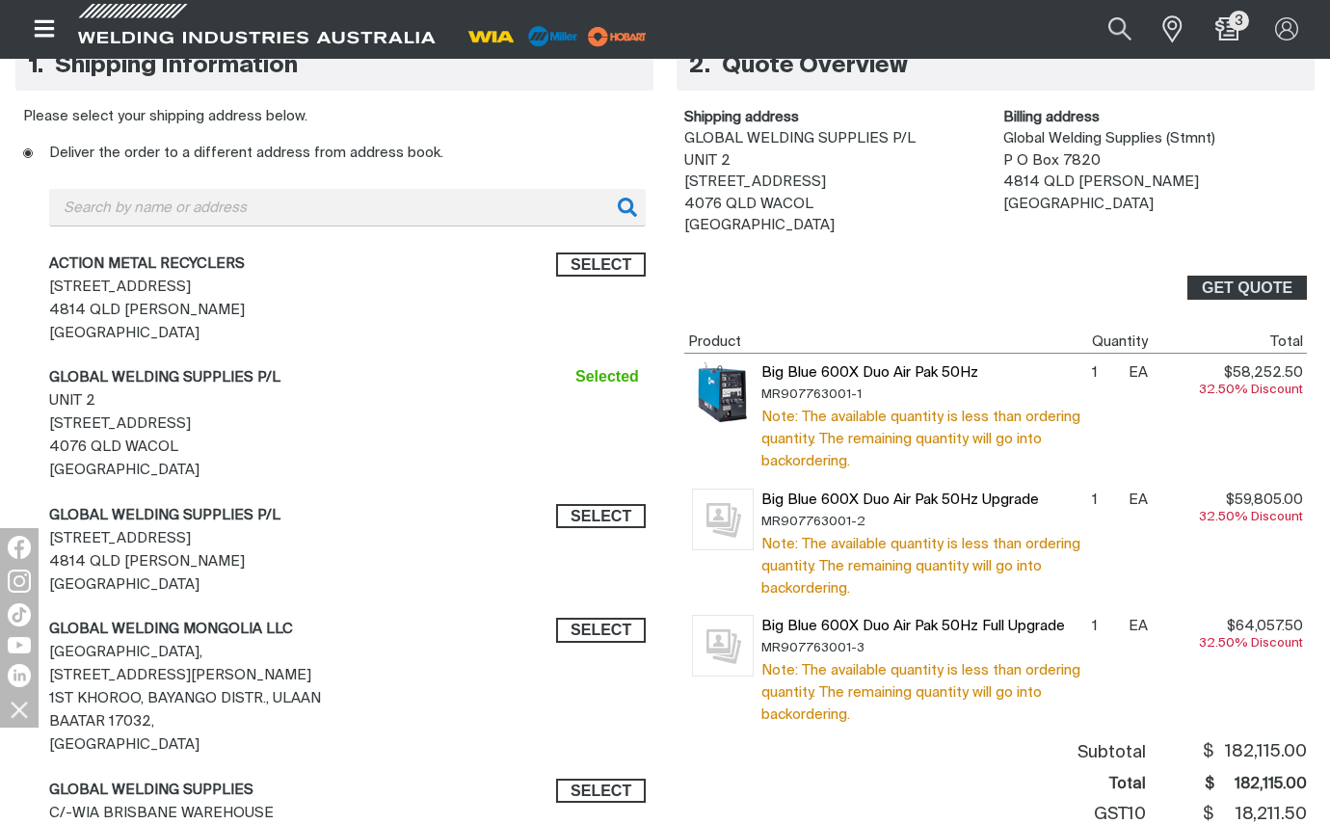
scroll to position [385, 0]
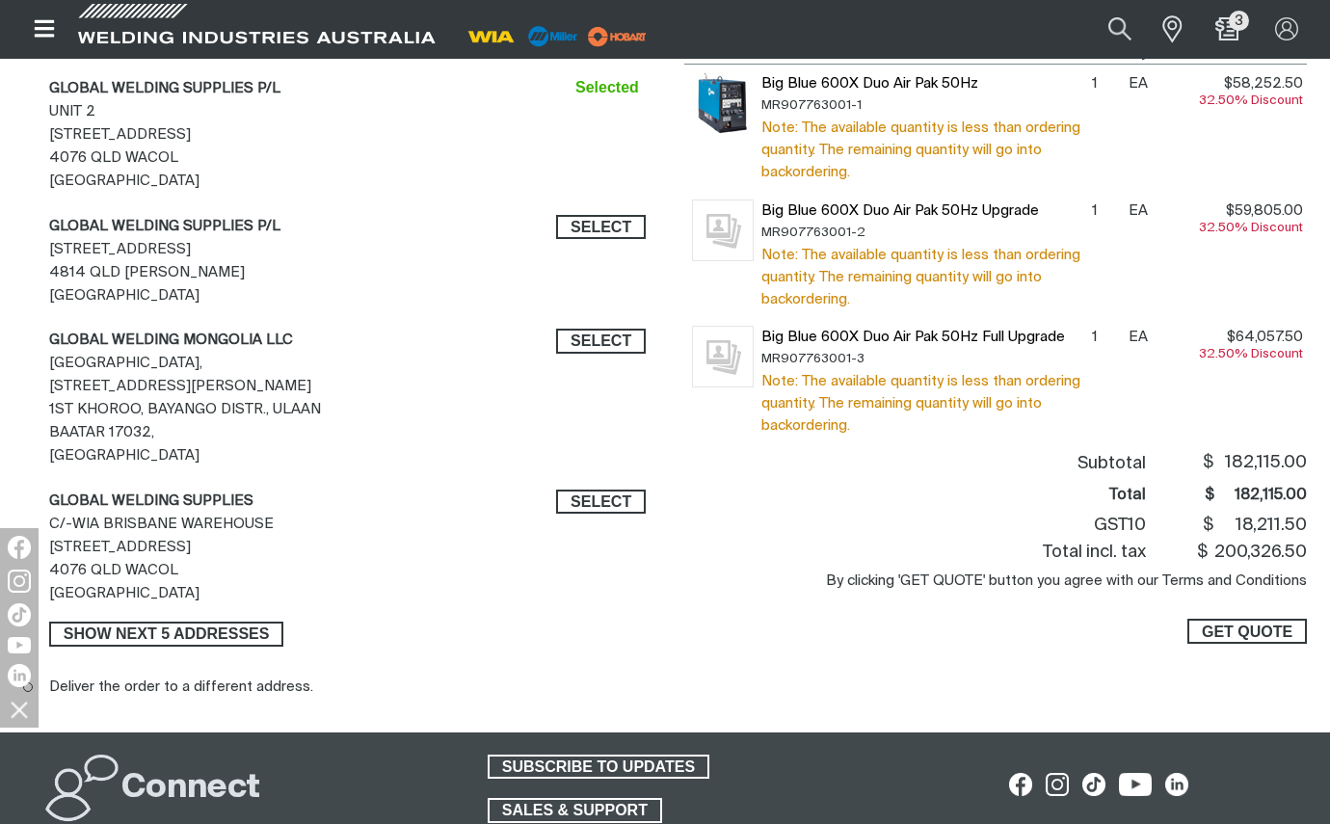
click at [1258, 631] on span "GET QUOTE" at bounding box center [1247, 631] width 91 height 25
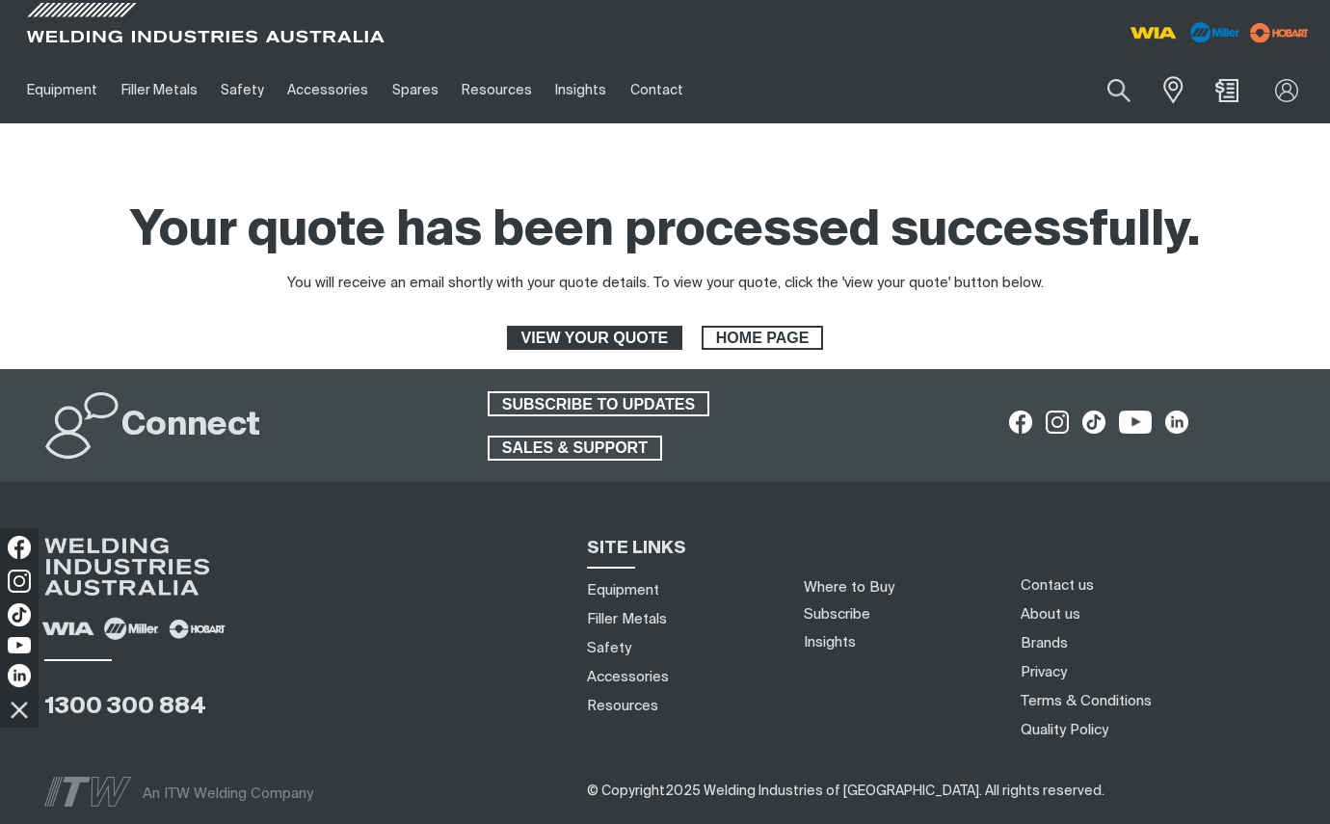
click at [600, 341] on span "VIEW YOUR QUOTE" at bounding box center [595, 338] width 172 height 25
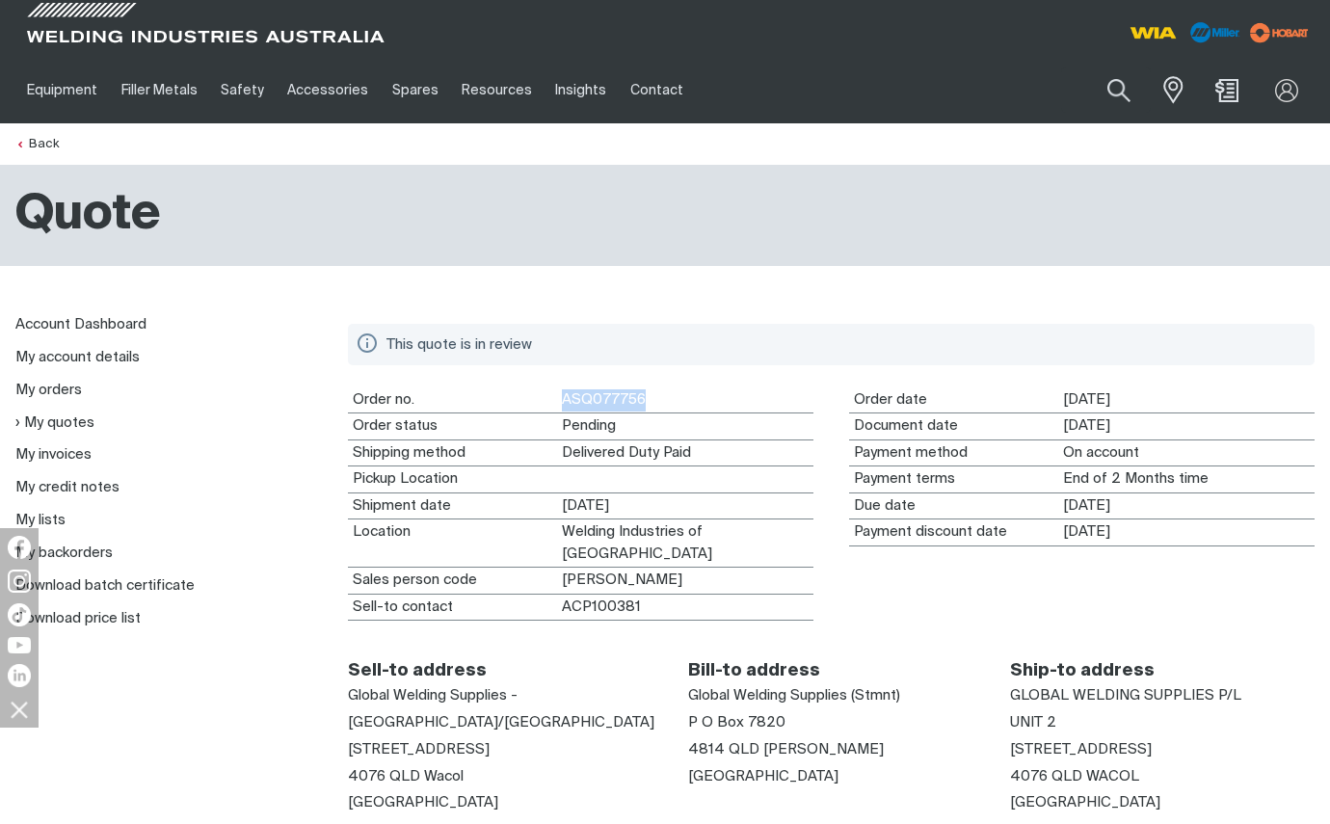
drag, startPoint x: 581, startPoint y: 399, endPoint x: 685, endPoint y: 396, distance: 104.1
click at [685, 396] on dd "ASQ077756" at bounding box center [685, 400] width 256 height 26
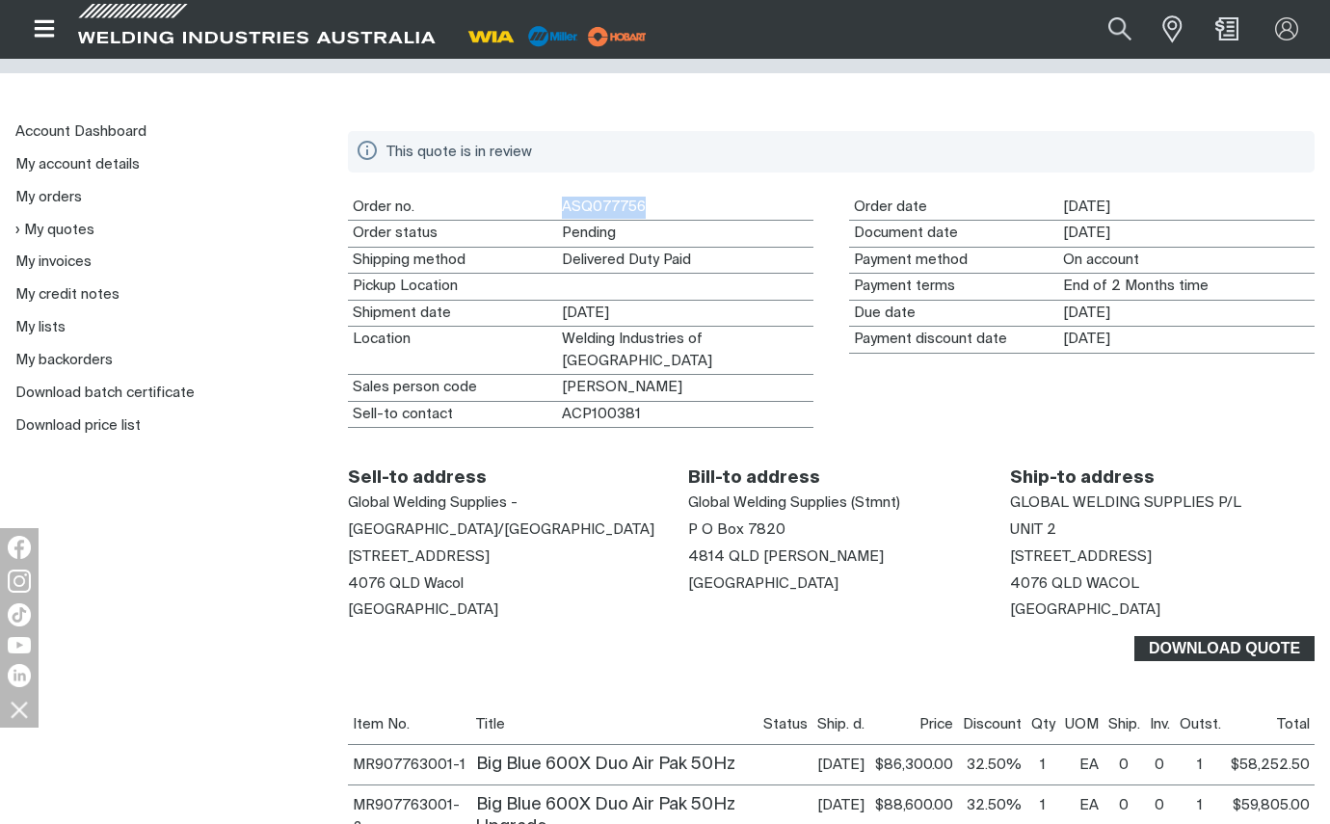
click at [1221, 636] on span "Download Quote" at bounding box center [1224, 648] width 176 height 25
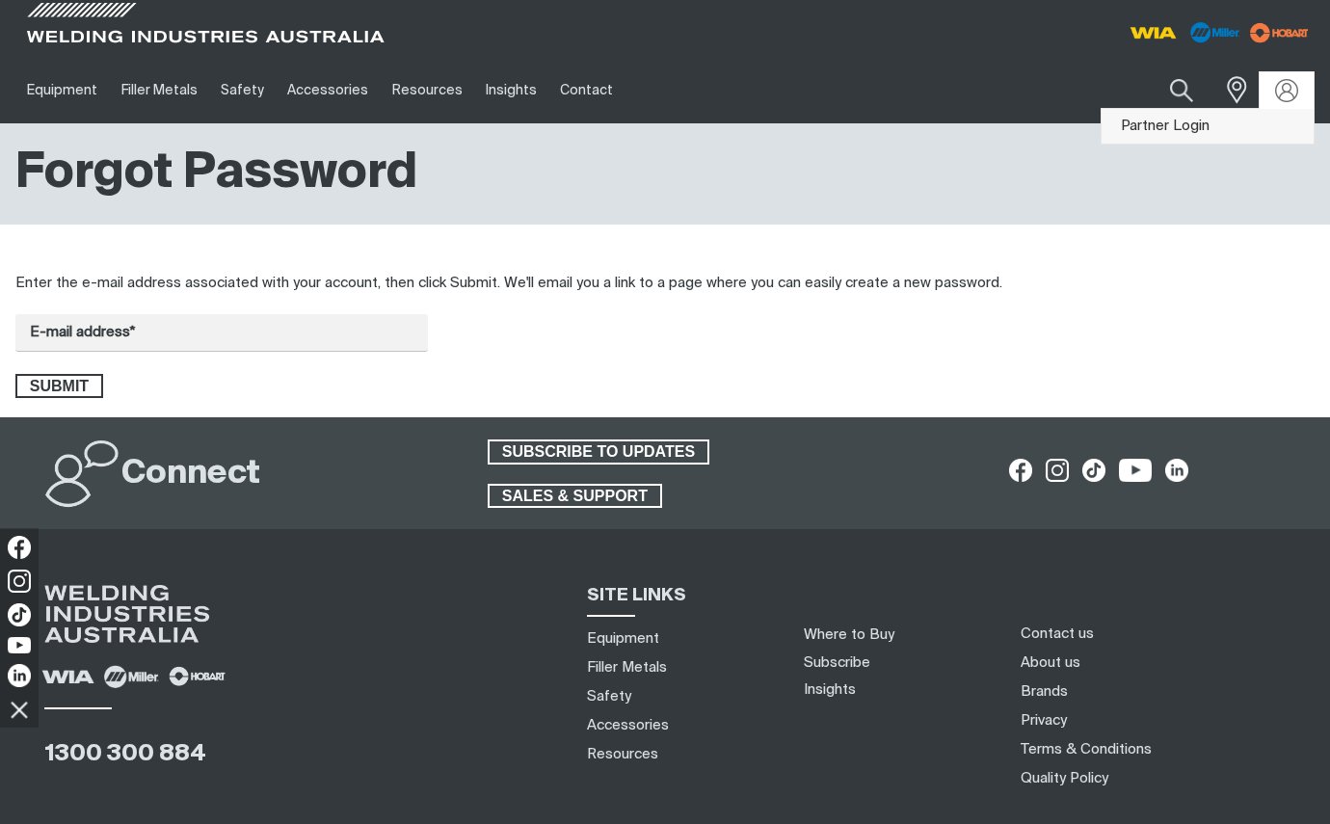
click at [1165, 127] on link "Partner Login" at bounding box center [1207, 127] width 212 height 36
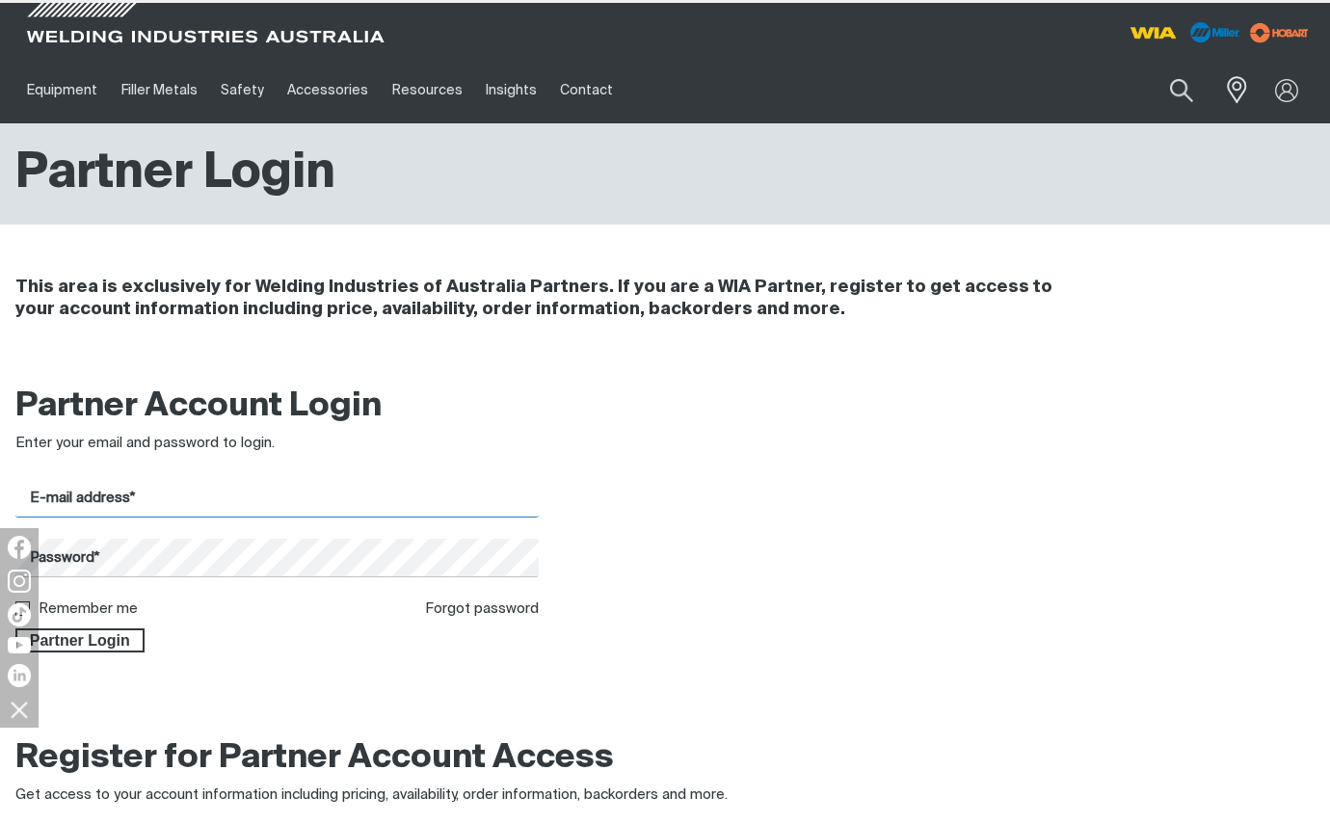
type input "[EMAIL_ADDRESS][DOMAIN_NAME]"
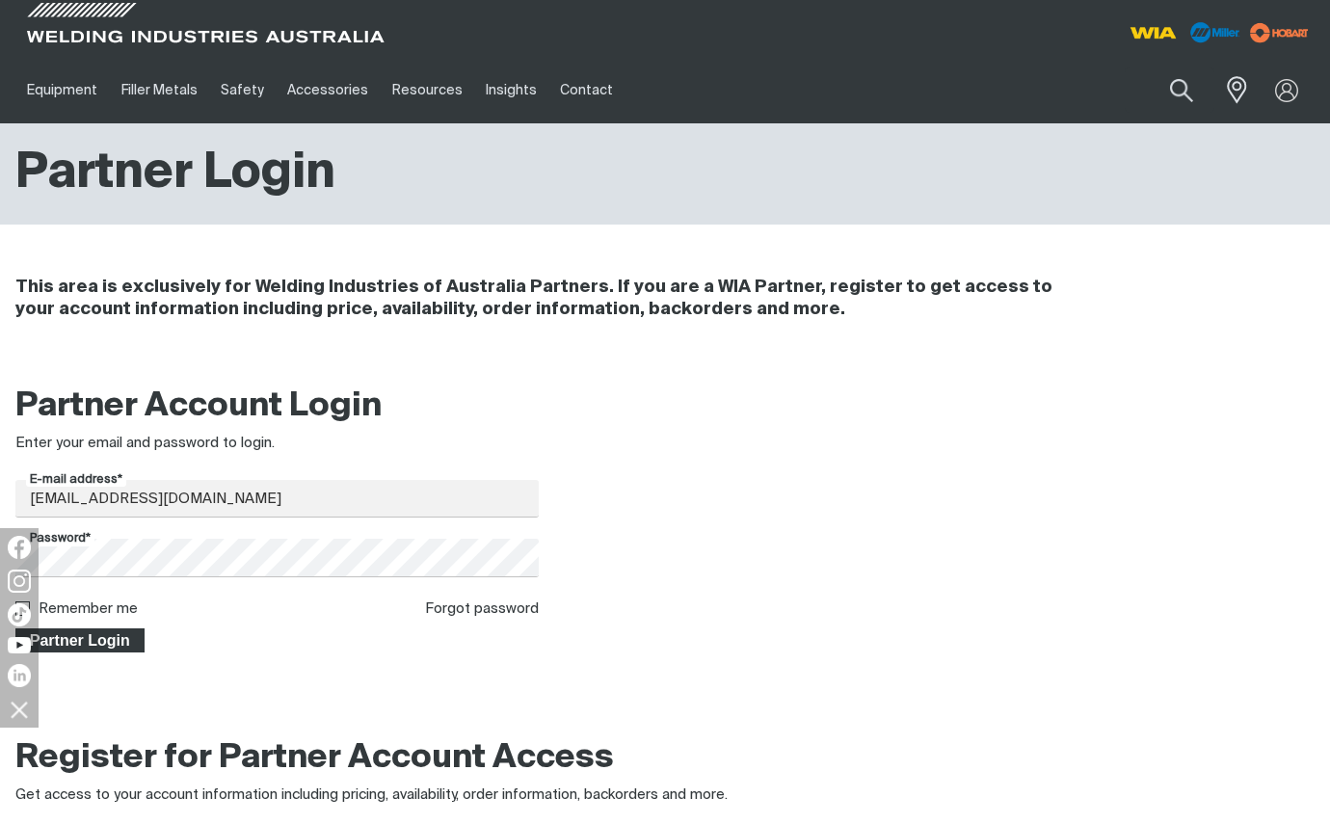
click at [99, 643] on span "Partner Login" at bounding box center [79, 640] width 125 height 25
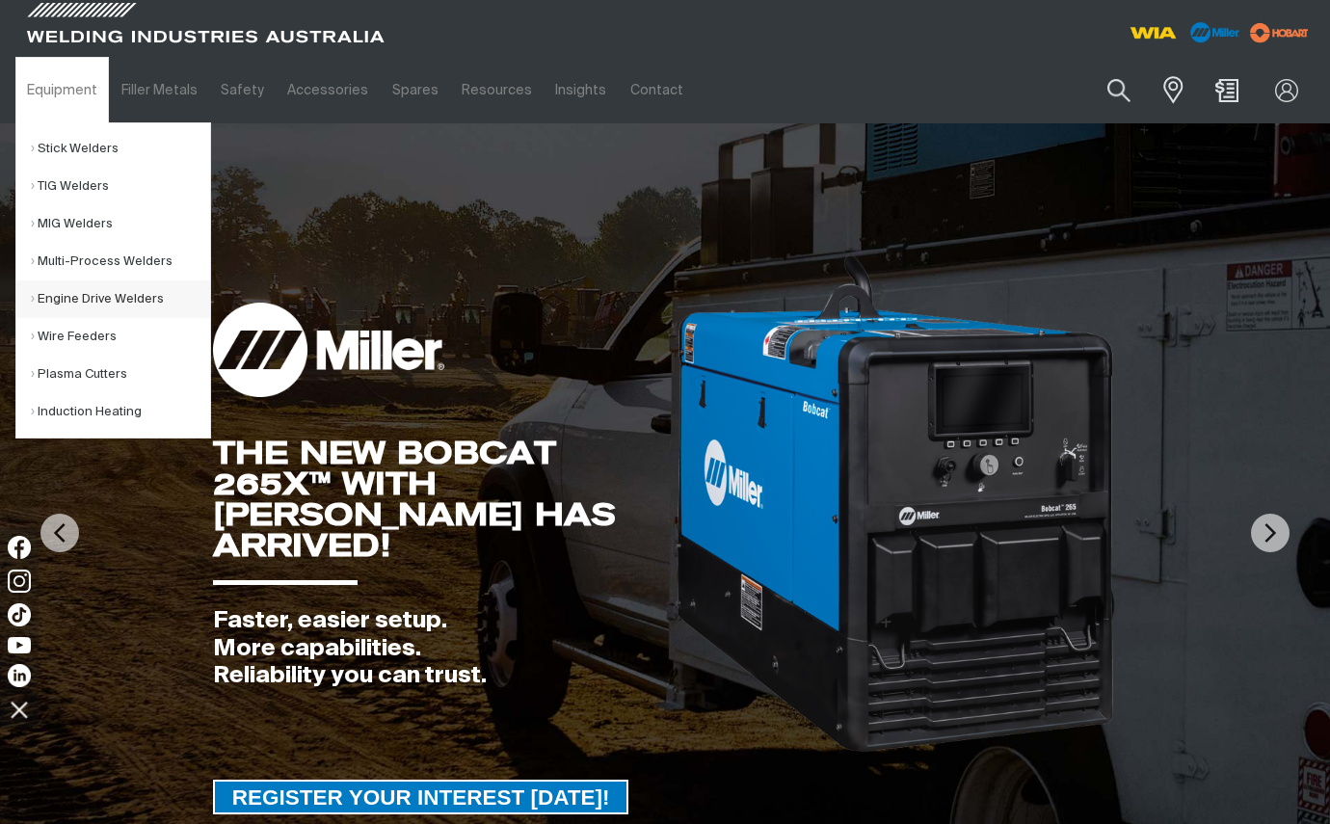
click at [93, 304] on link "Engine Drive Welders" at bounding box center [120, 299] width 179 height 38
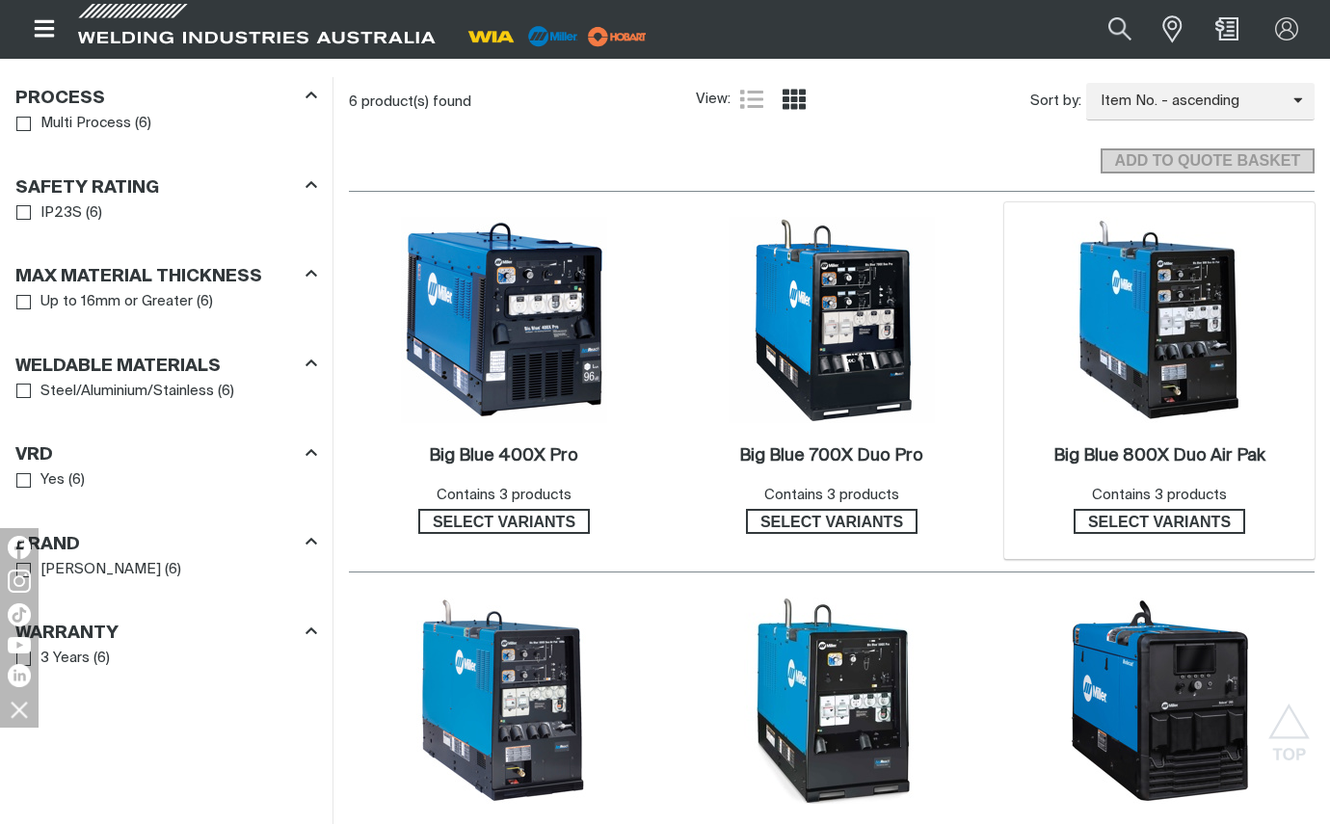
scroll to position [1253, 0]
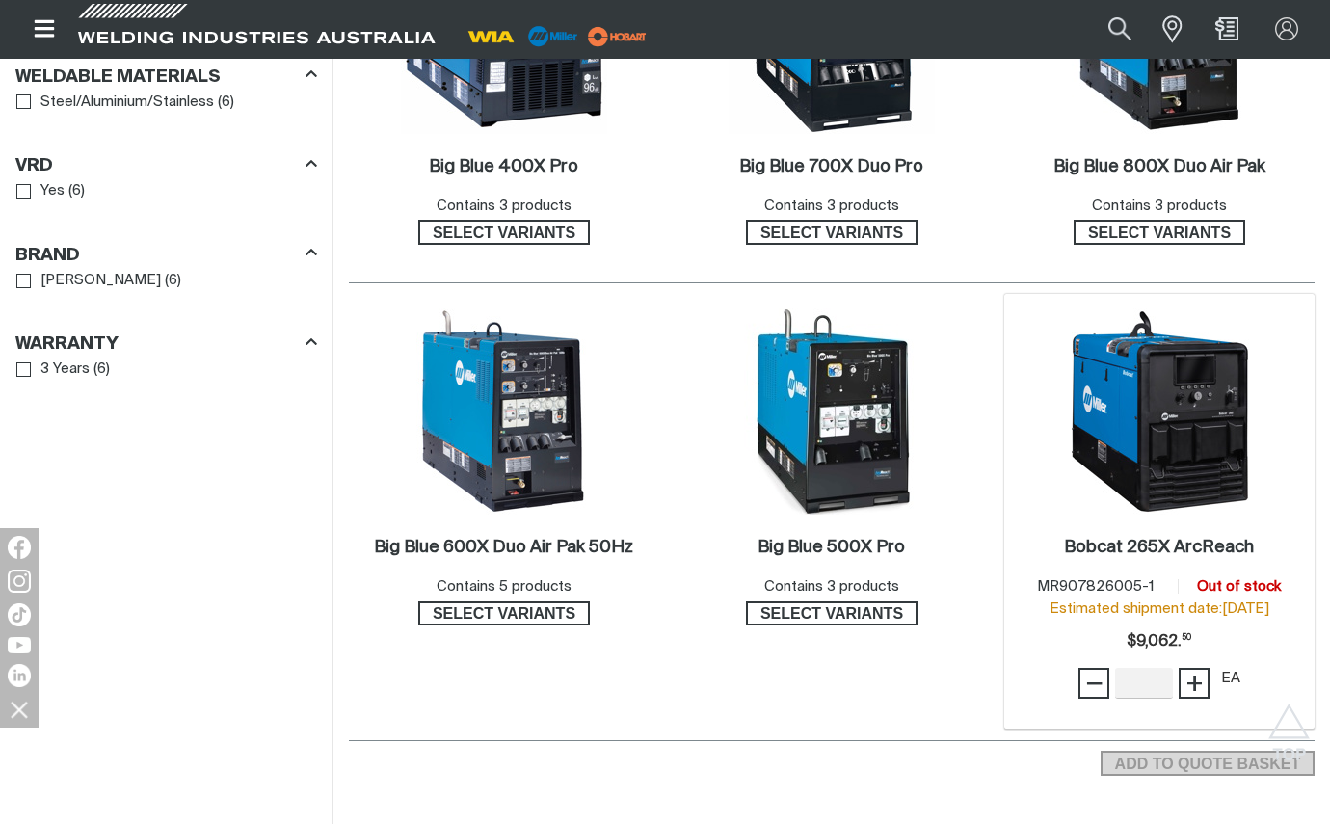
click at [1165, 438] on img at bounding box center [1159, 411] width 206 height 206
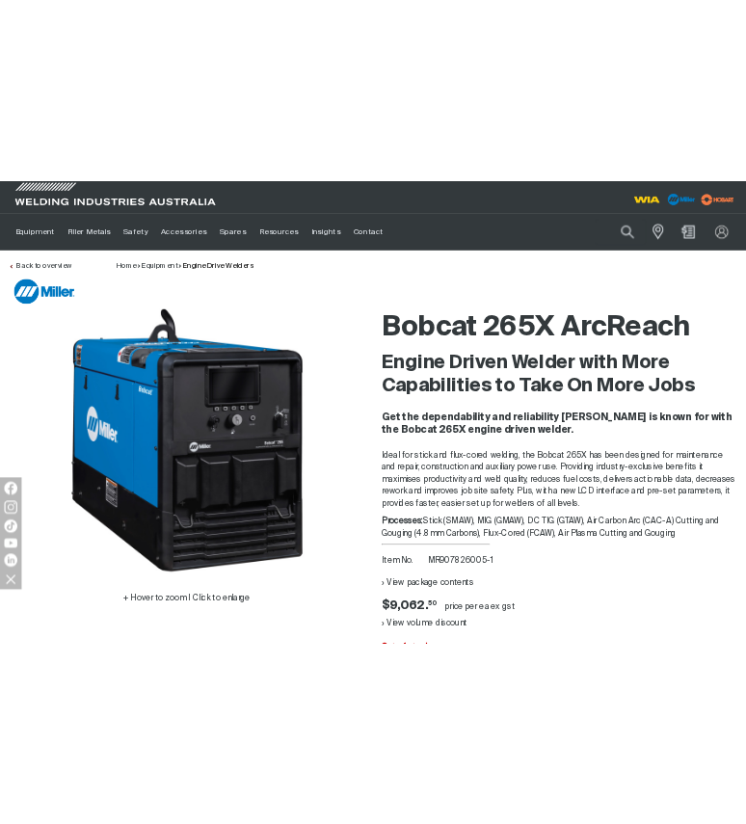
scroll to position [193, 0]
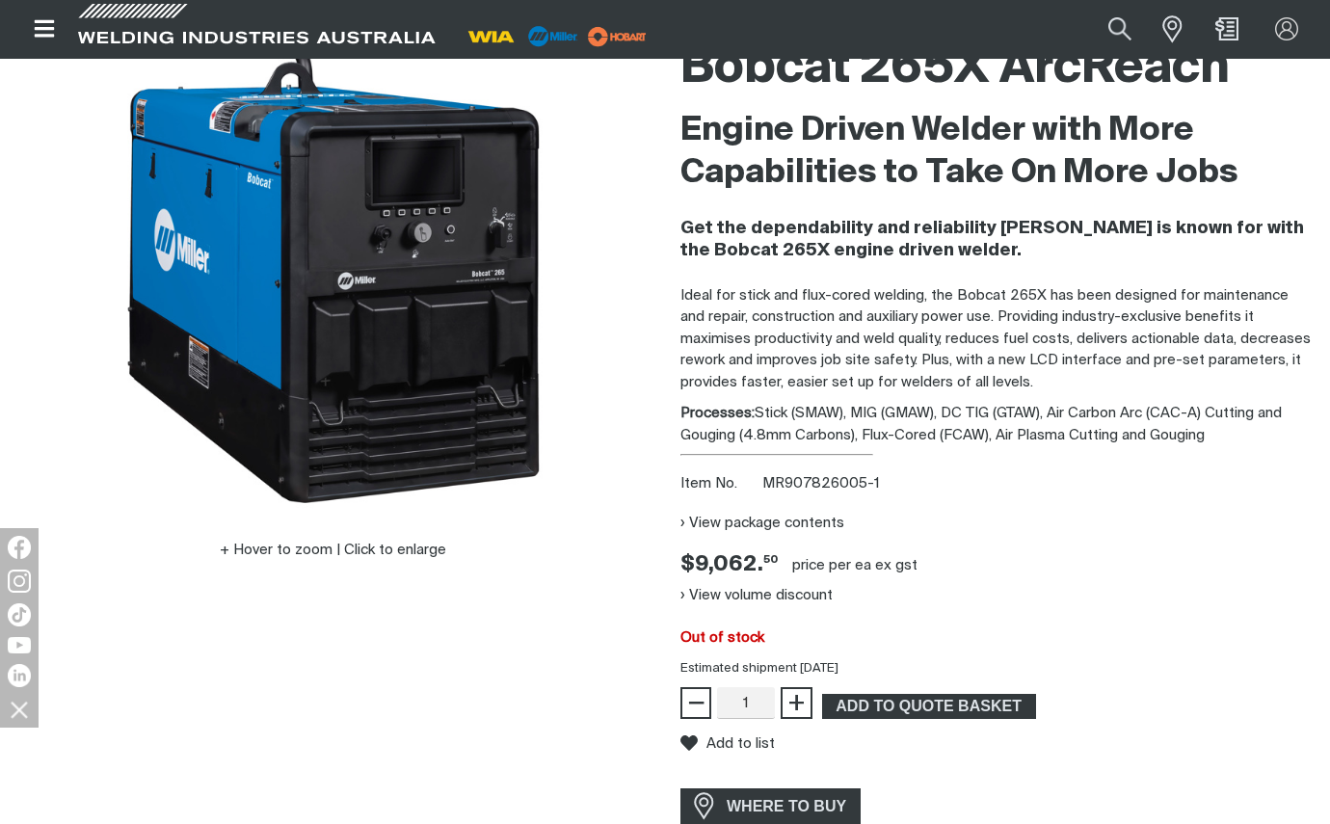
click at [365, 765] on div "Hover to zoom | Click to enlarge" at bounding box center [332, 475] width 634 height 895
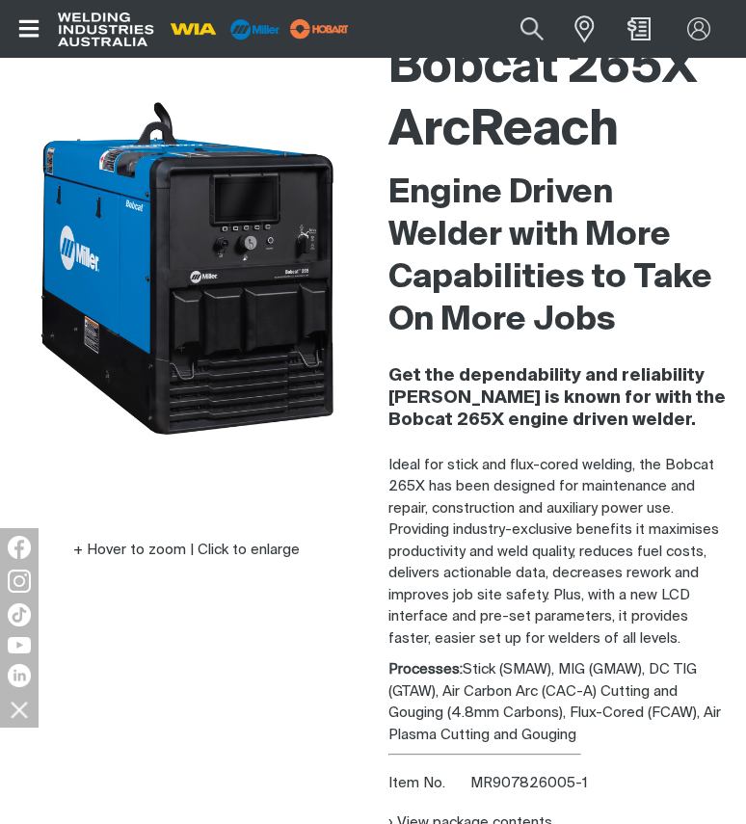
scroll to position [578, 0]
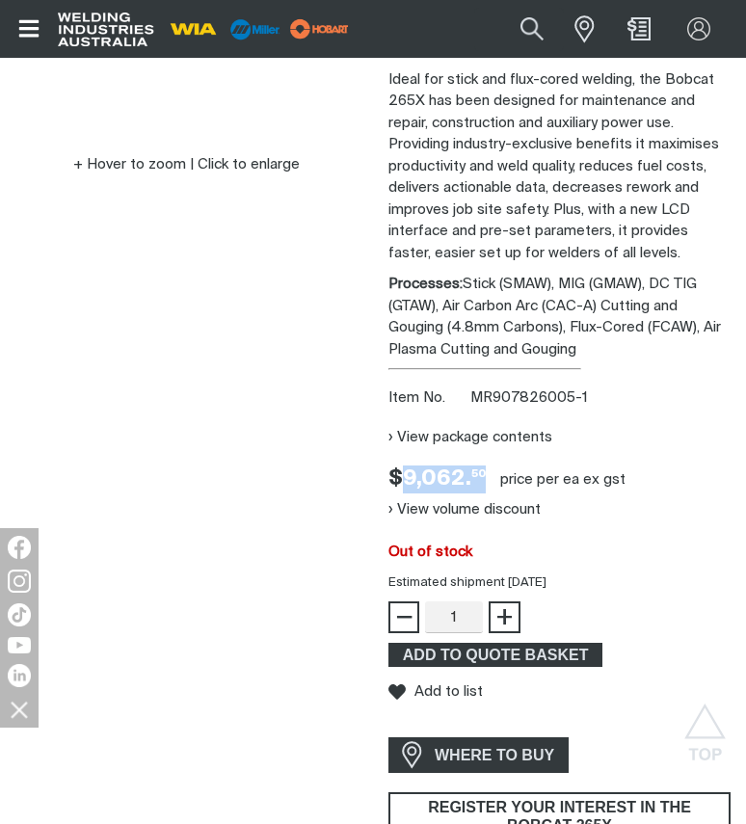
drag, startPoint x: 403, startPoint y: 476, endPoint x: 487, endPoint y: 472, distance: 83.9
click at [487, 472] on div "Bobcat 265X ArcReach Engine Driven Welder with More Capabilities to Take On Mor…" at bounding box center [559, 266] width 342 height 1248
copy span "9,062. 50"
drag, startPoint x: 215, startPoint y: 725, endPoint x: 521, endPoint y: 627, distance: 321.5
click at [215, 725] on div "Hover to zoom | Click to enlarge" at bounding box center [186, 266] width 342 height 1248
